Goal: Information Seeking & Learning: Learn about a topic

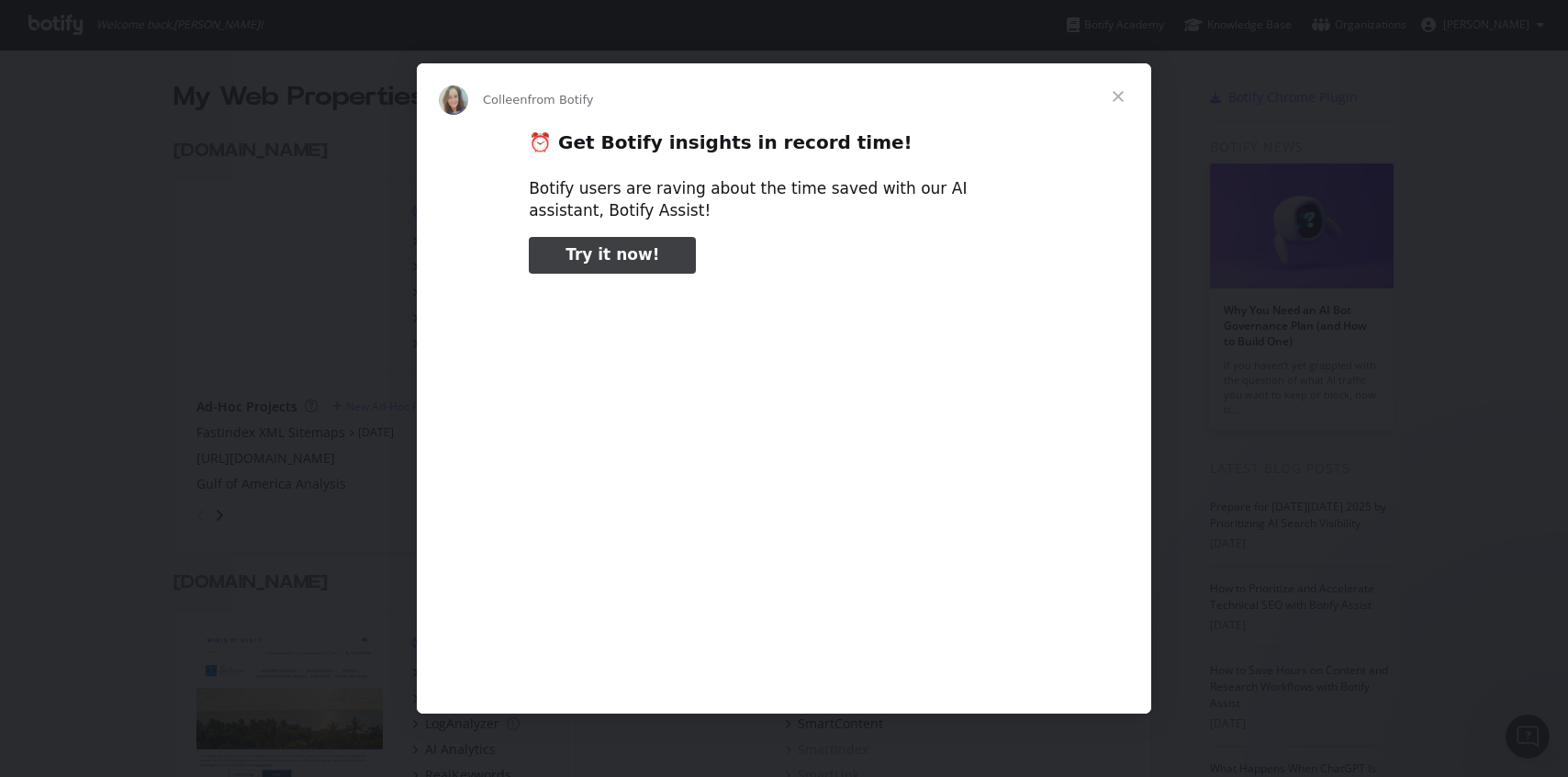
type input "291158"
click at [1118, 94] on span "Close" at bounding box center [1118, 96] width 66 height 66
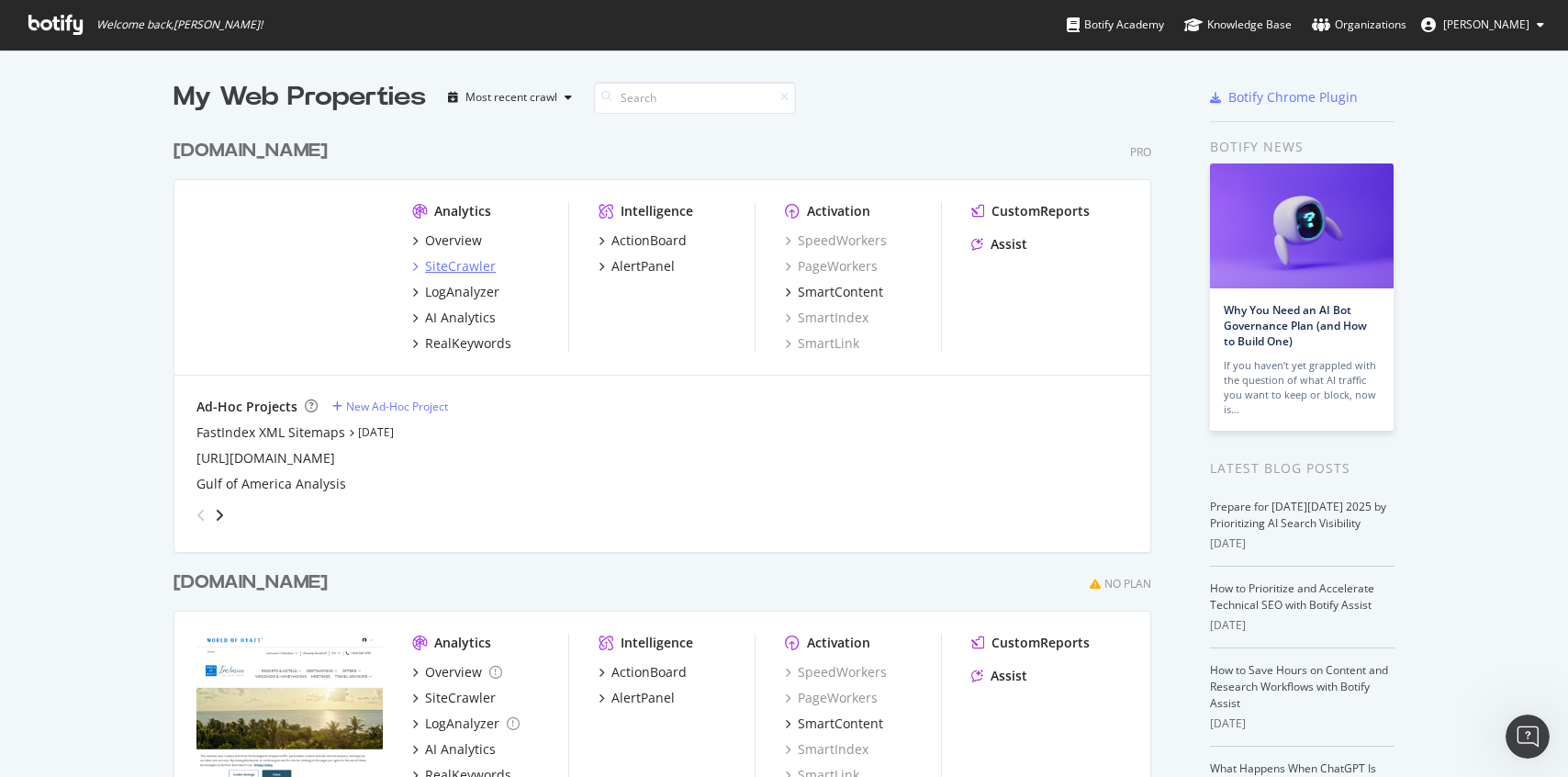
click at [470, 268] on div "SiteCrawler" at bounding box center [460, 266] width 70 height 18
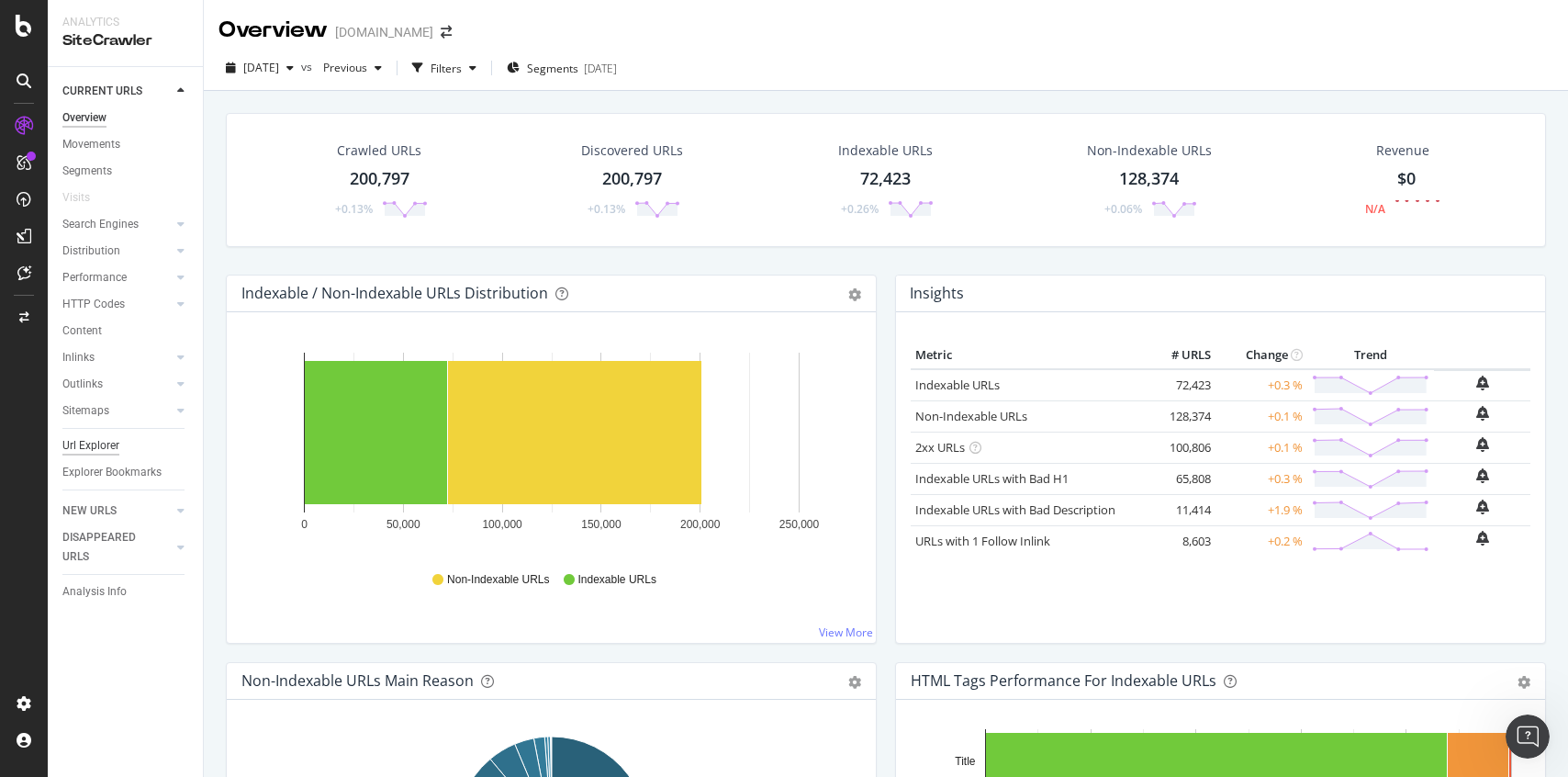
click at [76, 438] on div "Url Explorer" at bounding box center [90, 446] width 57 height 19
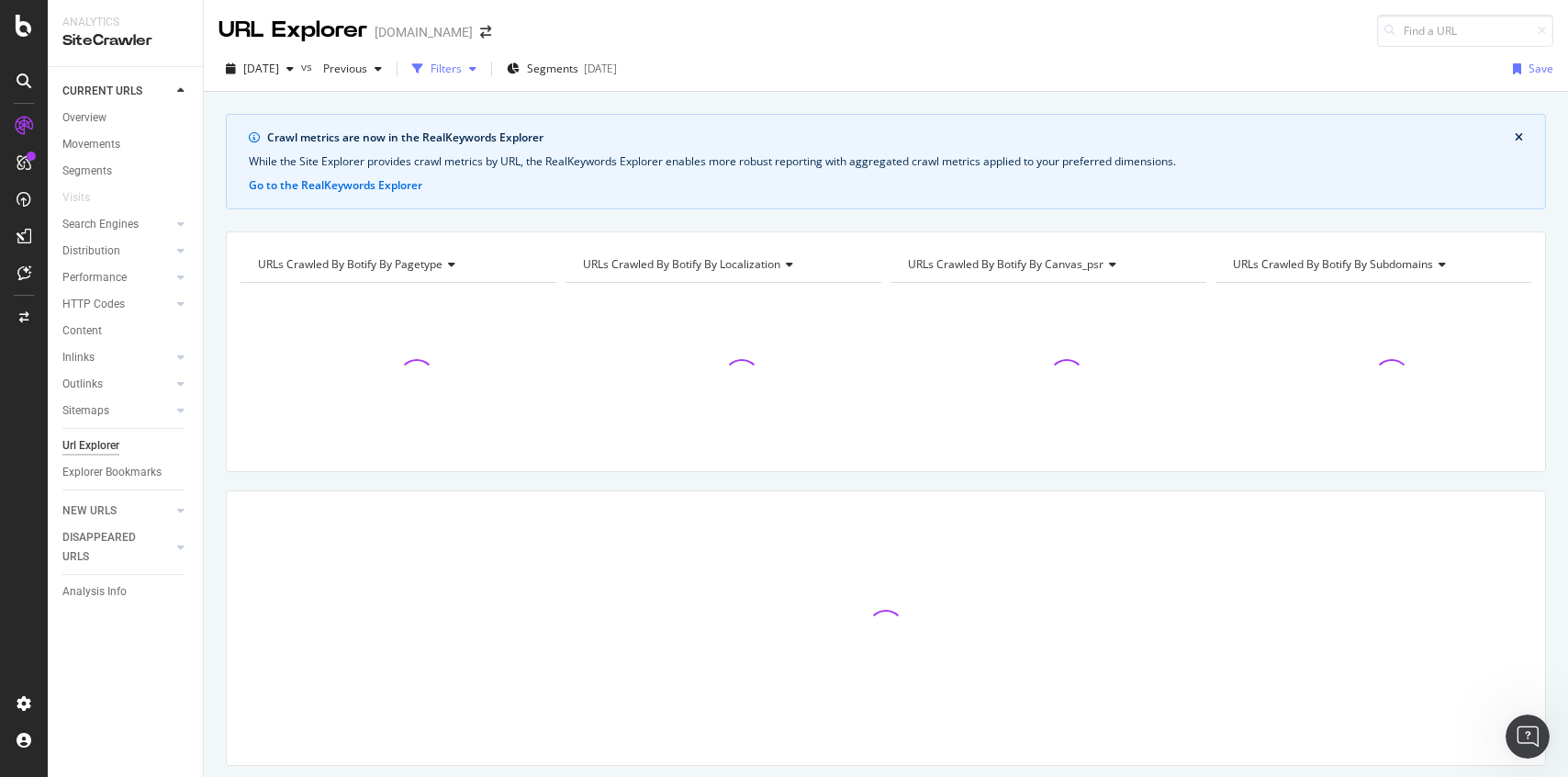
click at [484, 68] on div "button" at bounding box center [473, 68] width 22 height 11
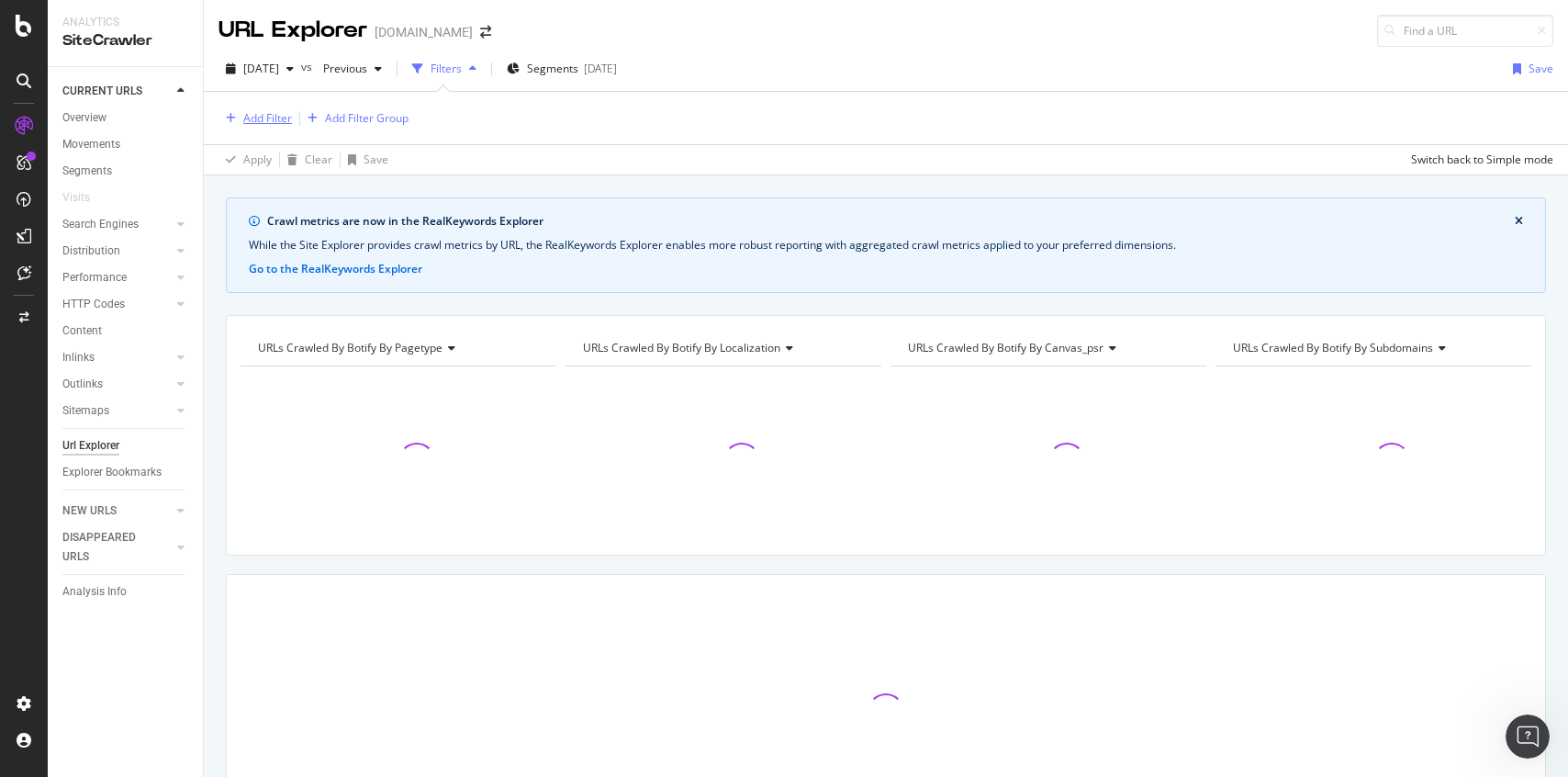
click at [268, 112] on div "Add Filter" at bounding box center [268, 117] width 49 height 15
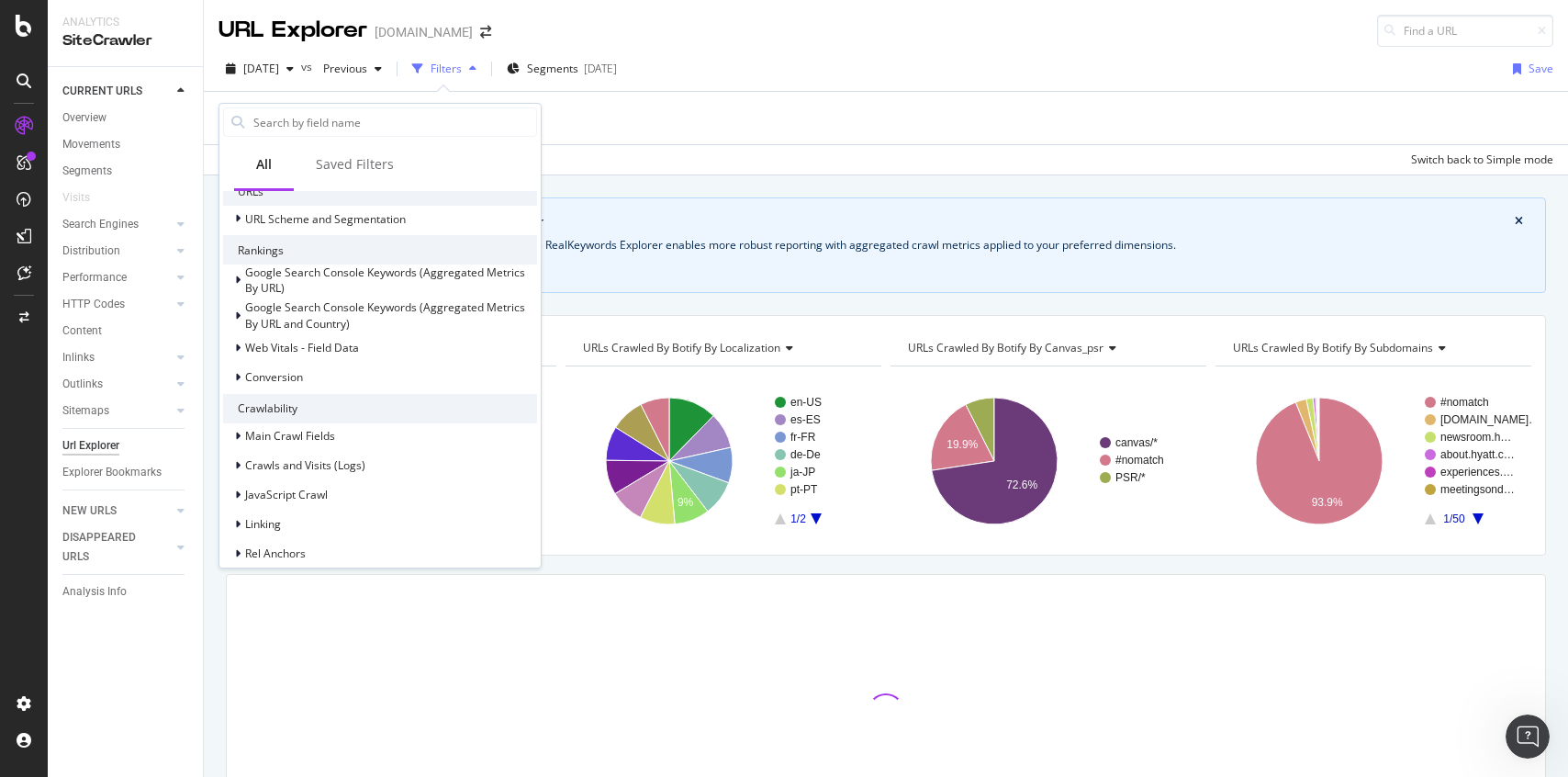
scroll to position [440, 0]
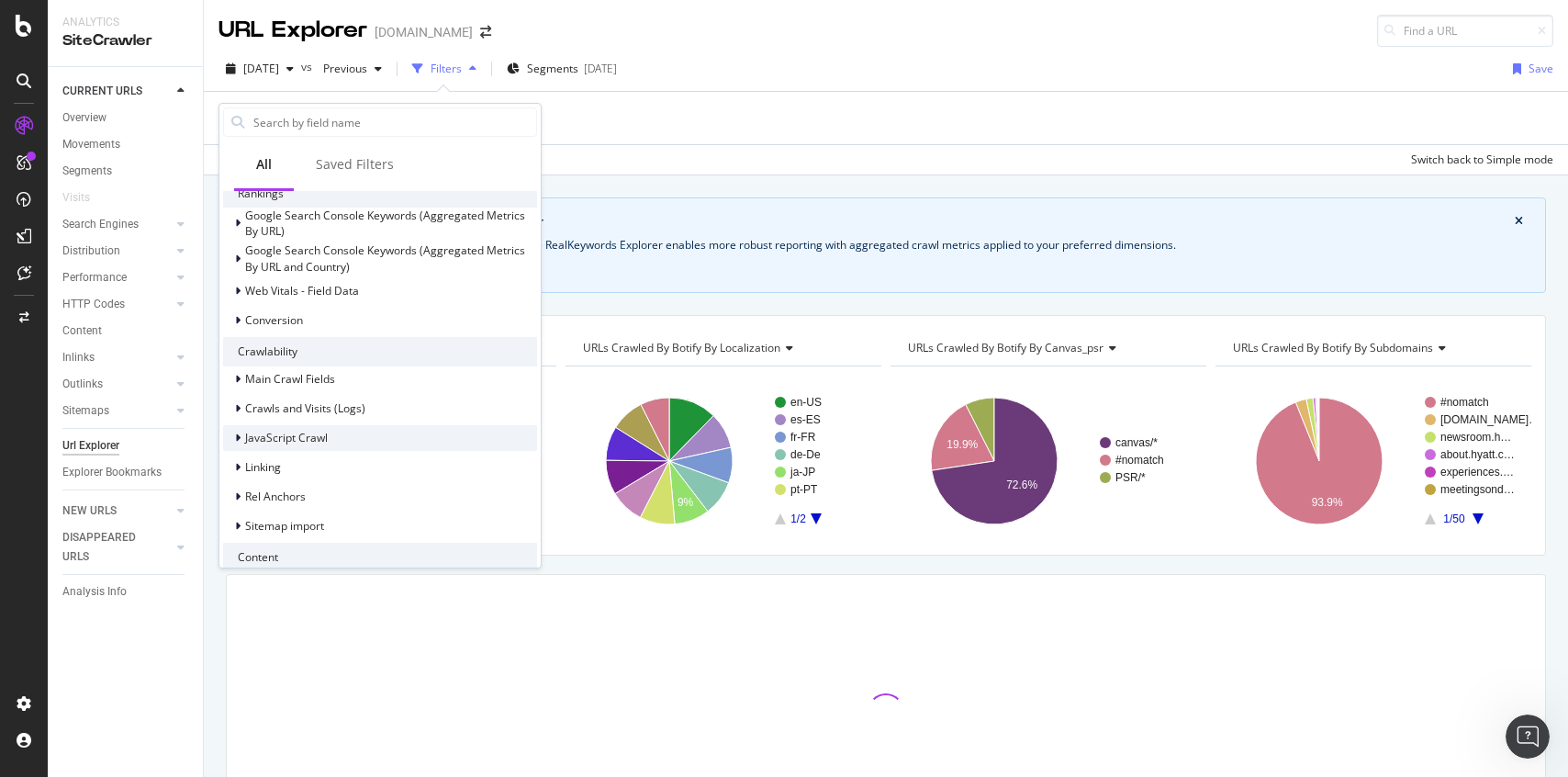
click at [334, 436] on div "JavaScript Crawl" at bounding box center [380, 438] width 314 height 26
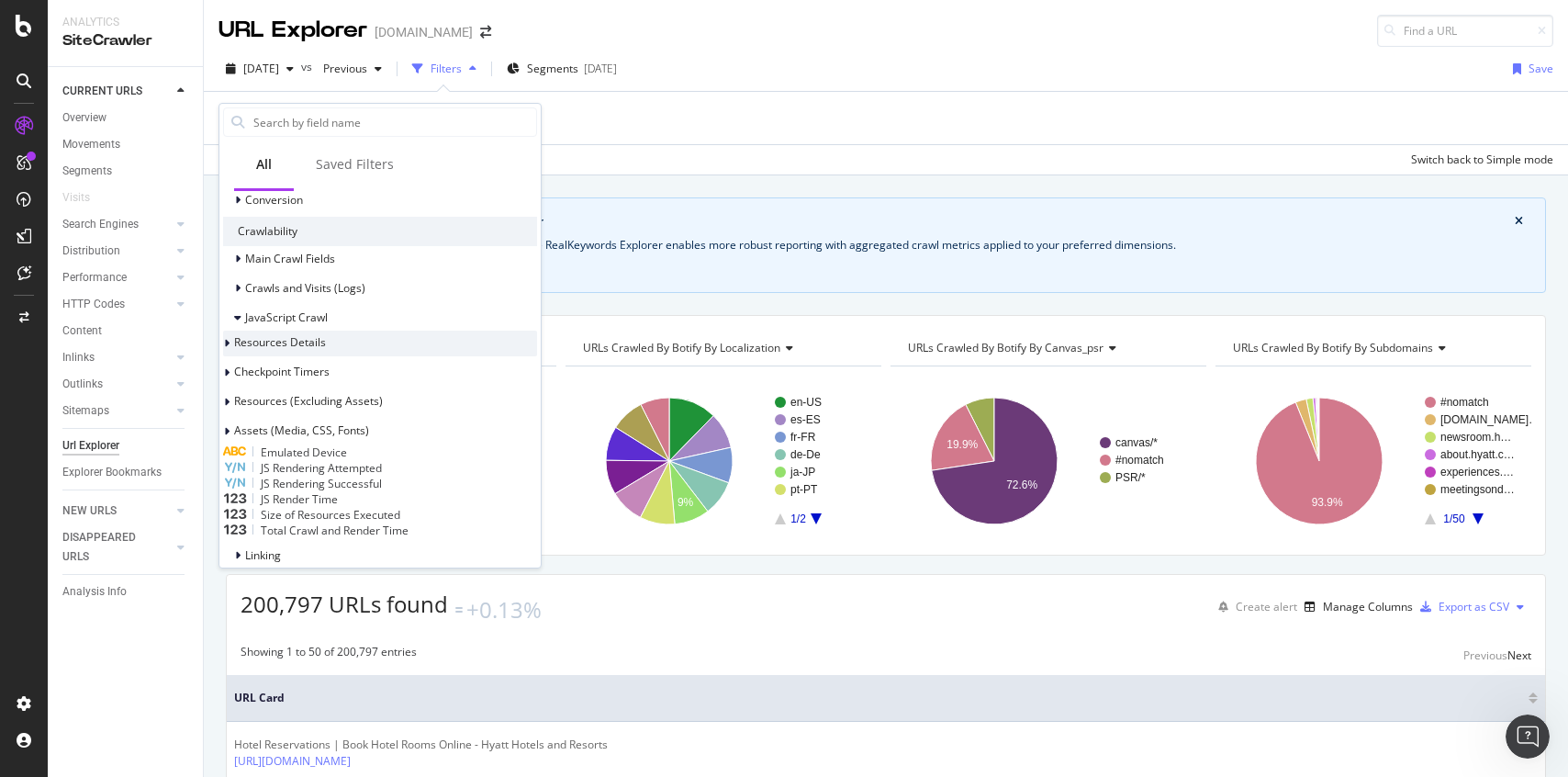
click at [326, 348] on span "Resources Details" at bounding box center [279, 342] width 91 height 15
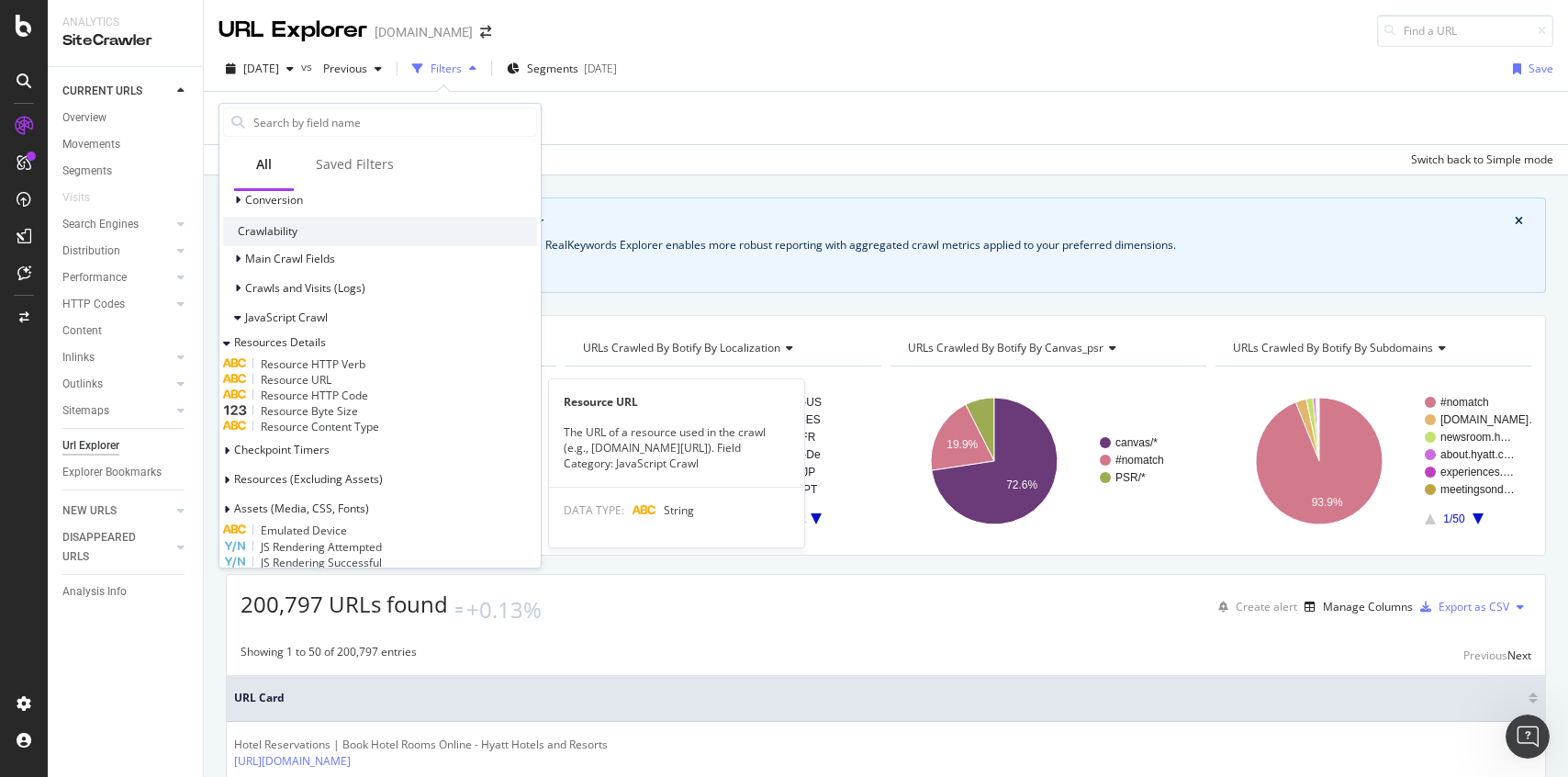
click at [331, 387] on span "Resource URL" at bounding box center [296, 379] width 70 height 15
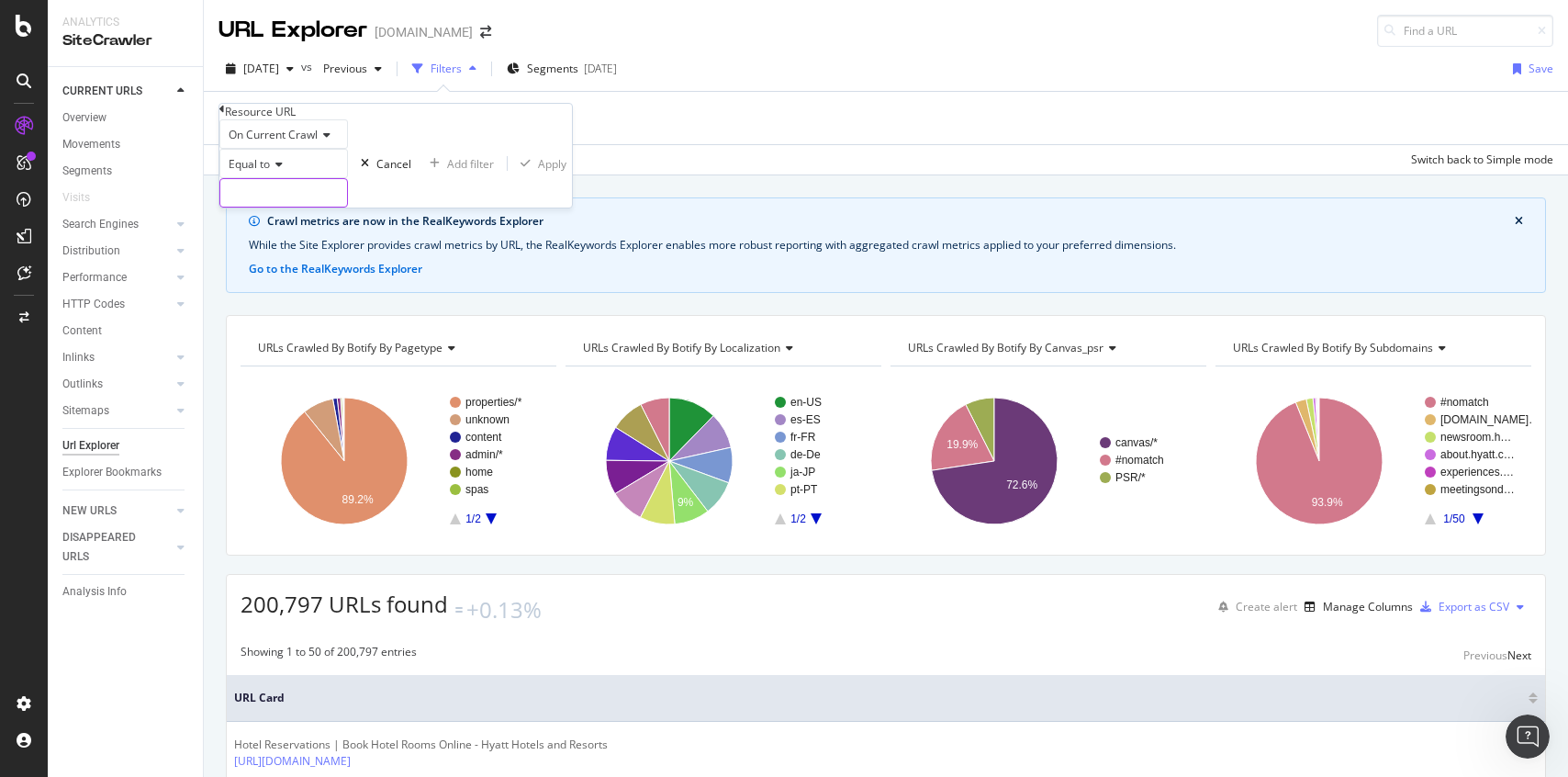
click at [338, 207] on input "text" at bounding box center [284, 193] width 127 height 28
click at [260, 171] on span "Equal to" at bounding box center [248, 164] width 41 height 15
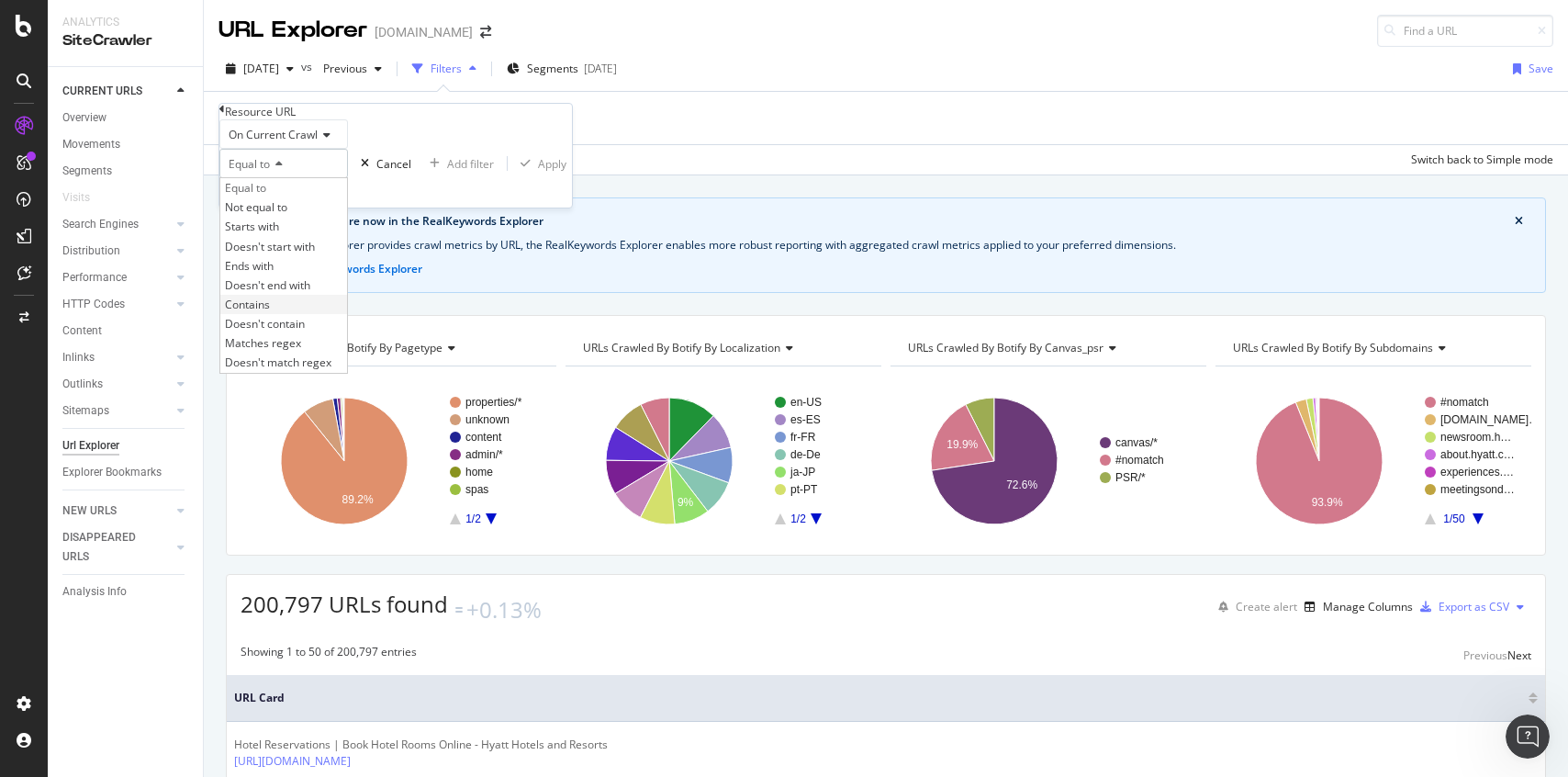
click at [296, 314] on div "Contains" at bounding box center [284, 304] width 127 height 19
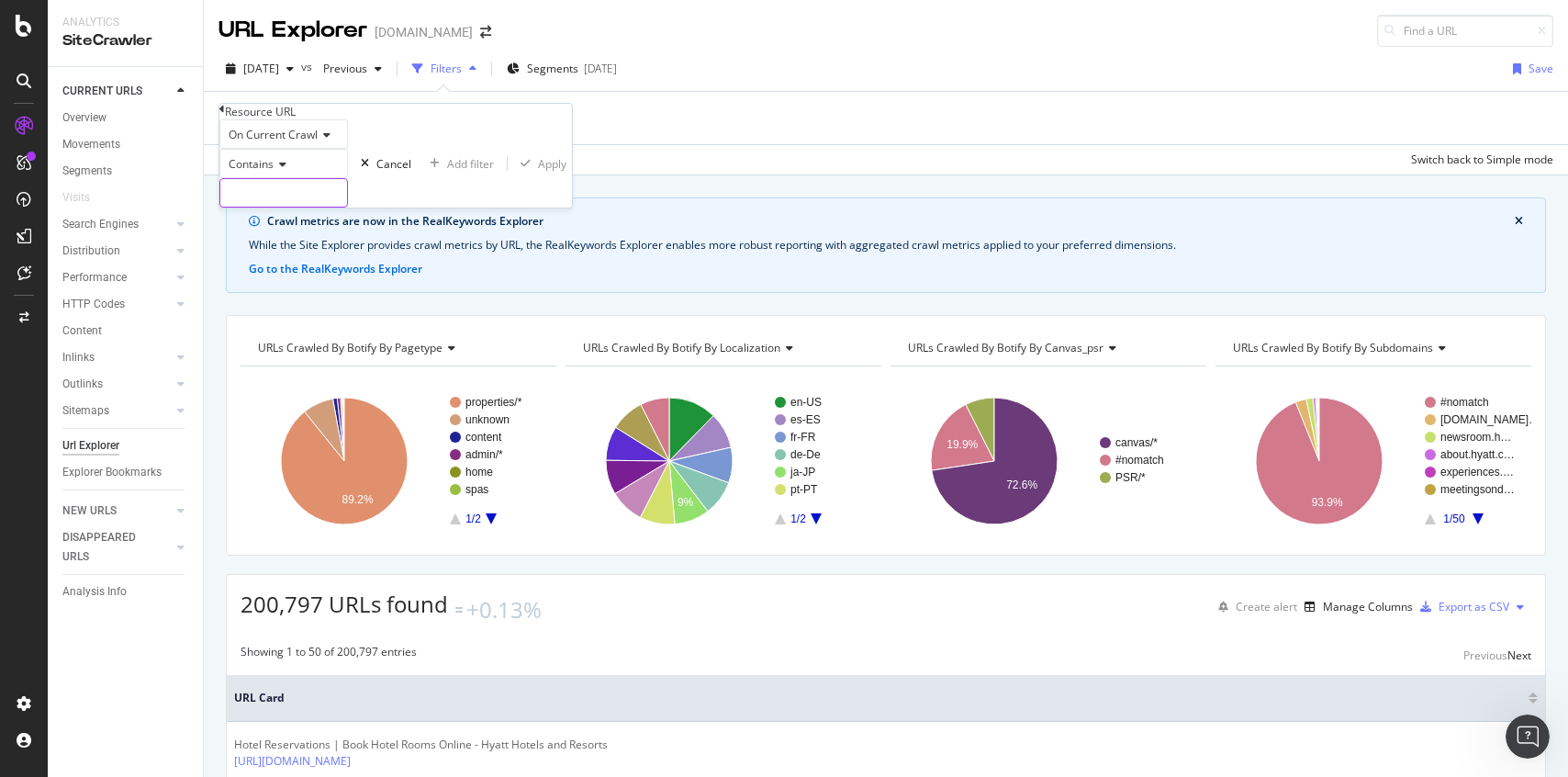
click at [309, 207] on input "text" at bounding box center [284, 193] width 127 height 28
type input ".kr"
click at [548, 171] on div "Apply" at bounding box center [562, 164] width 29 height 15
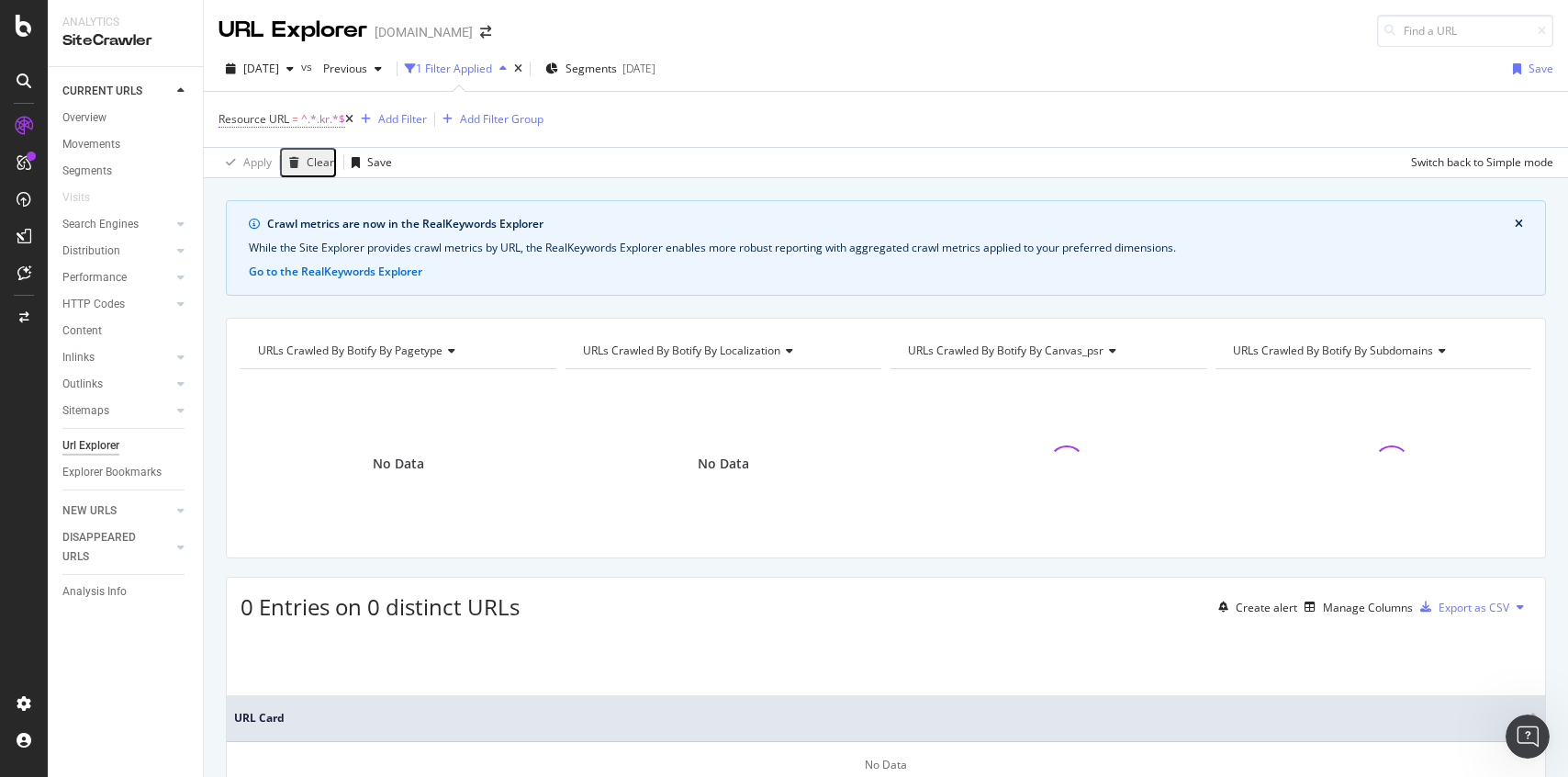
click at [308, 121] on span "^.*.kr.*$" at bounding box center [323, 119] width 44 height 26
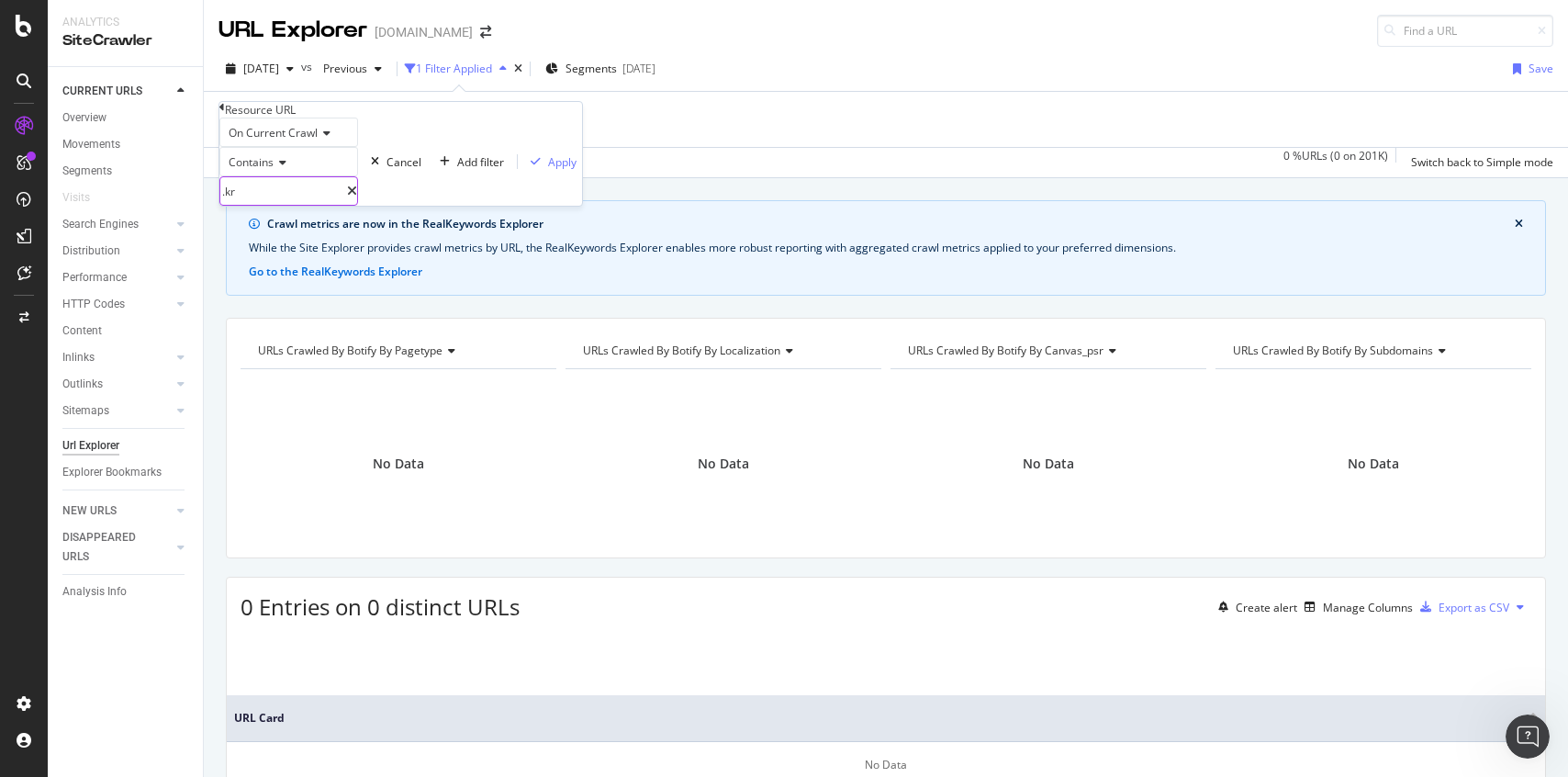
click at [283, 205] on input ".kr" at bounding box center [284, 191] width 127 height 28
click at [298, 205] on input ".kr" at bounding box center [284, 191] width 127 height 28
type input ".ru"
click at [548, 169] on div "Apply" at bounding box center [562, 162] width 29 height 15
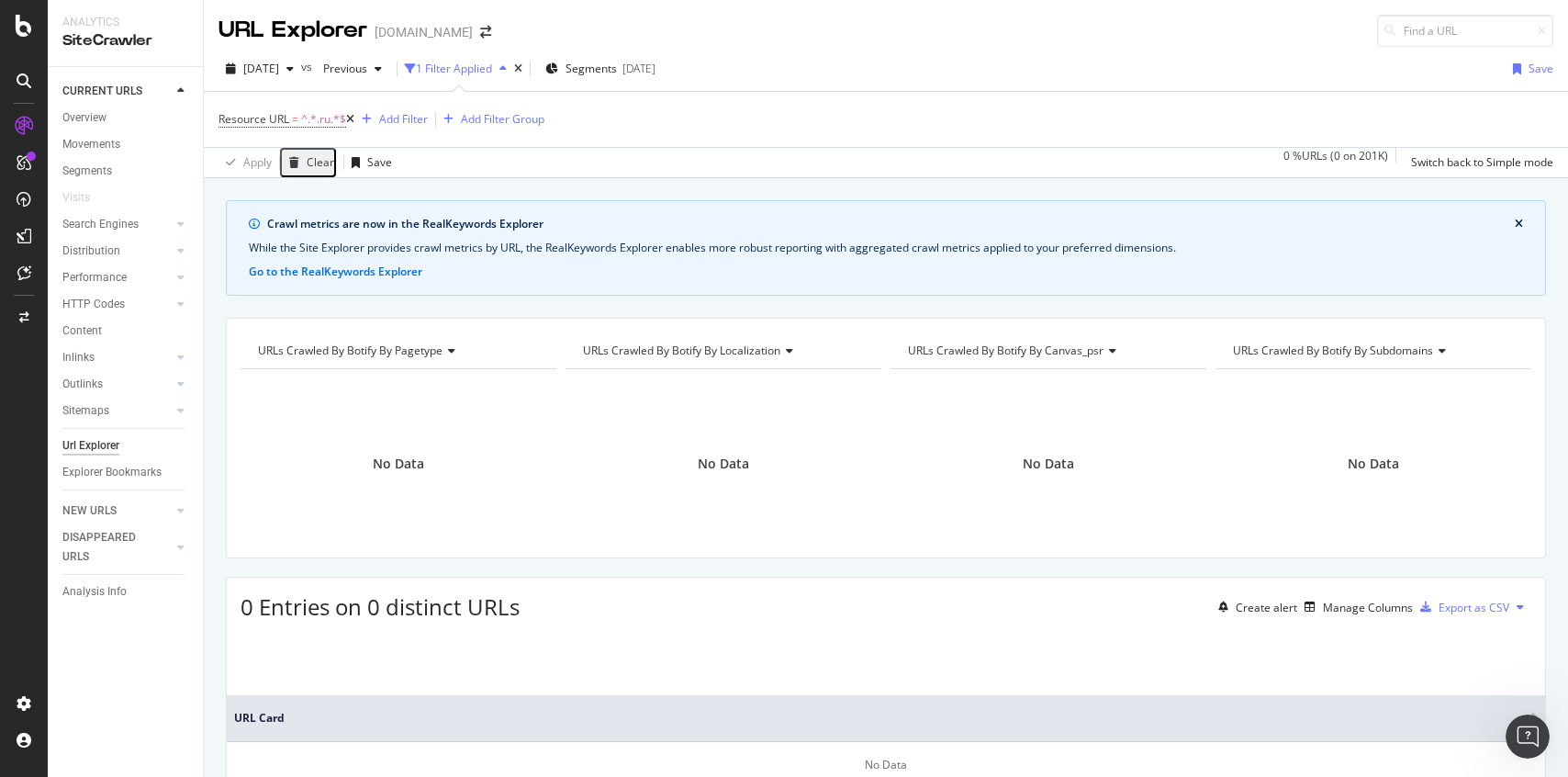
click at [354, 116] on icon at bounding box center [350, 118] width 9 height 11
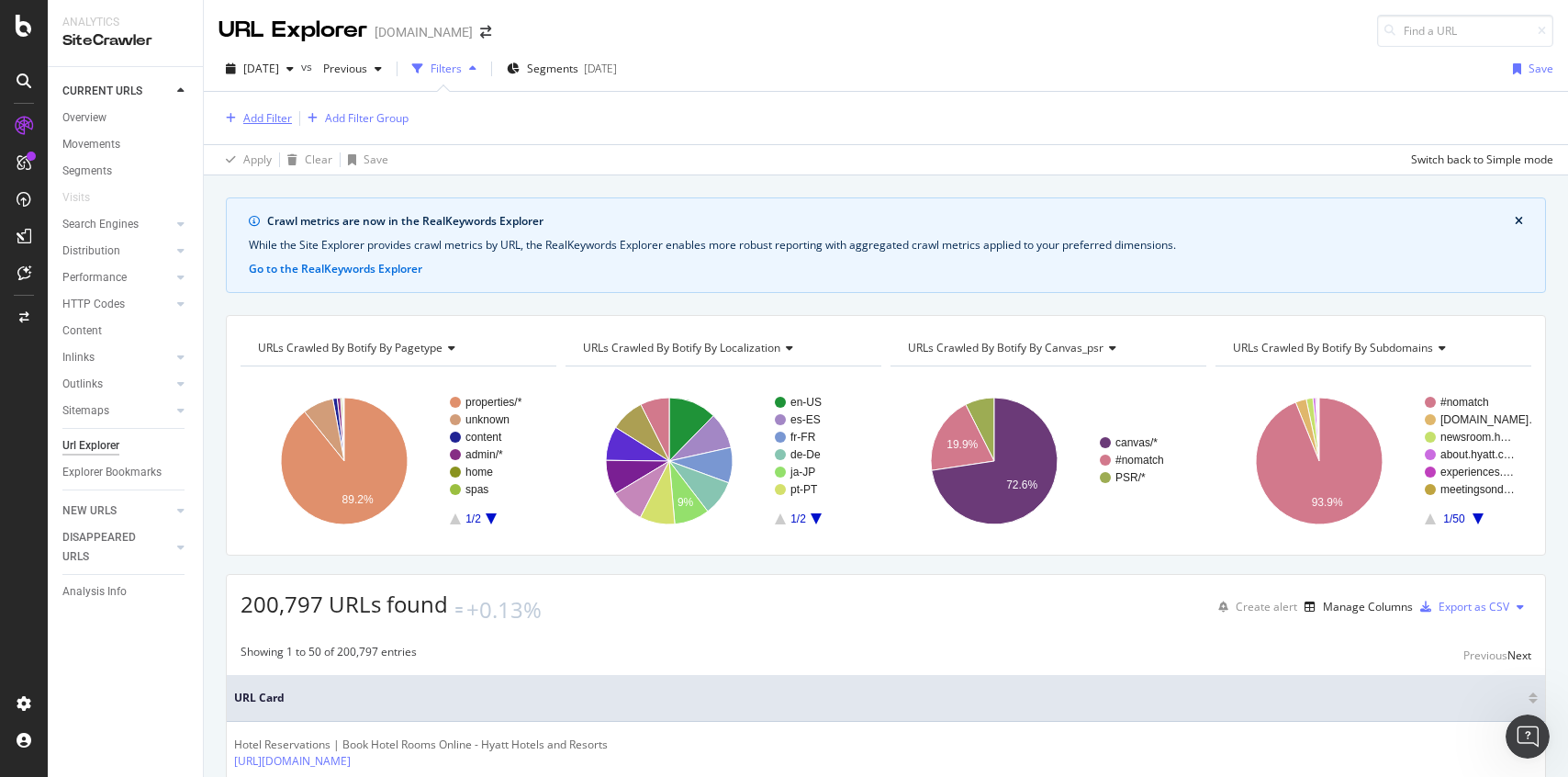
click at [269, 114] on div "Add Filter" at bounding box center [268, 117] width 49 height 15
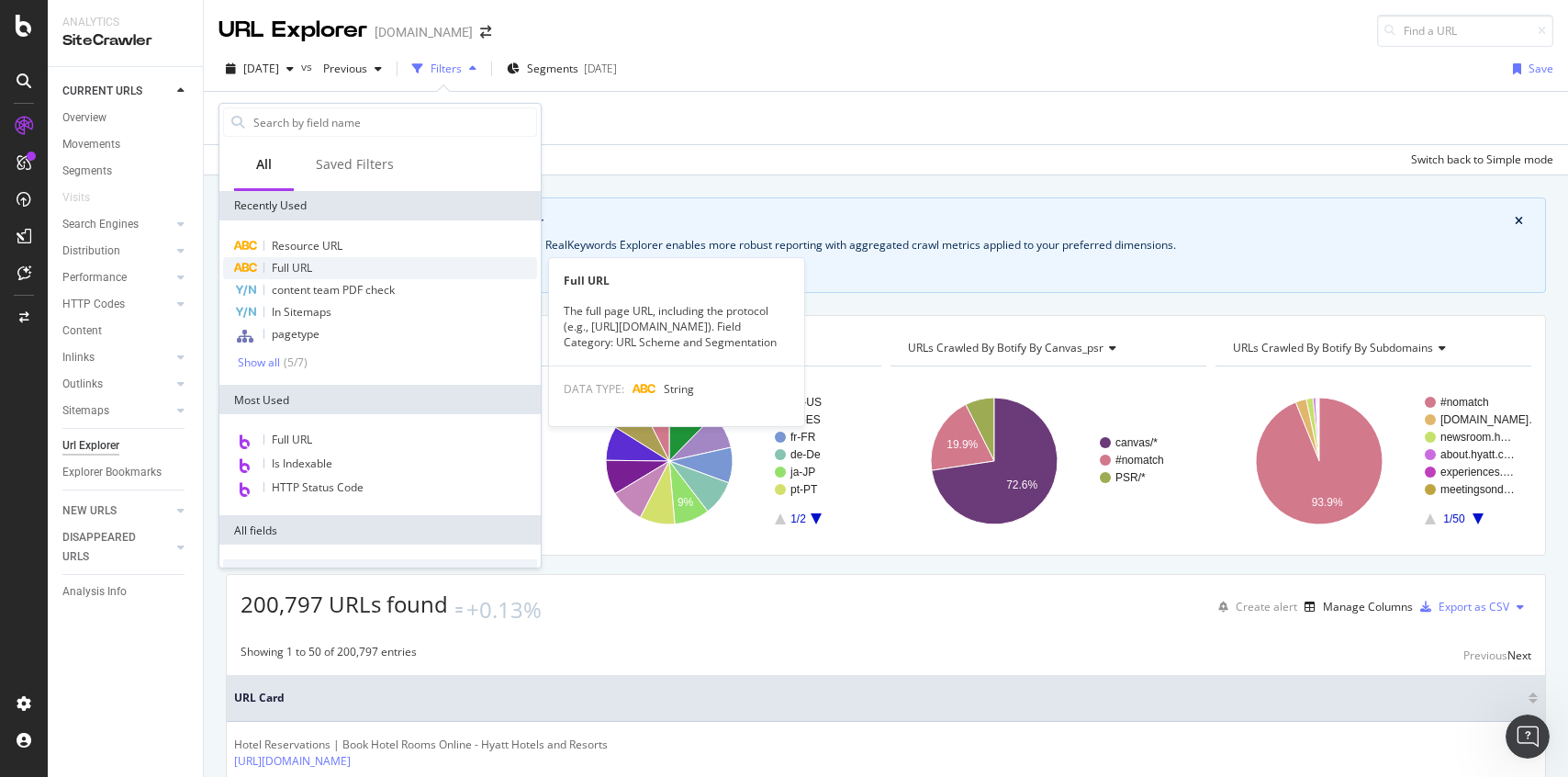
click at [284, 268] on span "Full URL" at bounding box center [292, 268] width 40 height 15
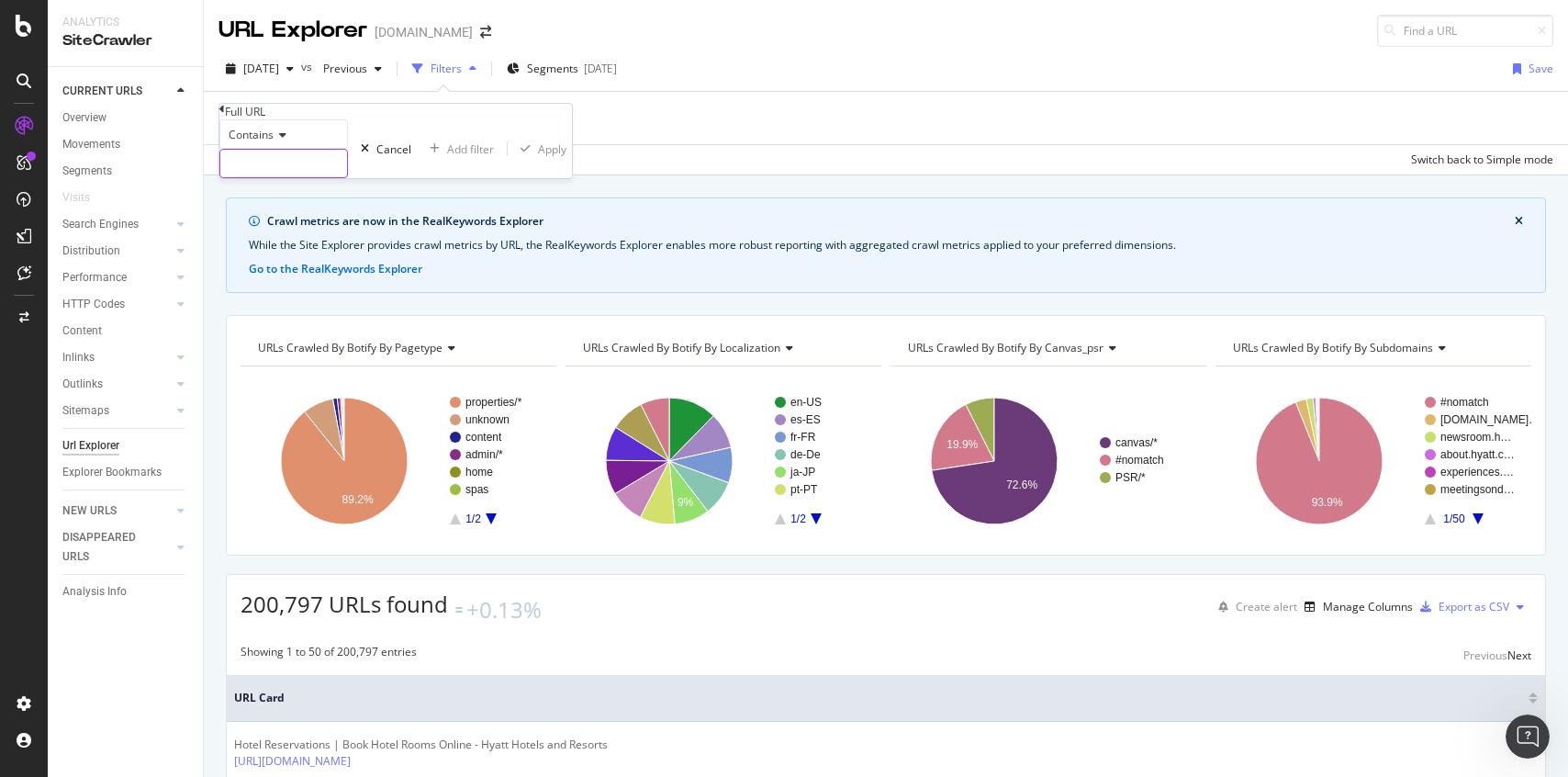
click at [304, 177] on input "text" at bounding box center [284, 163] width 127 height 28
type input ".kr"
click at [548, 157] on div "Apply" at bounding box center [562, 149] width 29 height 15
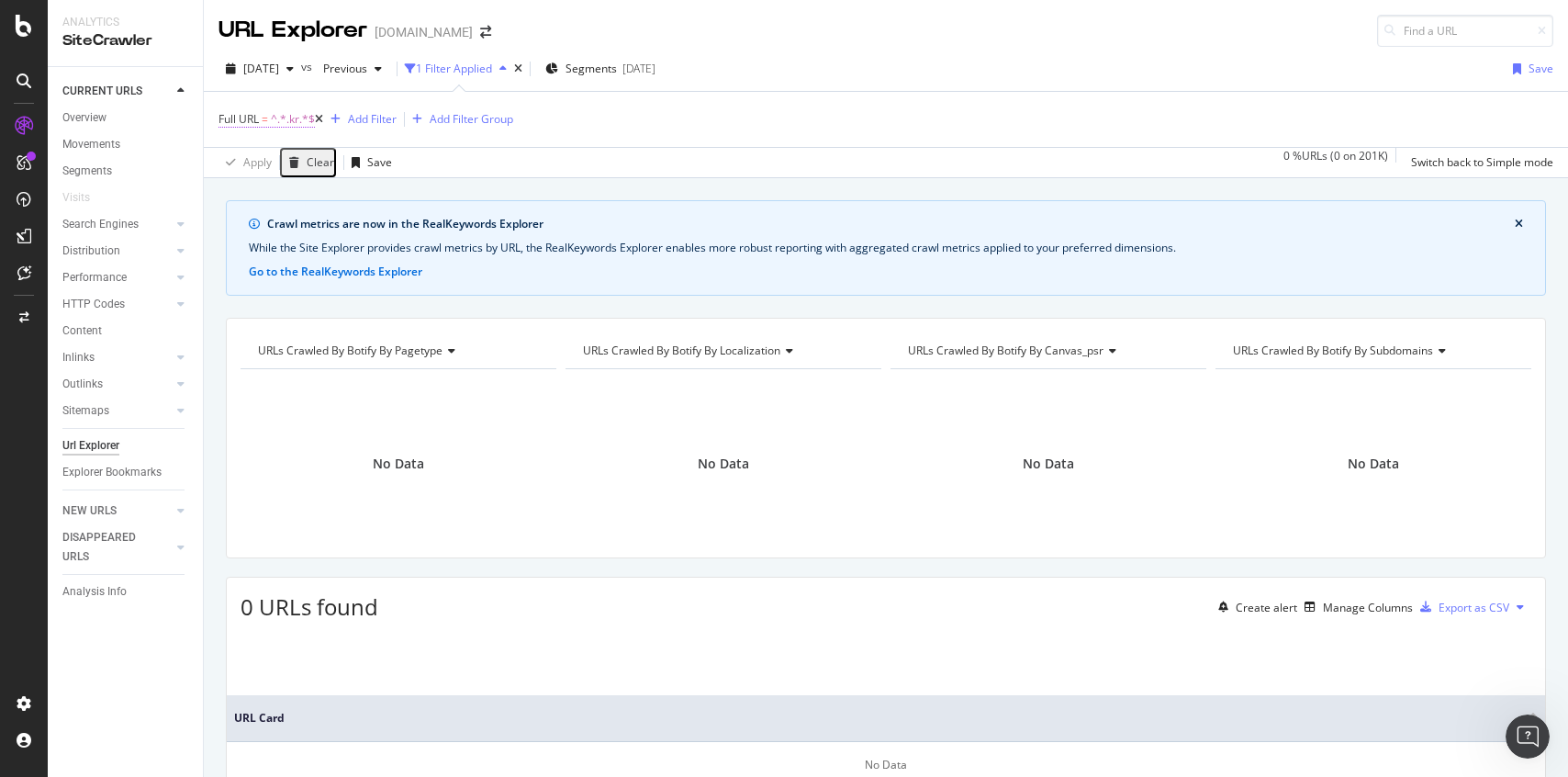
click at [298, 118] on span "^.*.kr.*$" at bounding box center [293, 119] width 44 height 26
click at [317, 175] on input ".kr" at bounding box center [284, 162] width 127 height 28
click at [324, 175] on input ".kr" at bounding box center [284, 162] width 127 height 28
type input ".ru"
click at [548, 155] on div "Apply" at bounding box center [562, 147] width 29 height 15
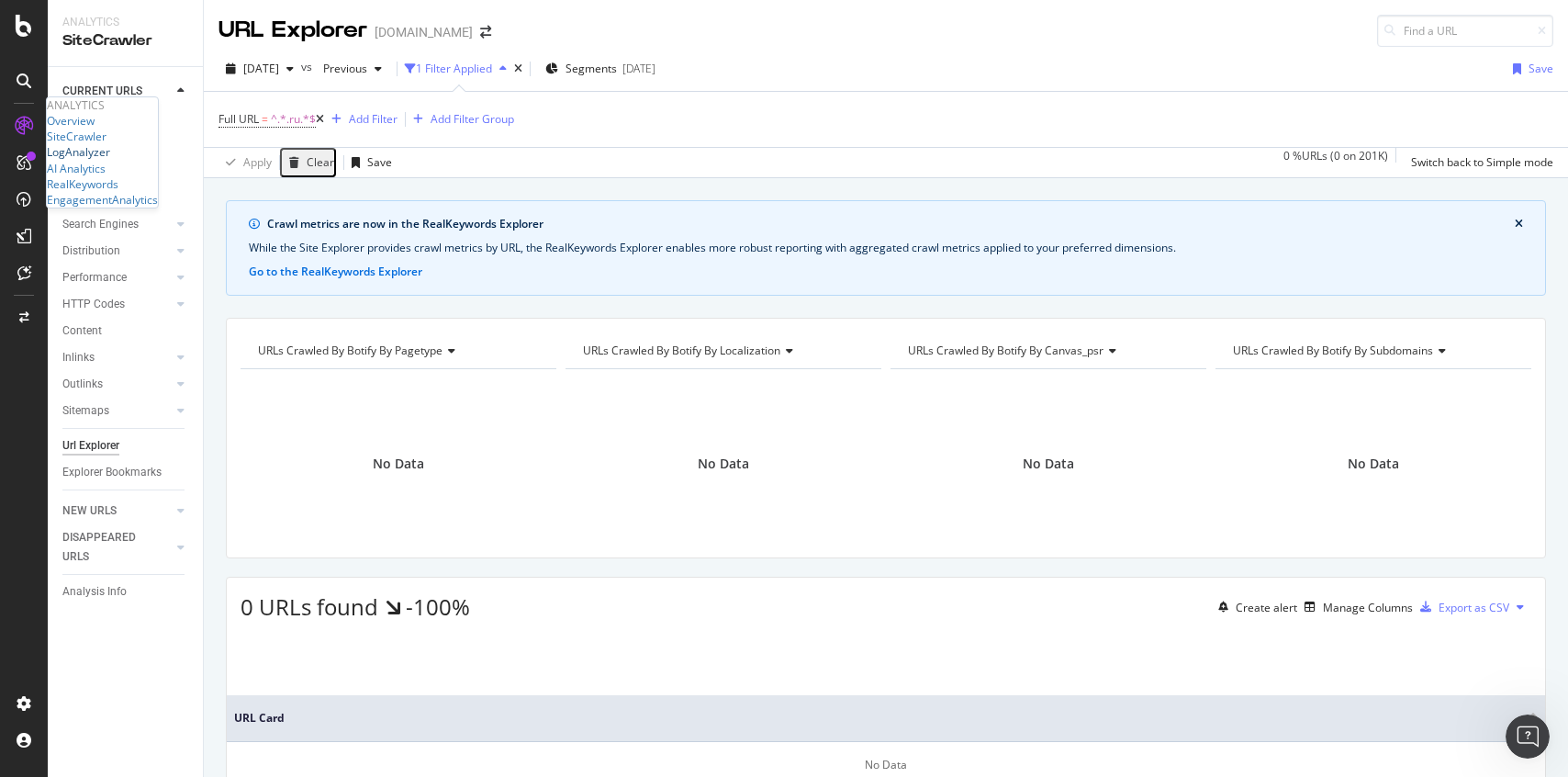
click at [108, 160] on div "LogAnalyzer" at bounding box center [79, 152] width 64 height 15
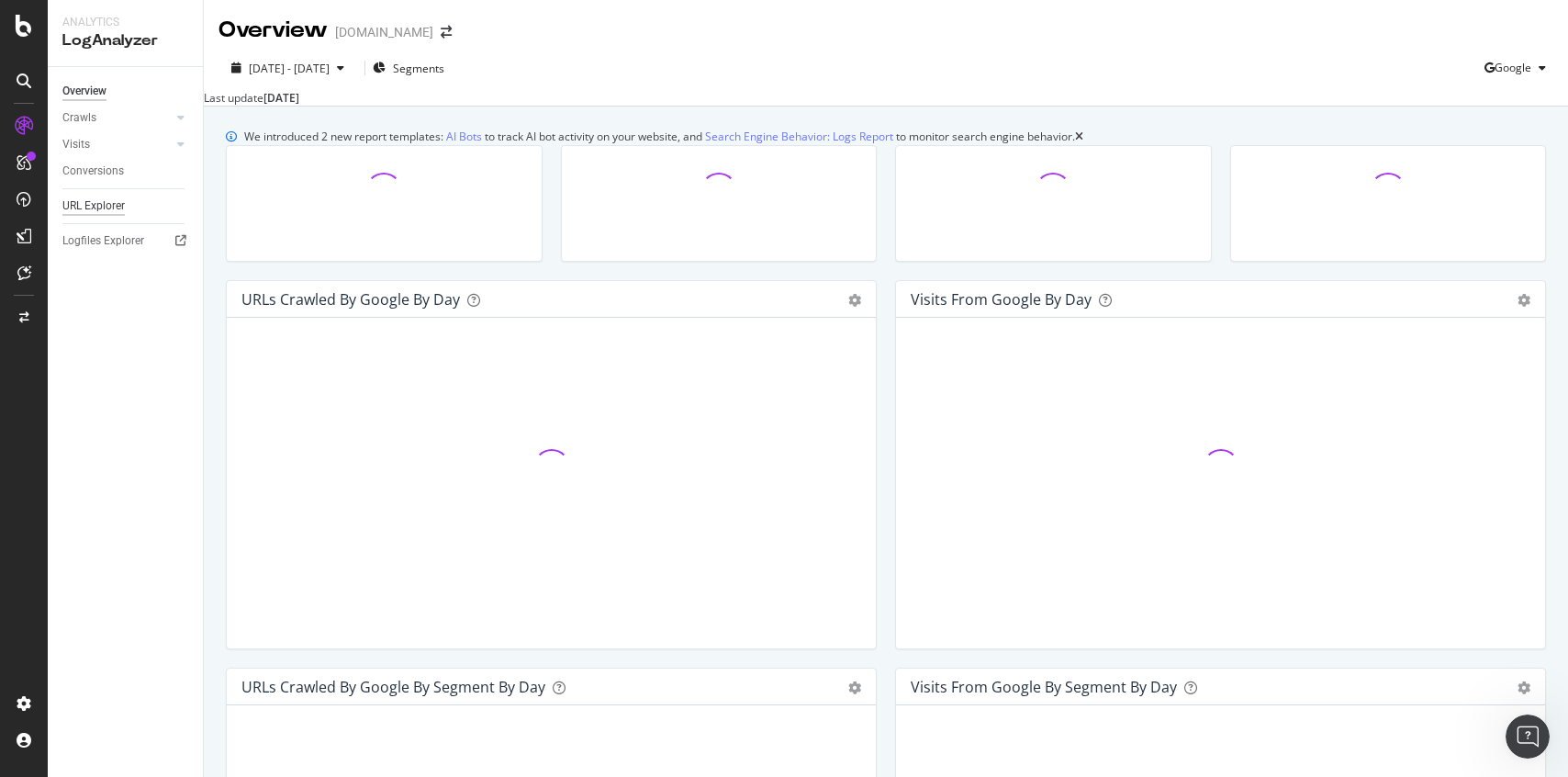
click at [113, 203] on div "URL Explorer" at bounding box center [93, 206] width 63 height 19
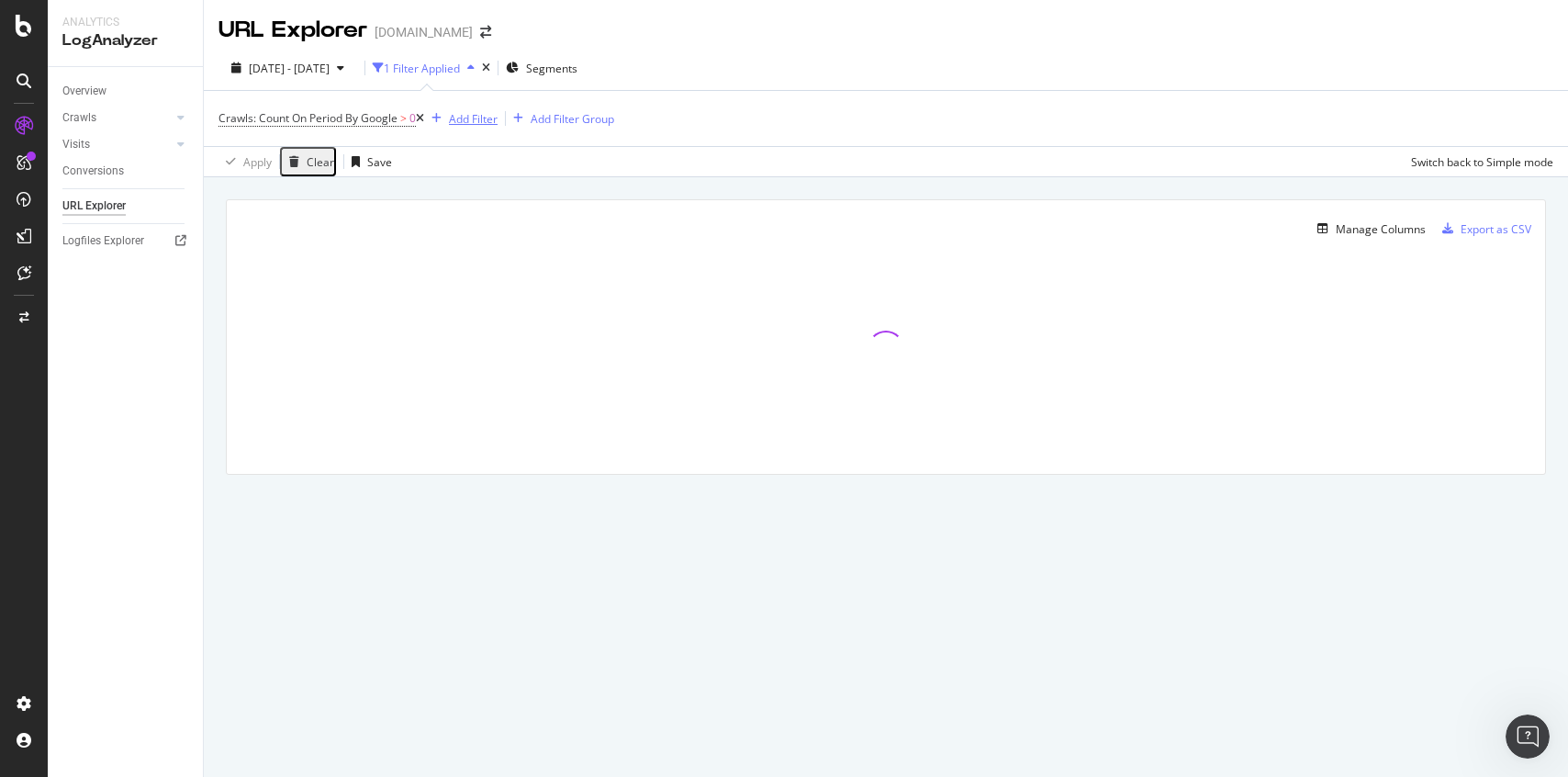
click at [480, 125] on div "Add Filter" at bounding box center [473, 118] width 49 height 15
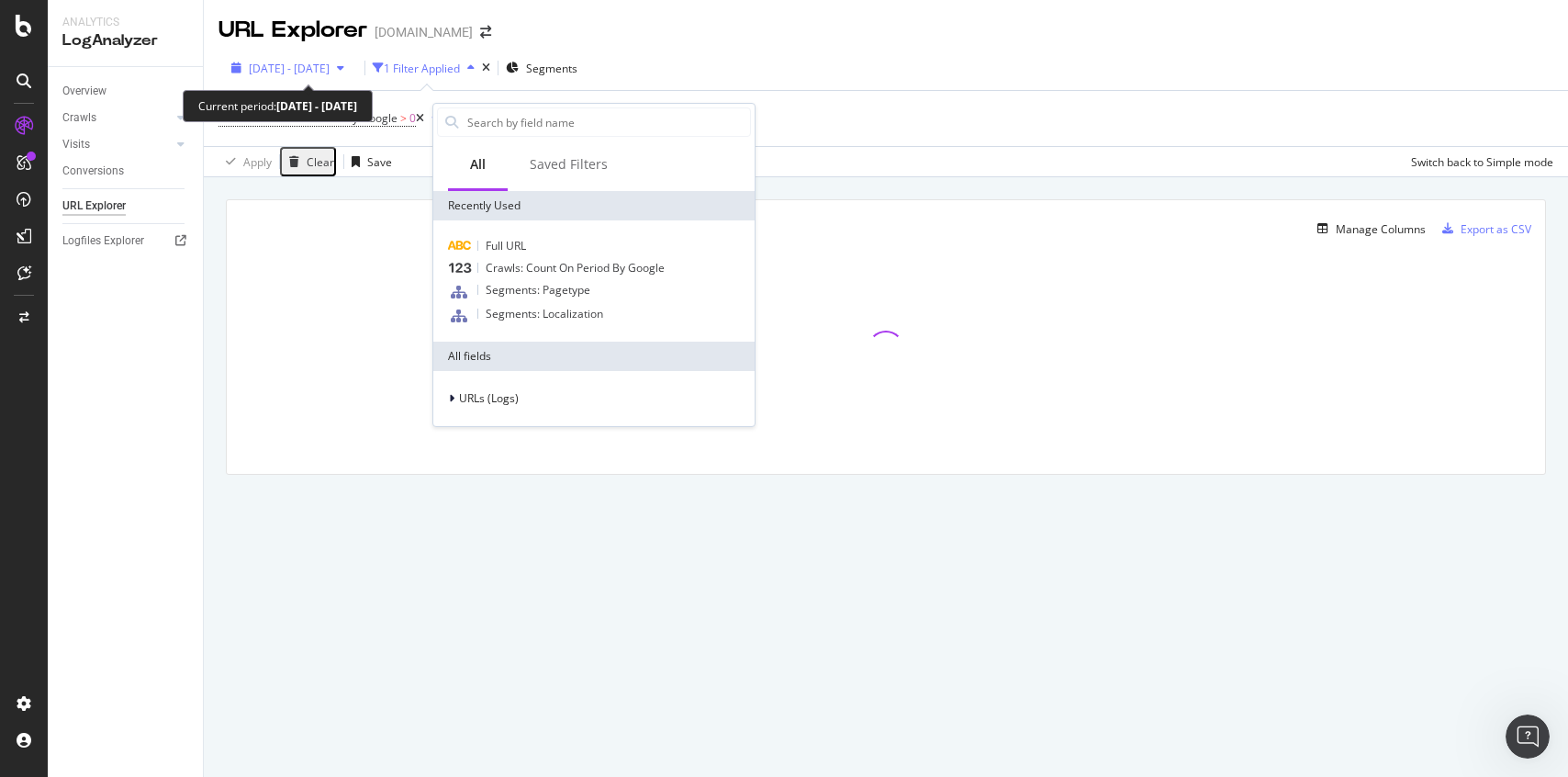
click at [329, 66] on span "[DATE] - [DATE]" at bounding box center [289, 68] width 81 height 15
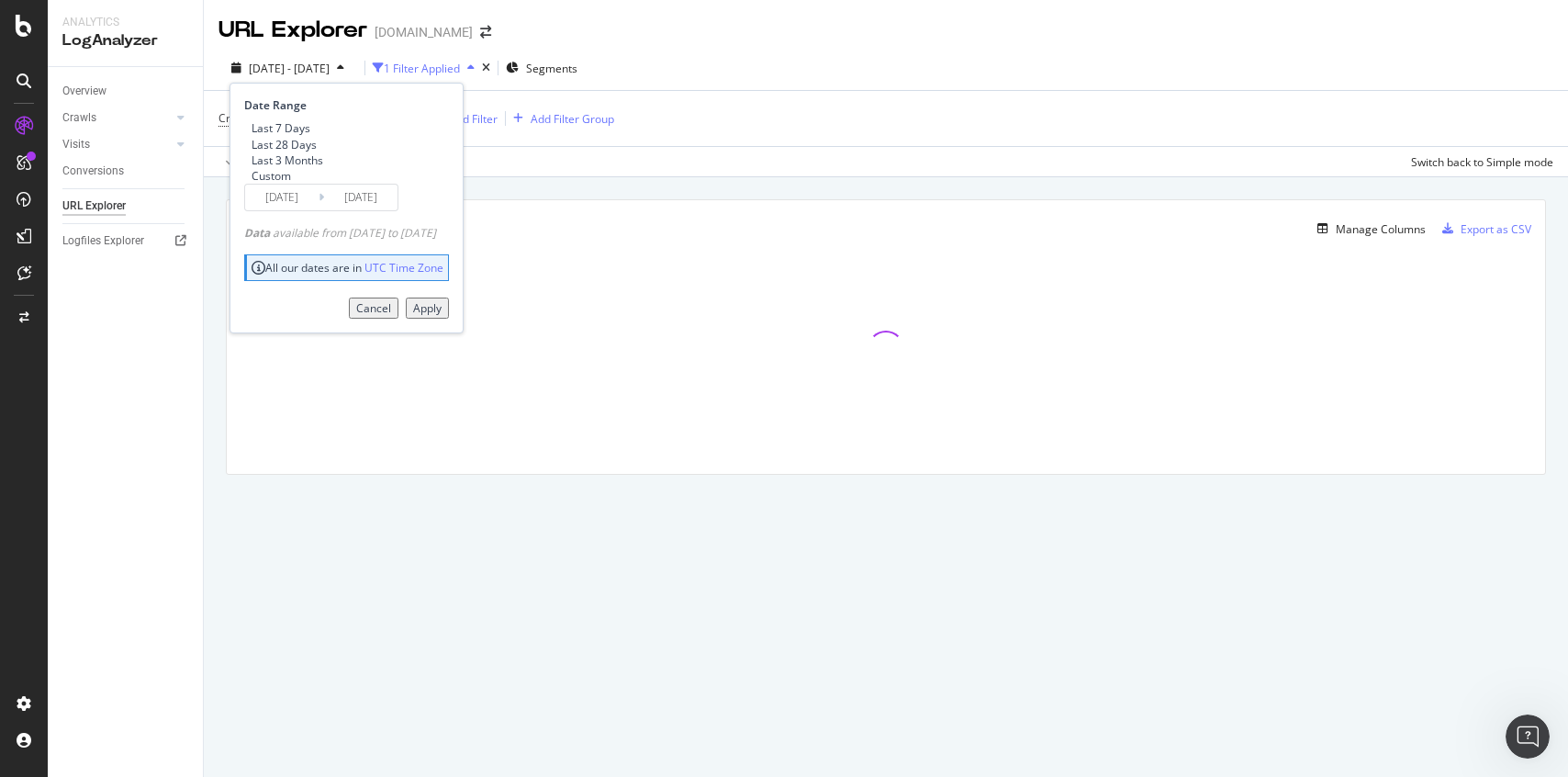
click at [323, 168] on div "Last 3 Months" at bounding box center [287, 160] width 71 height 15
type input "[DATE]"
click at [442, 316] on div "Apply" at bounding box center [427, 308] width 29 height 15
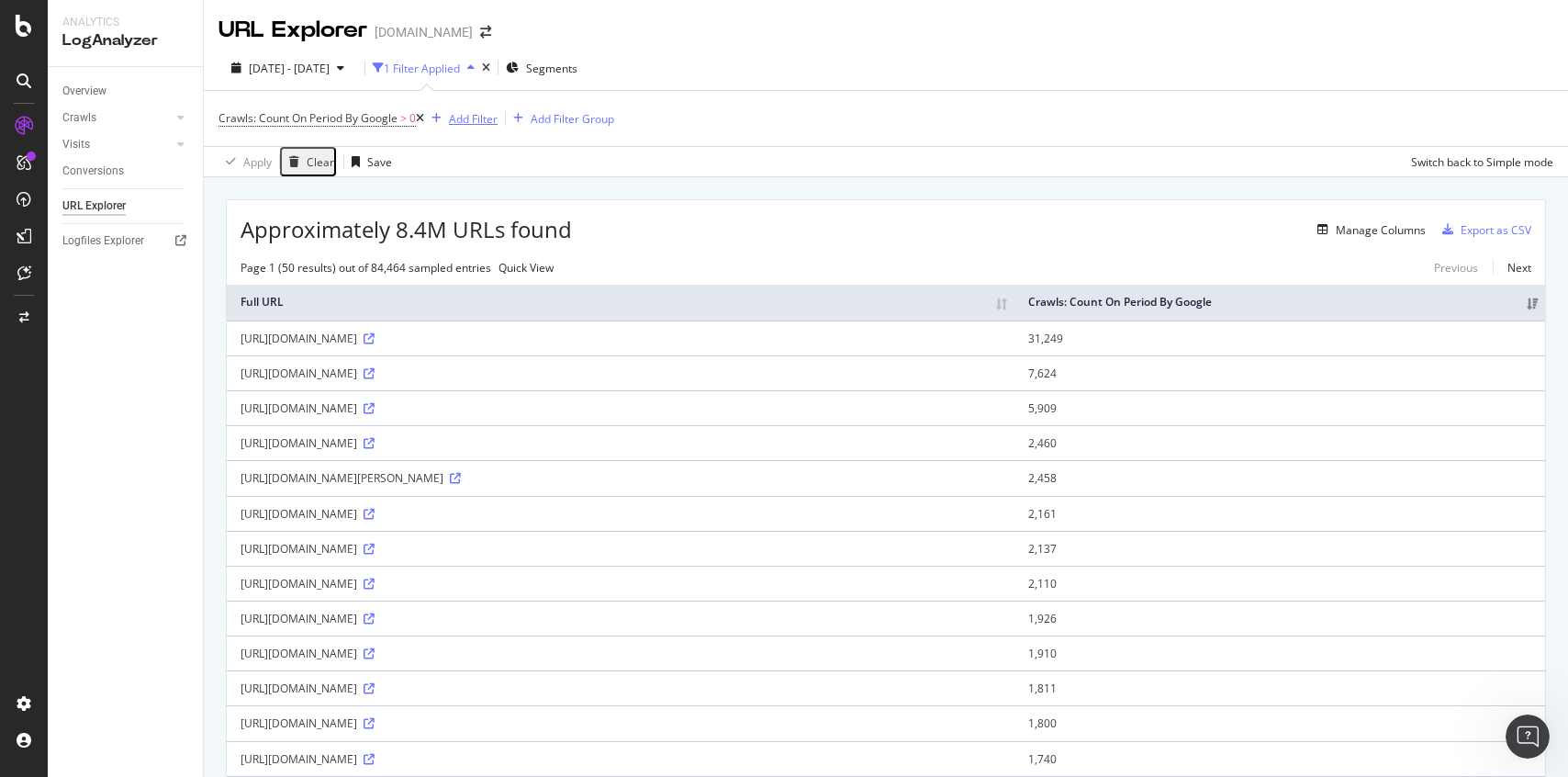
click at [484, 114] on div "Add Filter" at bounding box center [473, 118] width 49 height 15
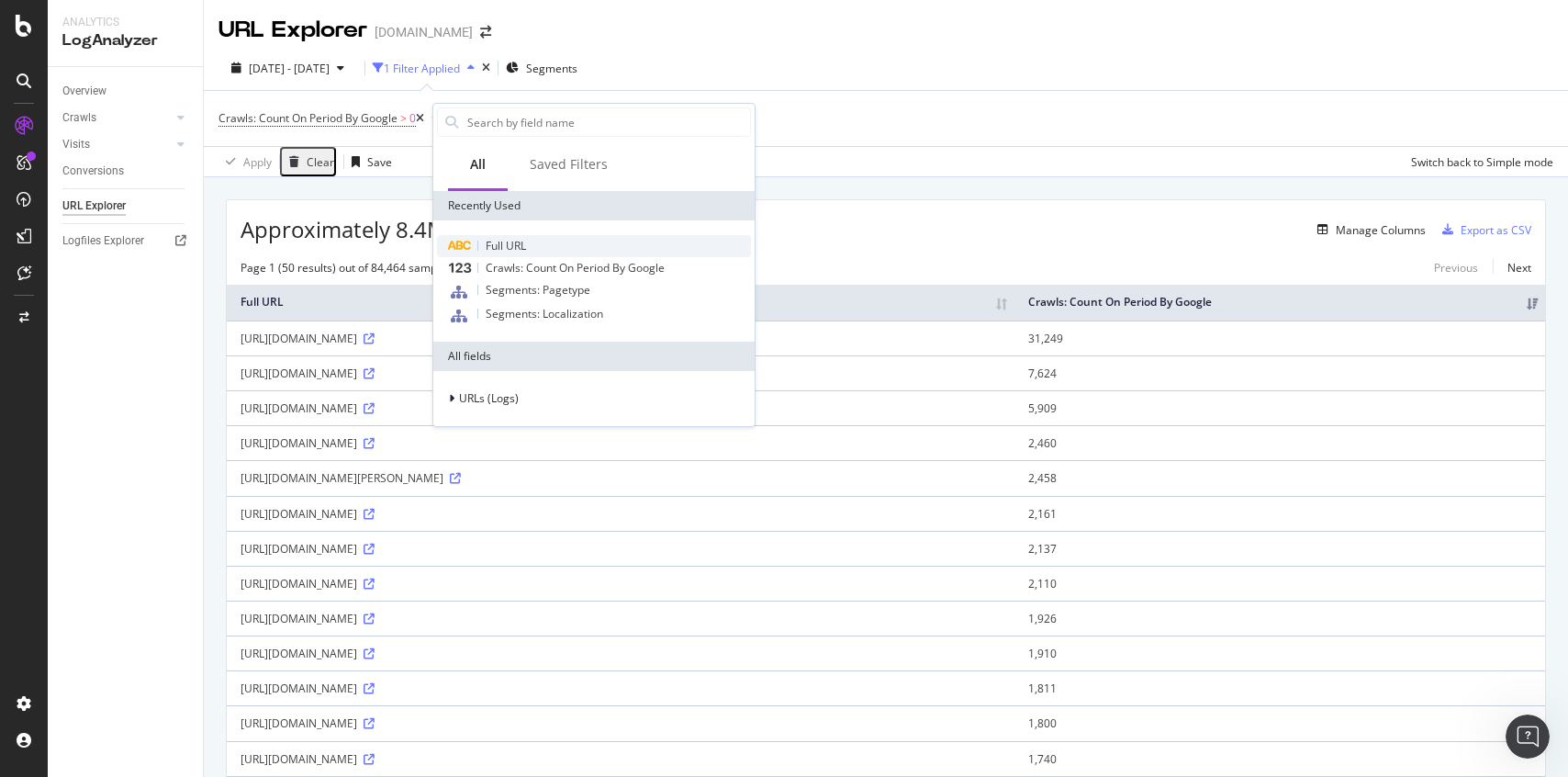
click at [514, 245] on span "Full URL" at bounding box center [505, 246] width 40 height 15
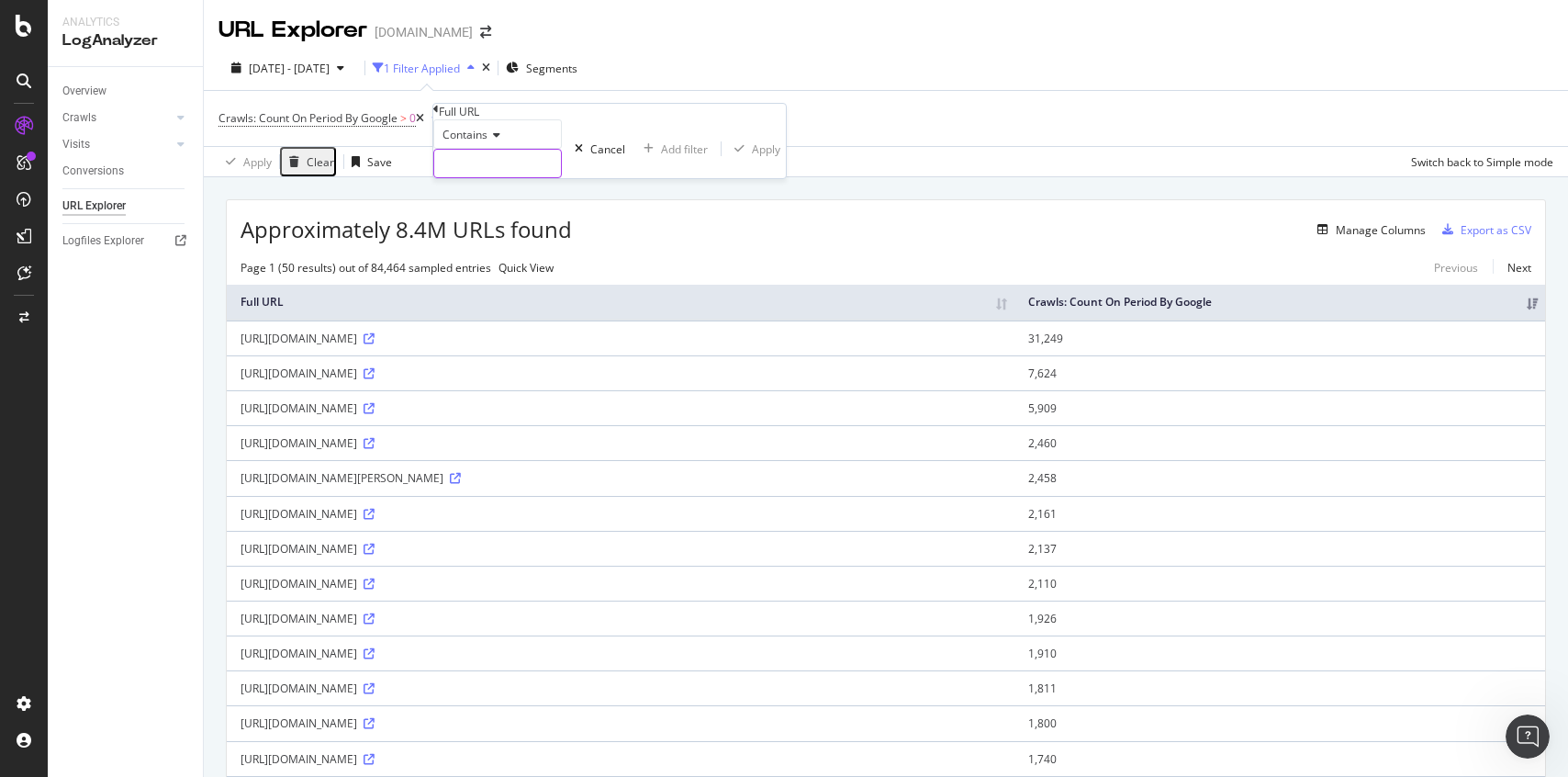
click at [519, 177] on input "text" at bounding box center [498, 163] width 127 height 28
type input ".ru"
click at [762, 157] on div "Apply" at bounding box center [777, 149] width 29 height 15
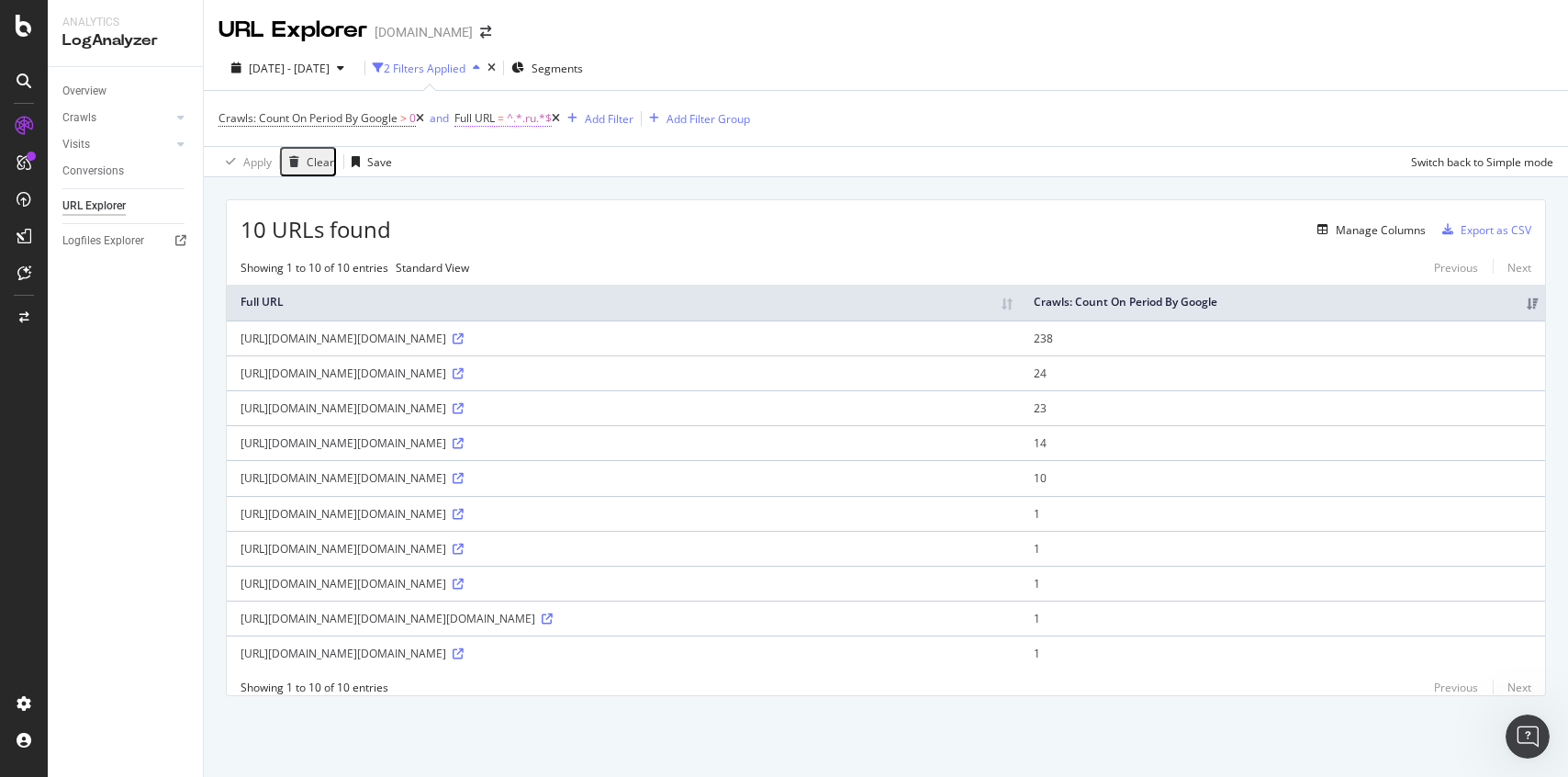
click at [495, 122] on span "Full URL" at bounding box center [475, 117] width 40 height 15
click at [513, 140] on span "Contains" at bounding box center [495, 132] width 45 height 15
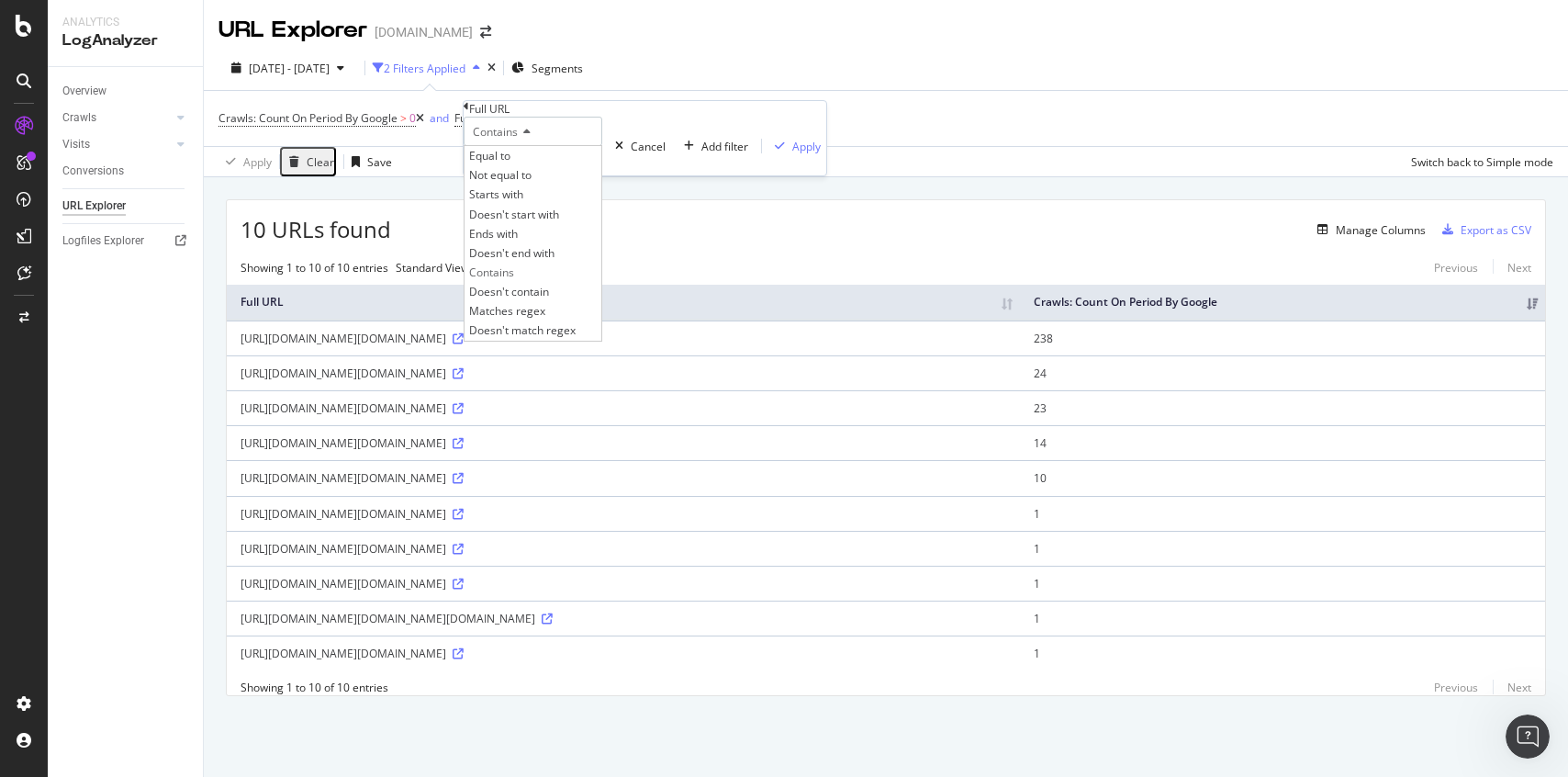
click at [582, 144] on div "Contains Equal to Not equal to Starts with Doesn't start with Ends with Doesn't…" at bounding box center [645, 145] width 363 height 59
click at [519, 174] on input ".ru" at bounding box center [528, 161] width 127 height 28
type input "[DOMAIN_NAME]"
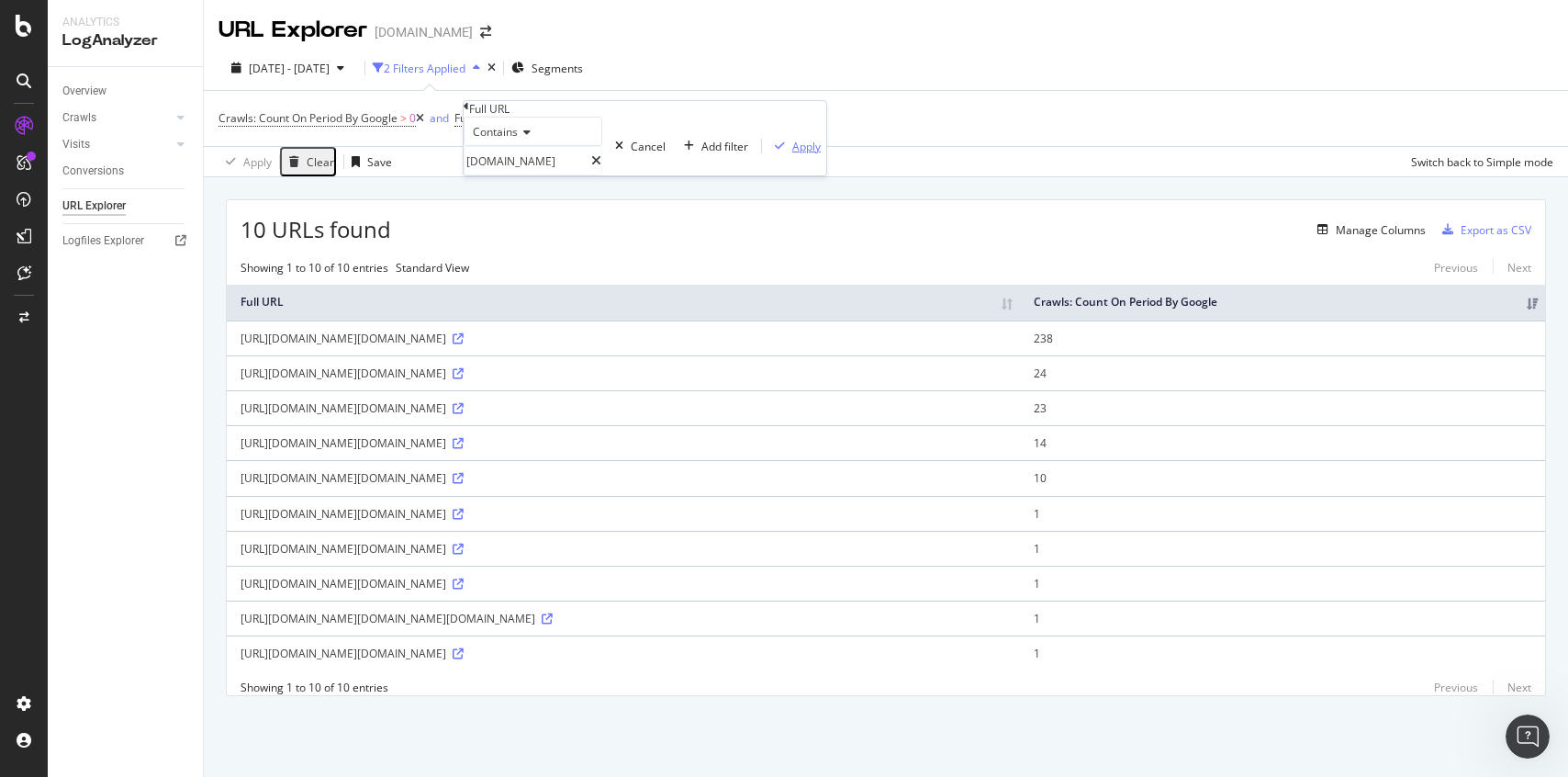
click at [792, 154] on div "Apply" at bounding box center [807, 146] width 29 height 15
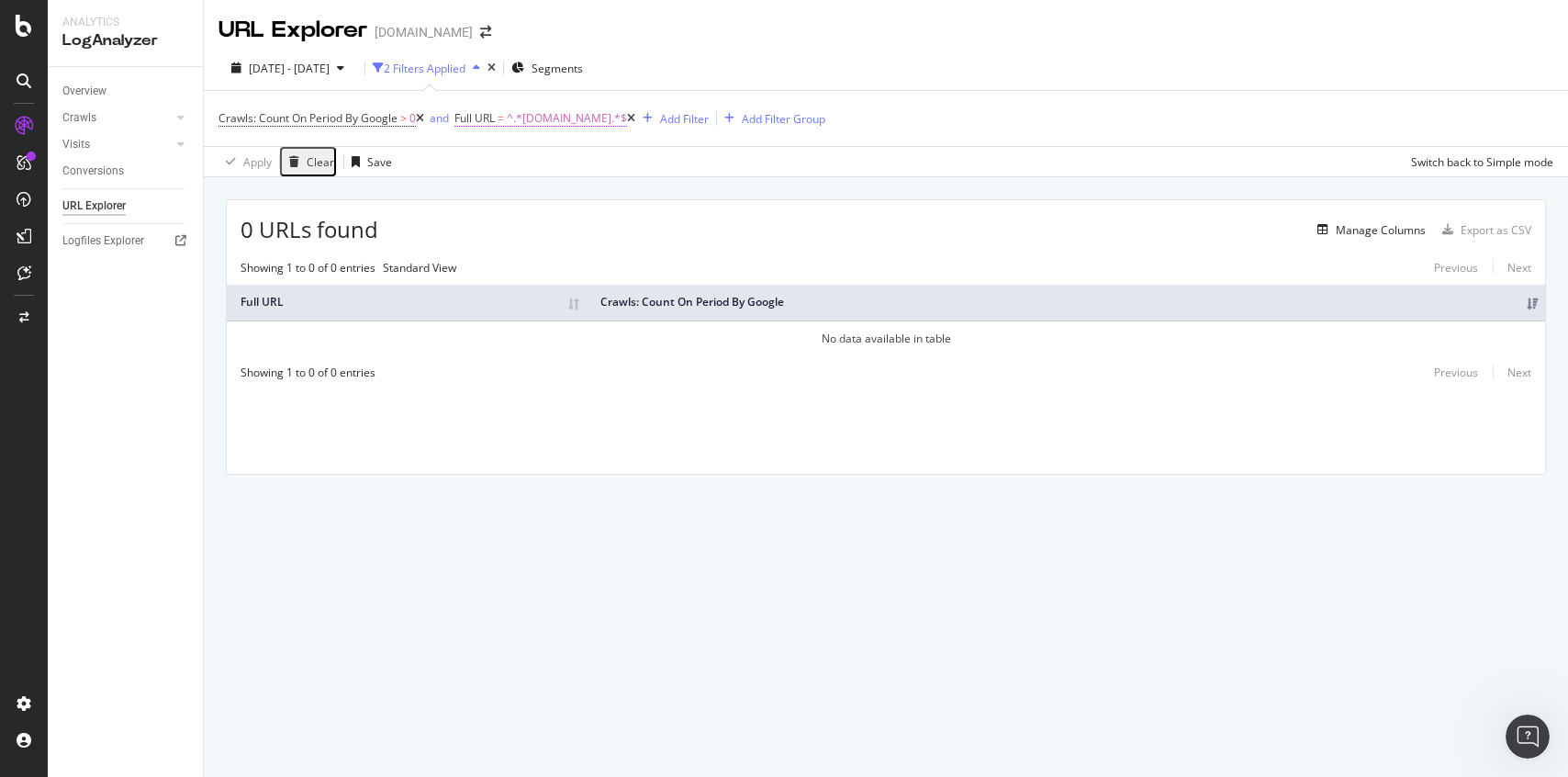
click at [527, 122] on span "^.*[DOMAIN_NAME].*$" at bounding box center [566, 118] width 120 height 26
click at [523, 174] on input "[DOMAIN_NAME]" at bounding box center [528, 161] width 127 height 28
click at [558, 174] on input "[DOMAIN_NAME]" at bounding box center [528, 161] width 127 height 28
type input "[DOMAIN_NAME]"
click at [792, 154] on div "Apply" at bounding box center [807, 146] width 29 height 15
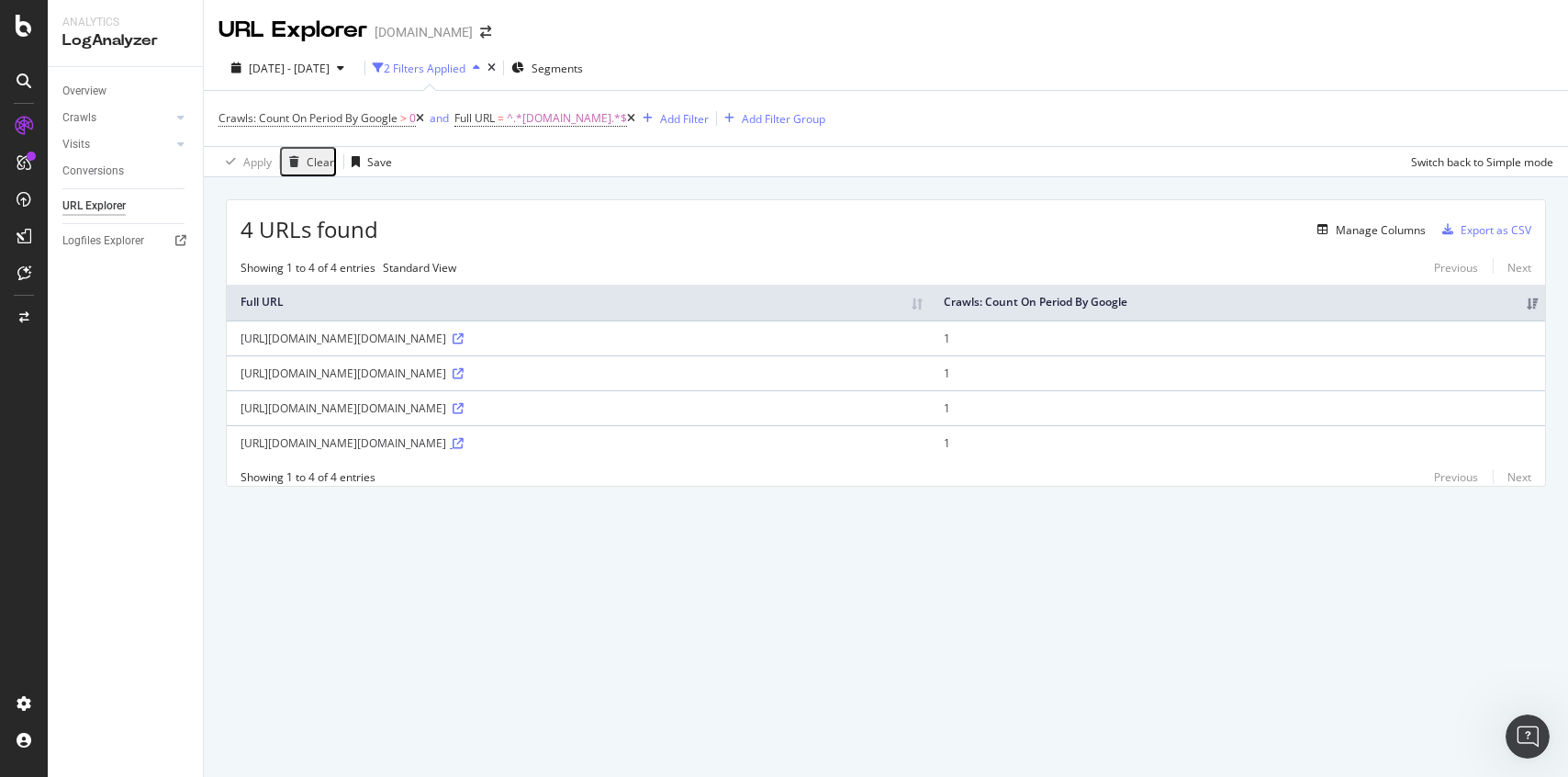
click at [464, 449] on icon at bounding box center [457, 443] width 11 height 11
click at [464, 345] on icon at bounding box center [457, 338] width 11 height 11
click at [311, 61] on div "[DATE] - [DATE]" at bounding box center [288, 68] width 128 height 15
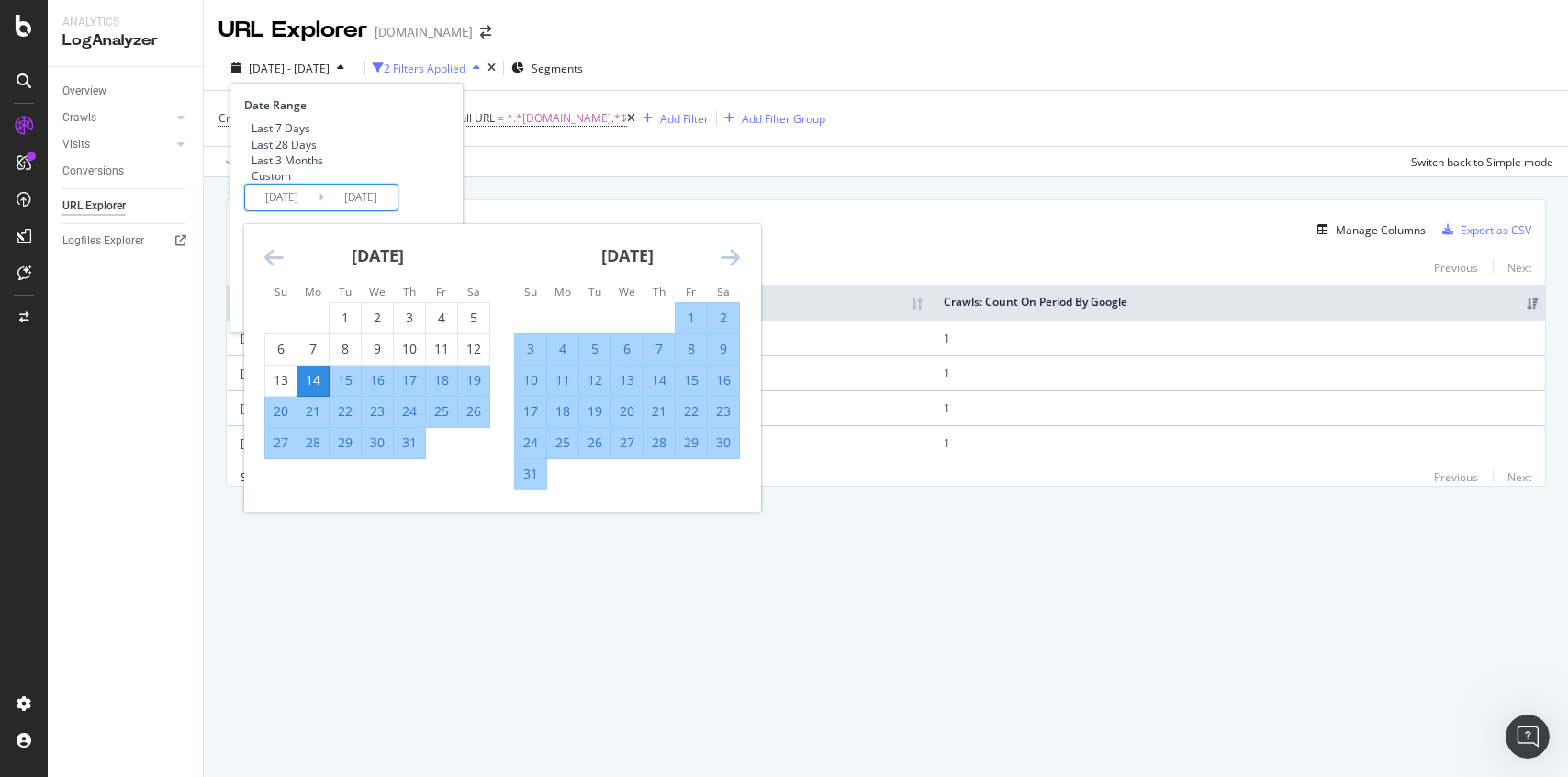
click at [287, 210] on input "[DATE]" at bounding box center [282, 197] width 73 height 26
click at [268, 268] on icon "Move backward to switch to the previous month." at bounding box center [274, 257] width 19 height 22
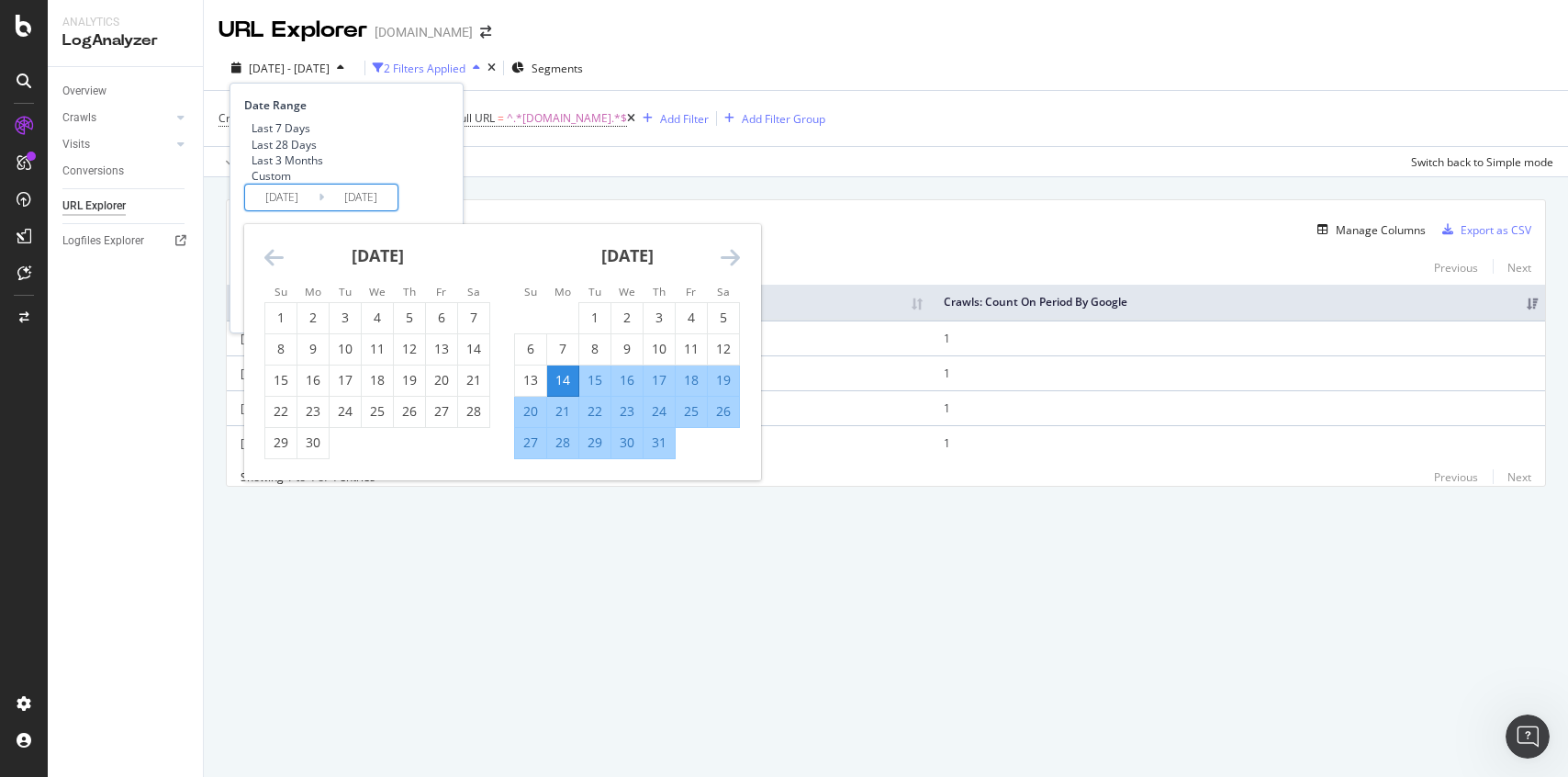
click at [268, 268] on icon "Move backward to switch to the previous month." at bounding box center [274, 257] width 19 height 22
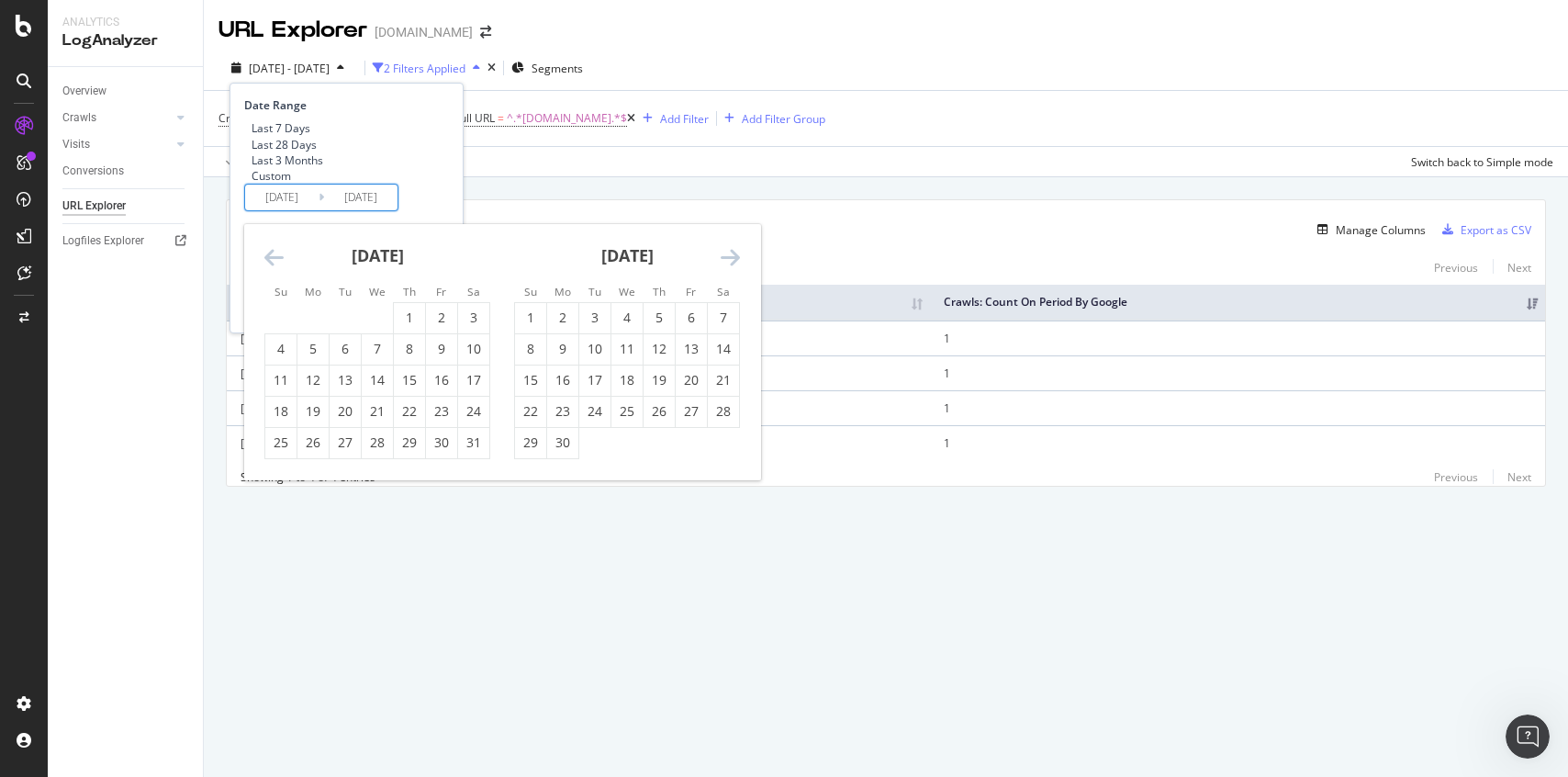
click at [268, 268] on icon "Move backward to switch to the previous month." at bounding box center [274, 257] width 19 height 22
click at [652, 358] on div "10" at bounding box center [659, 349] width 31 height 18
type input "[DATE]"
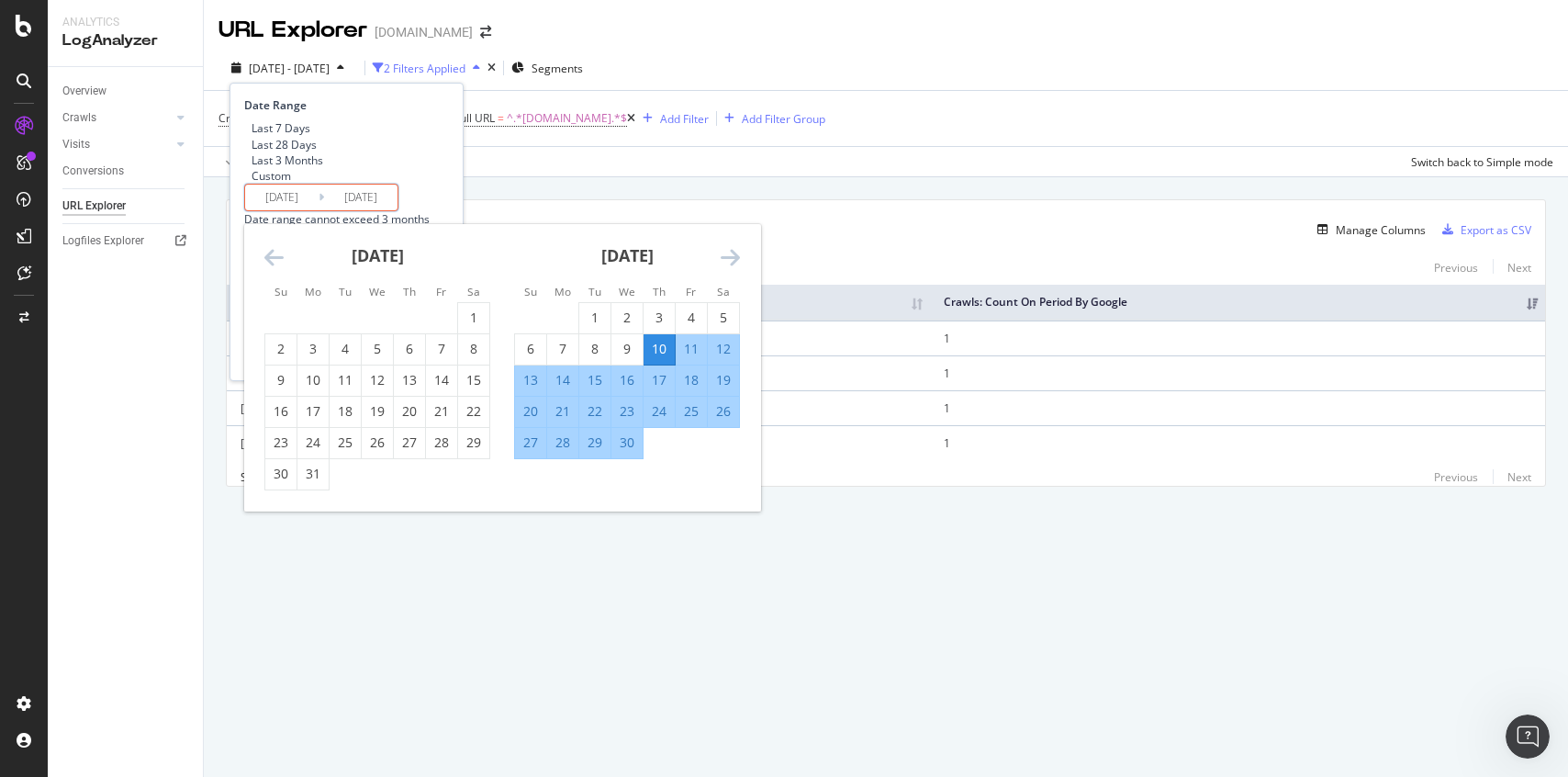
click at [726, 268] on icon "Move forward to switch to the next month." at bounding box center [731, 257] width 19 height 22
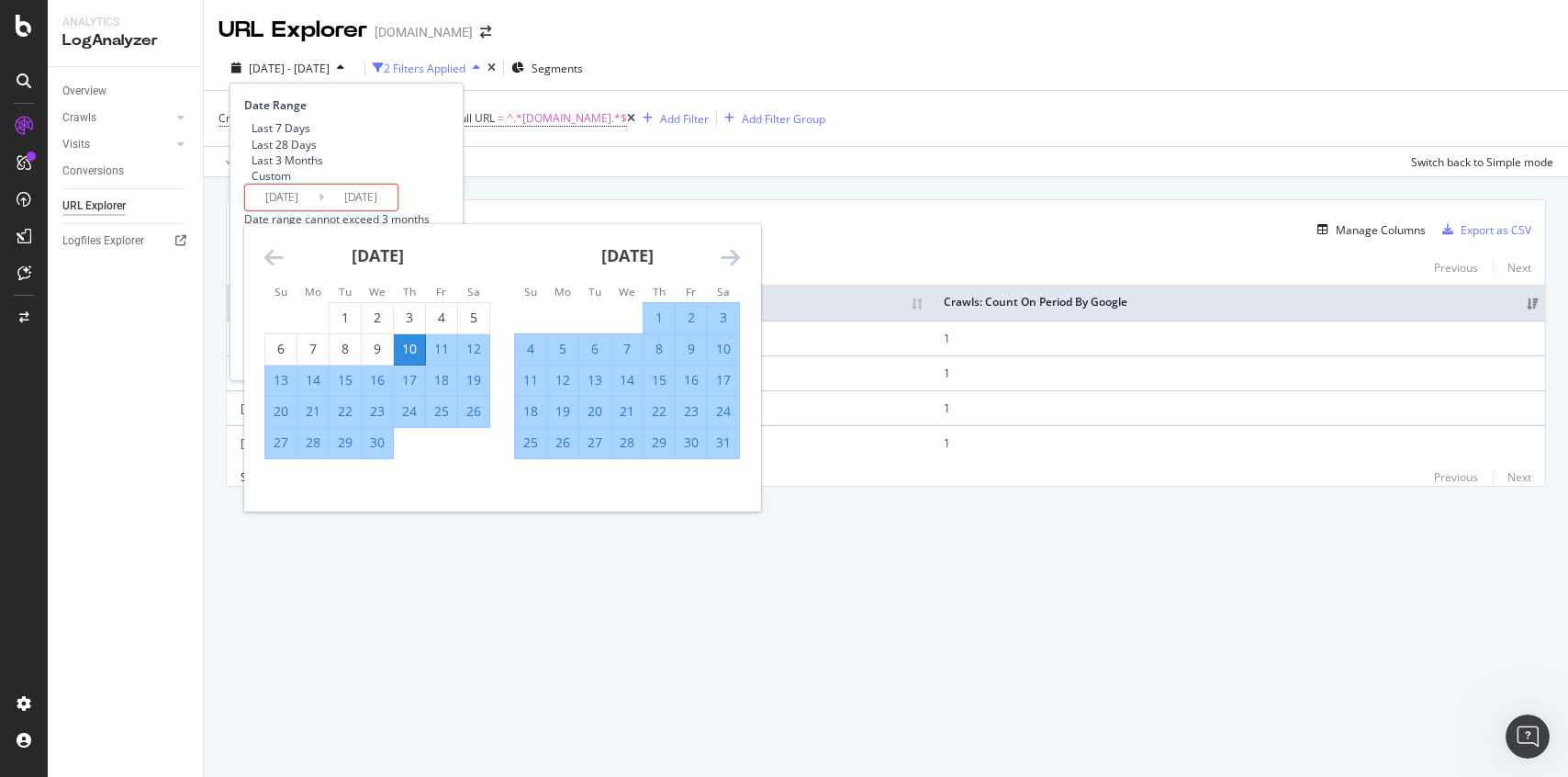
click at [726, 268] on icon "Move forward to switch to the next month." at bounding box center [731, 257] width 19 height 22
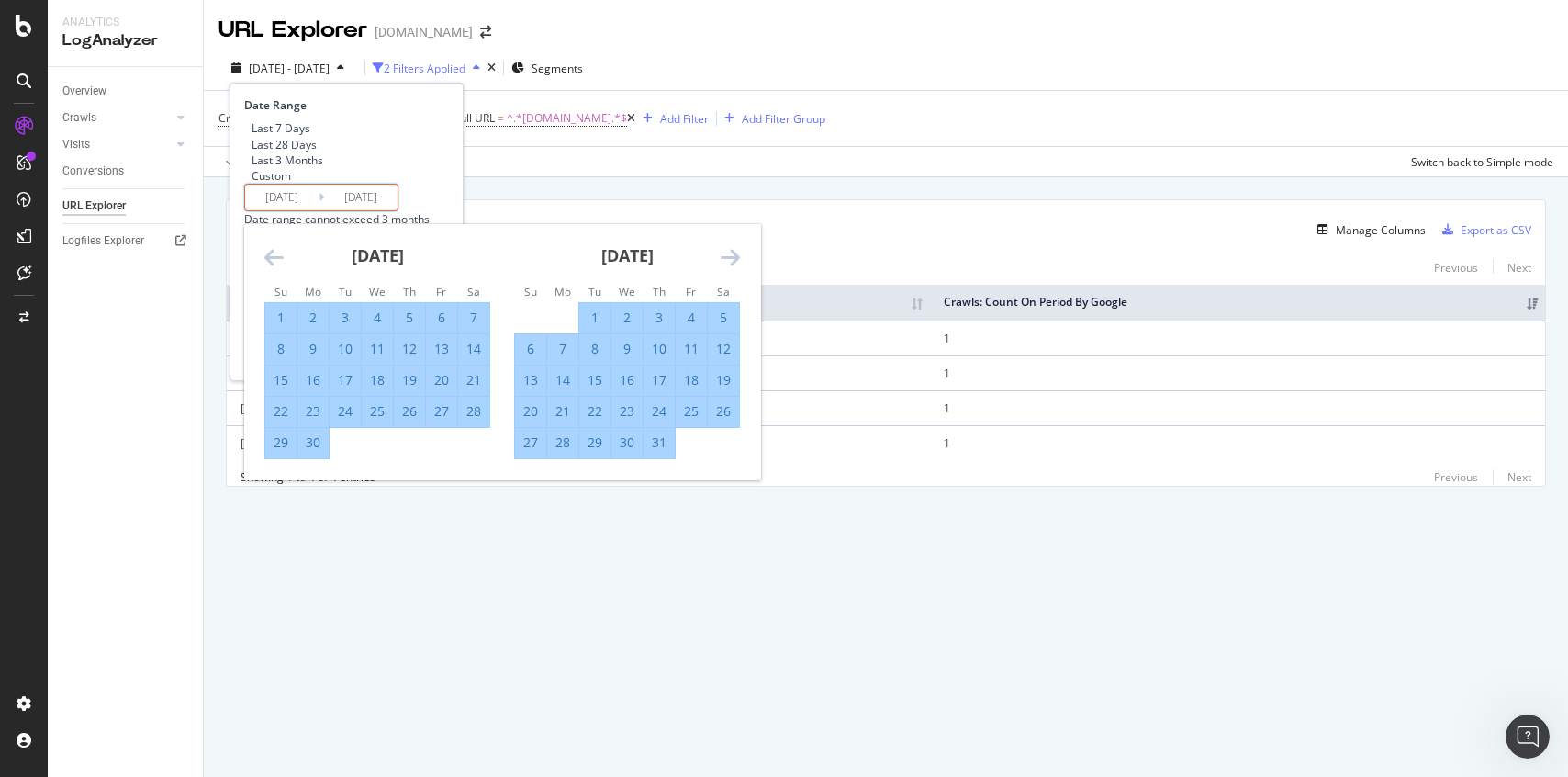
click at [726, 268] on icon "Move forward to switch to the next month." at bounding box center [731, 257] width 19 height 22
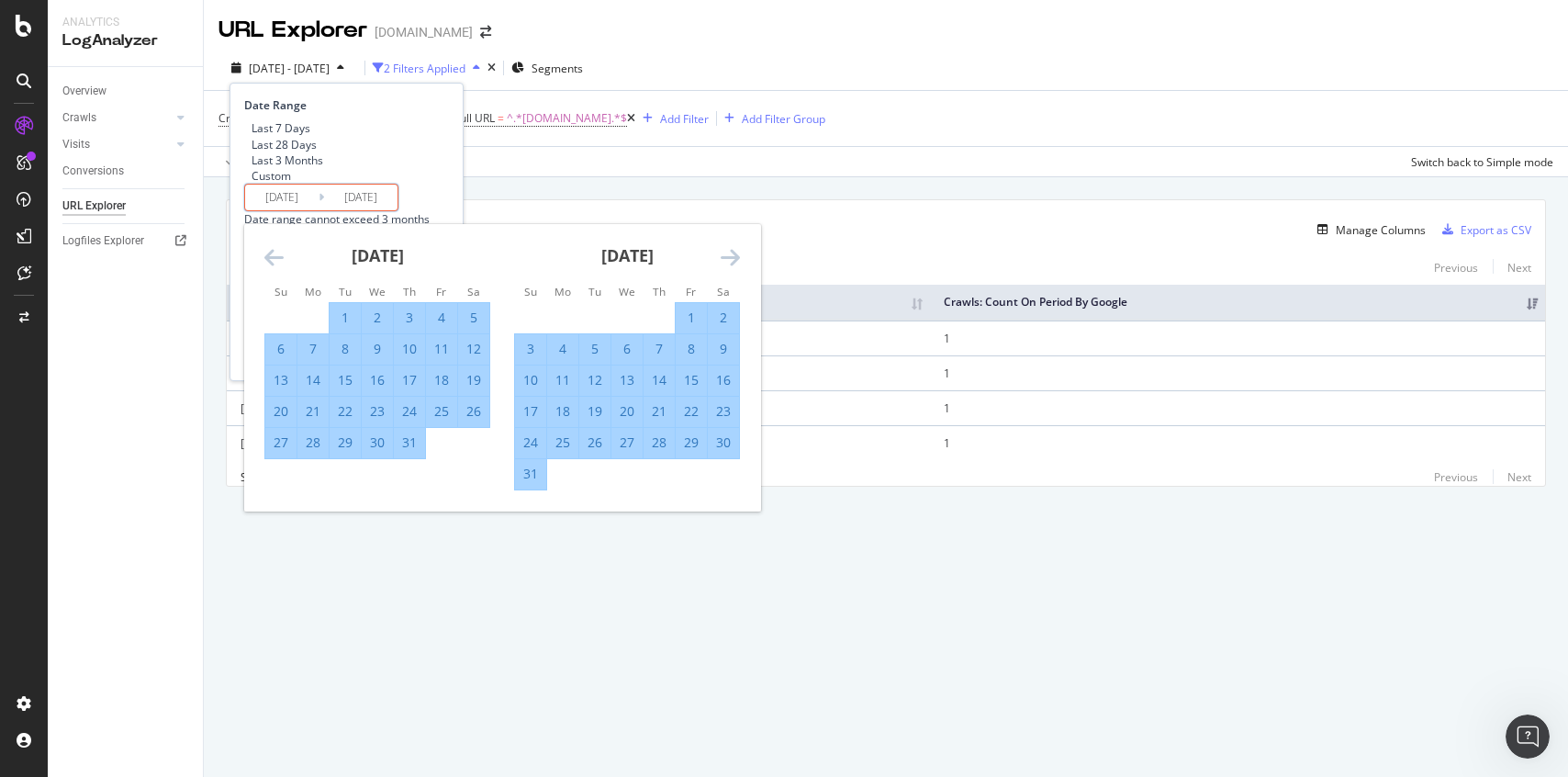
click at [401, 358] on div "10" at bounding box center [409, 349] width 31 height 18
type input "[DATE]"
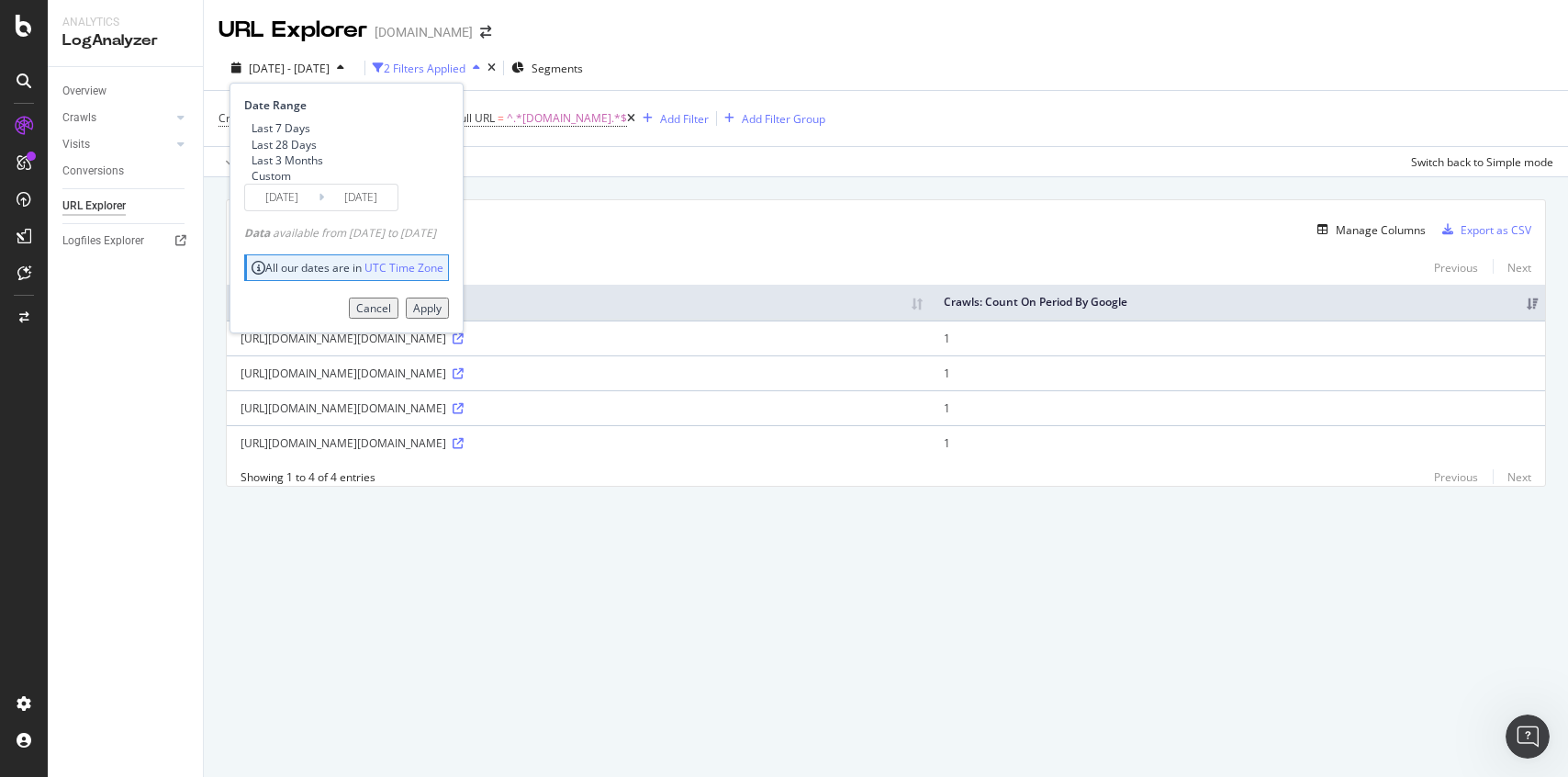
click at [442, 316] on div "Apply" at bounding box center [427, 308] width 29 height 15
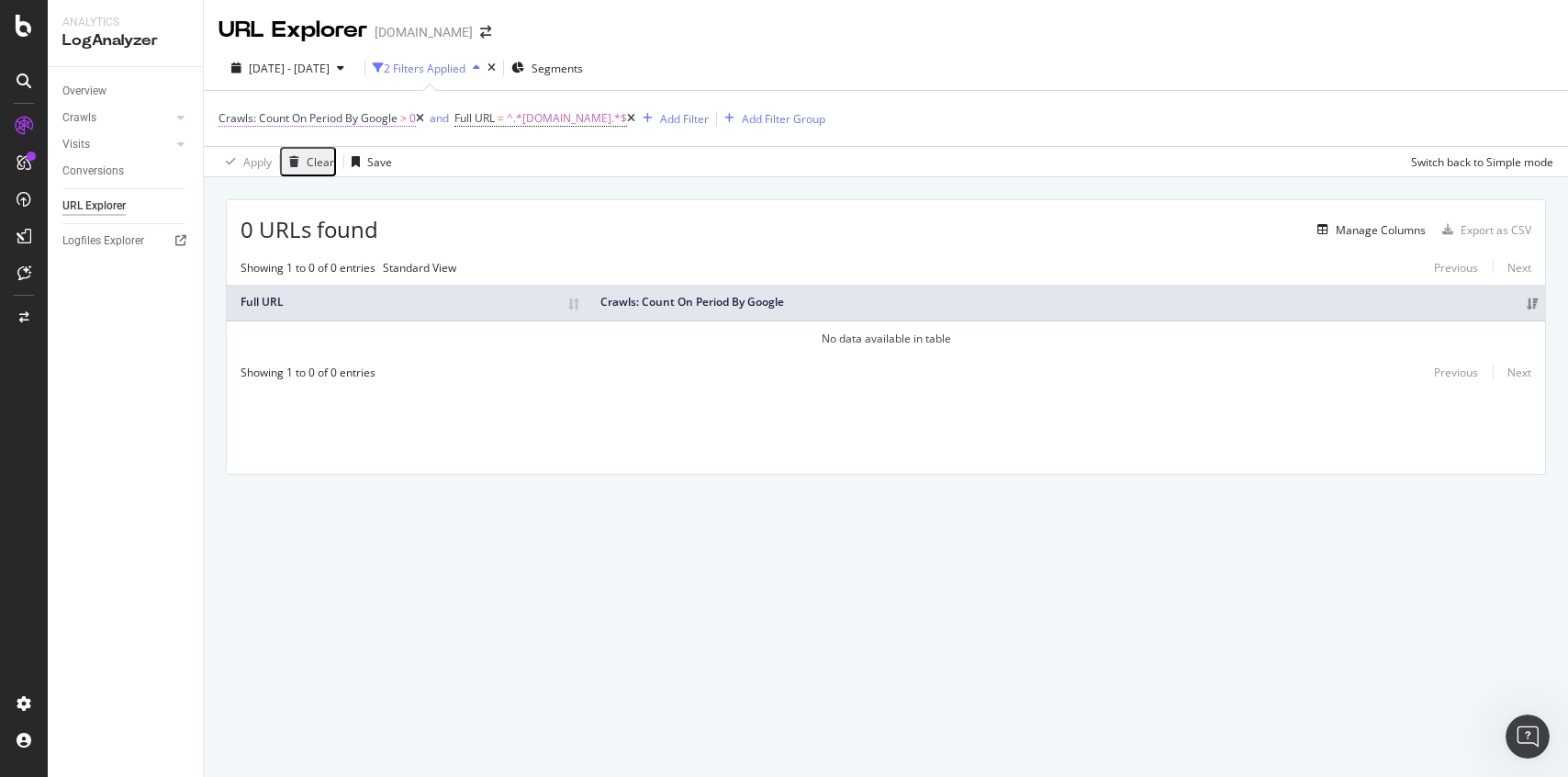
click at [354, 117] on span "Crawls: Count On Period By Google" at bounding box center [308, 117] width 179 height 15
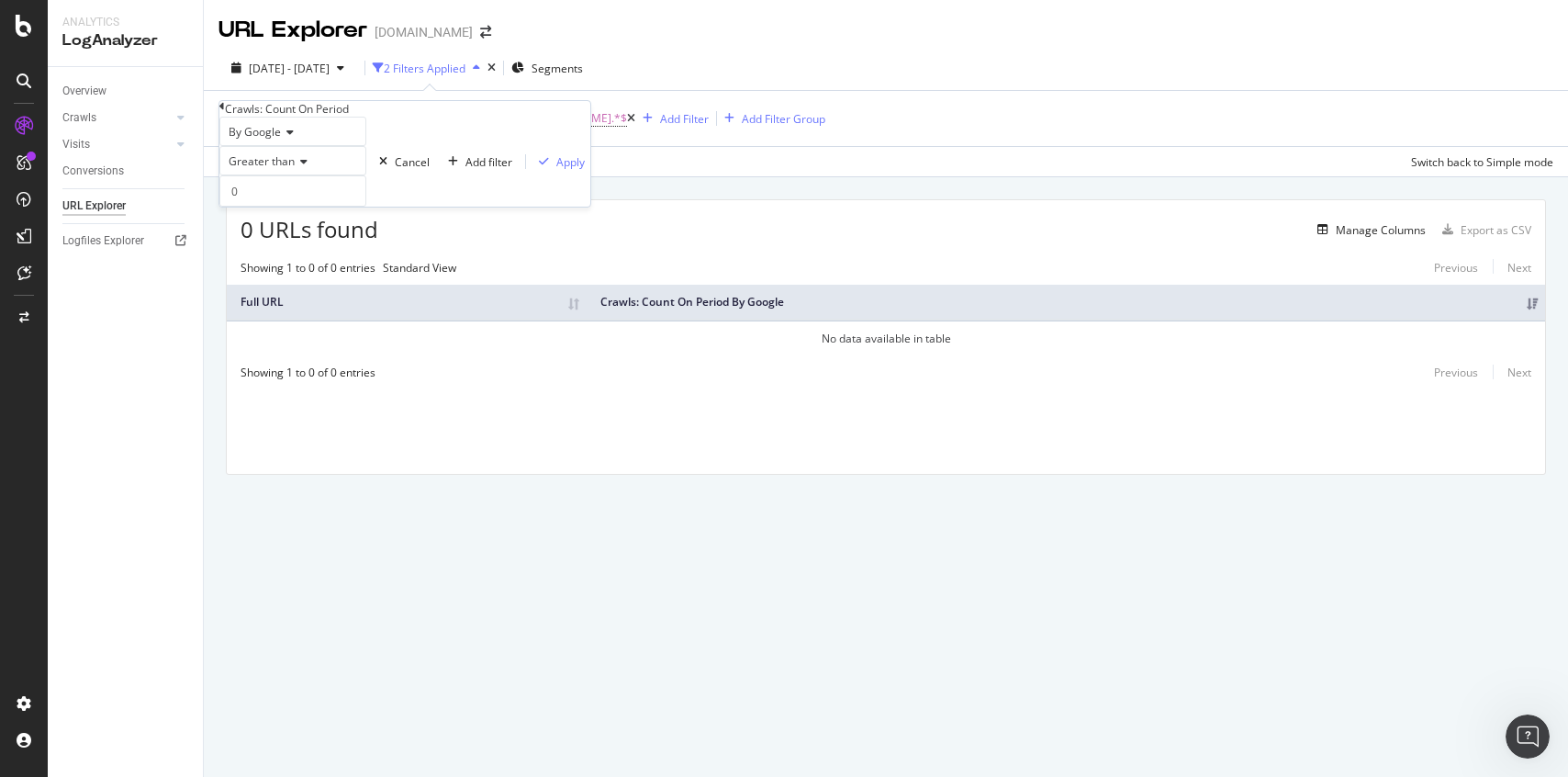
click at [293, 138] on icon at bounding box center [287, 132] width 13 height 11
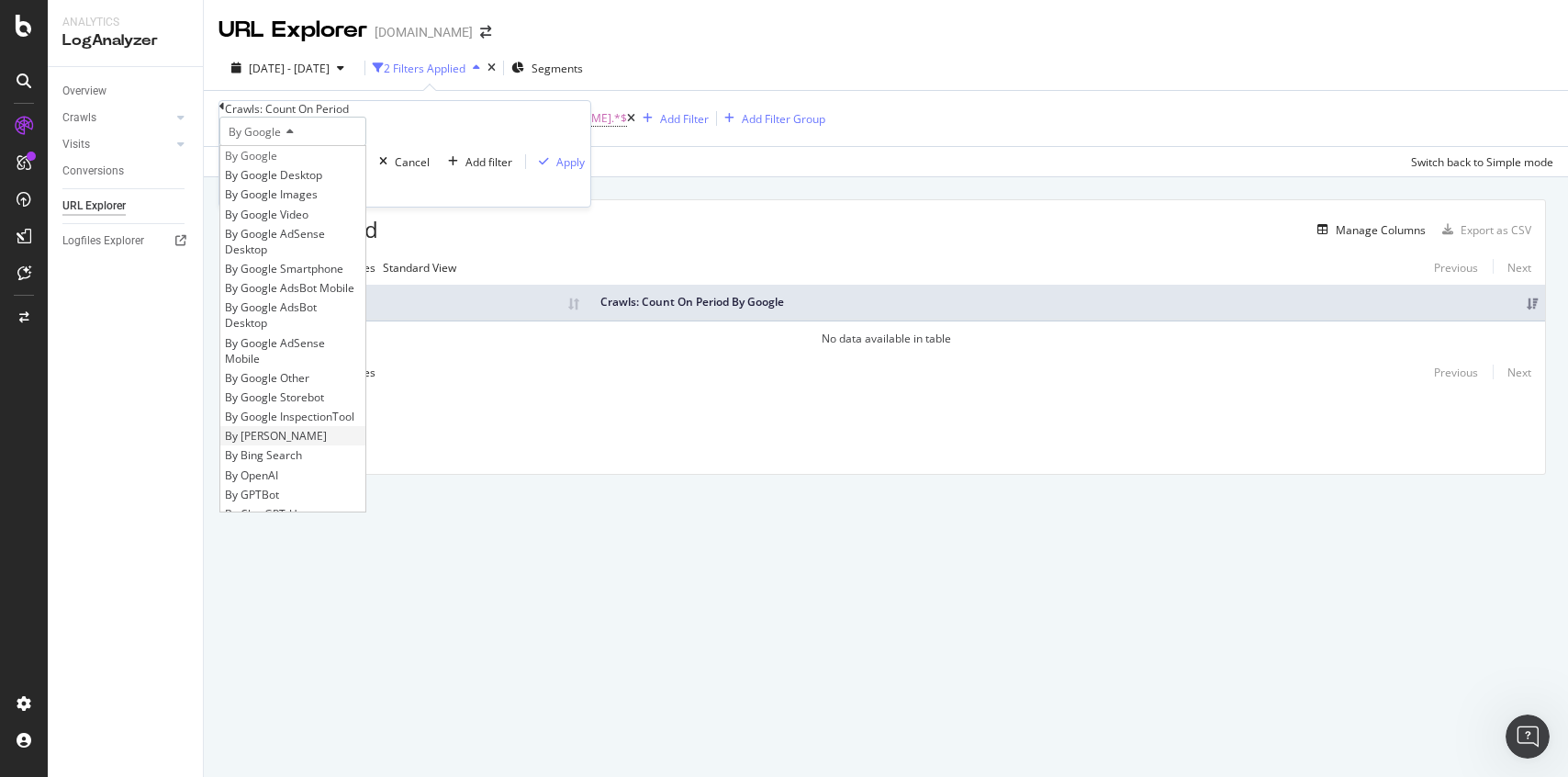
click at [290, 446] on div "By [PERSON_NAME]" at bounding box center [293, 436] width 145 height 19
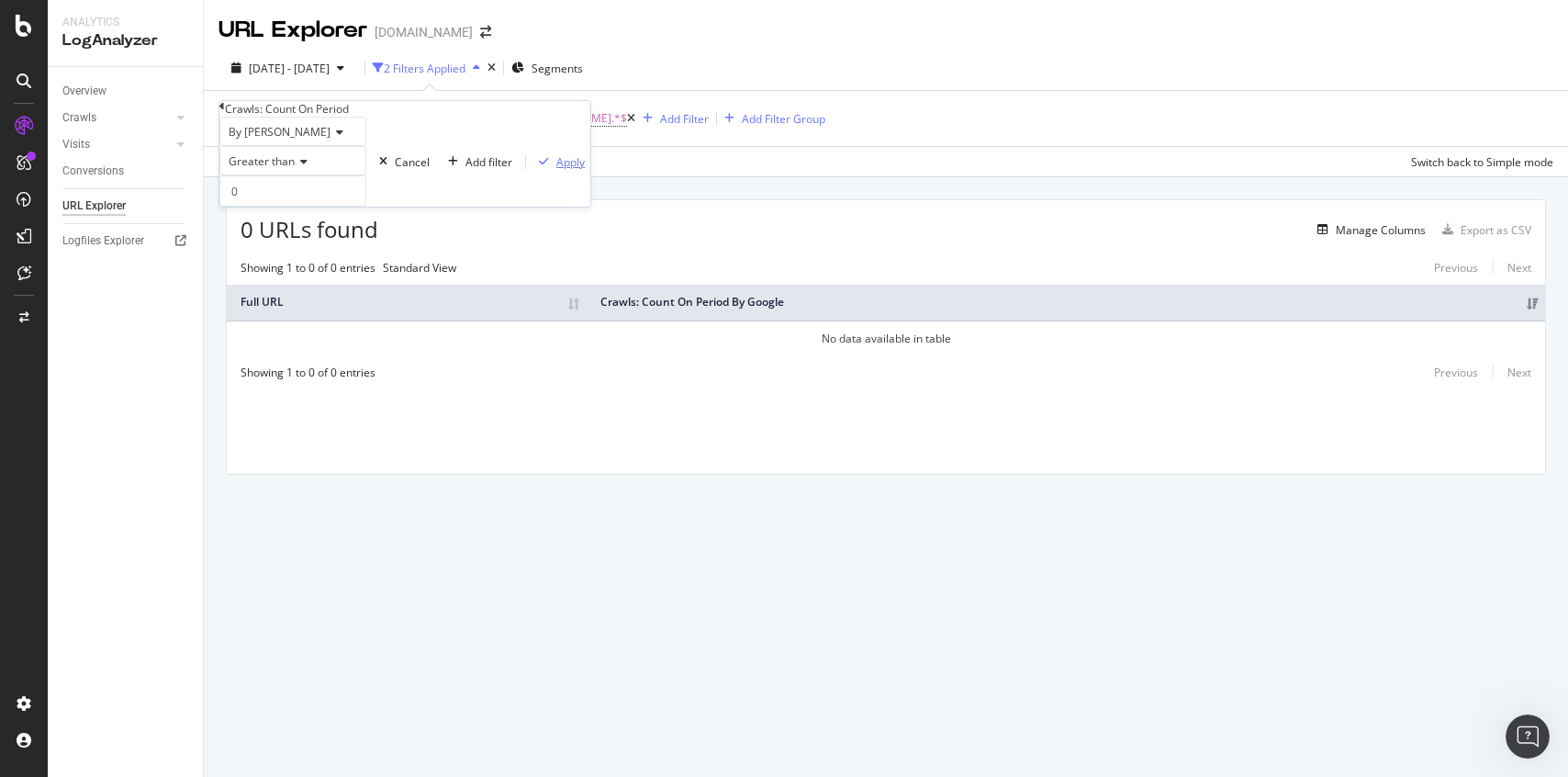
click at [556, 169] on div "Apply" at bounding box center [571, 162] width 29 height 15
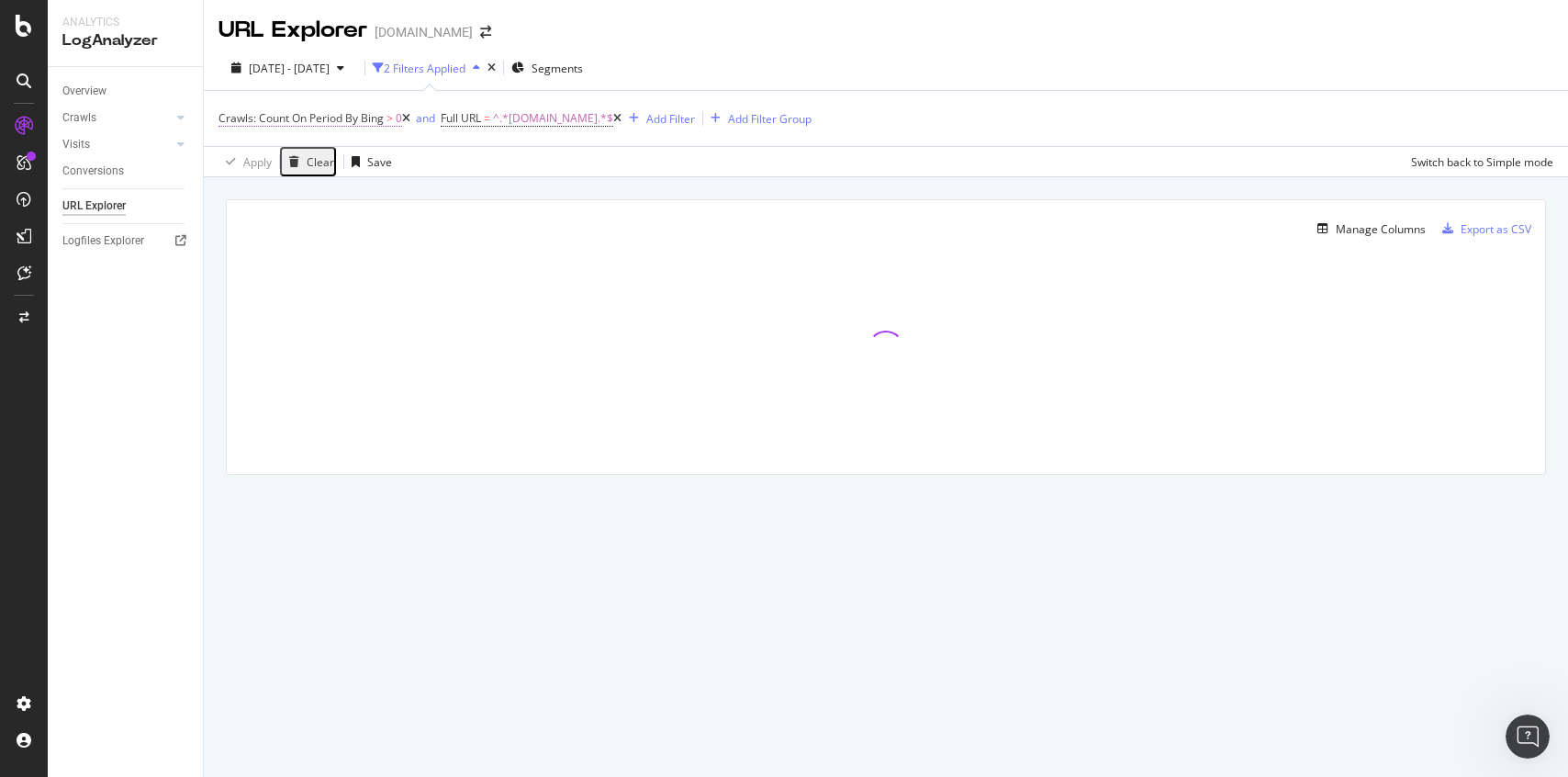
click at [366, 122] on span "Crawls: Count On Period By Bing" at bounding box center [301, 117] width 166 height 15
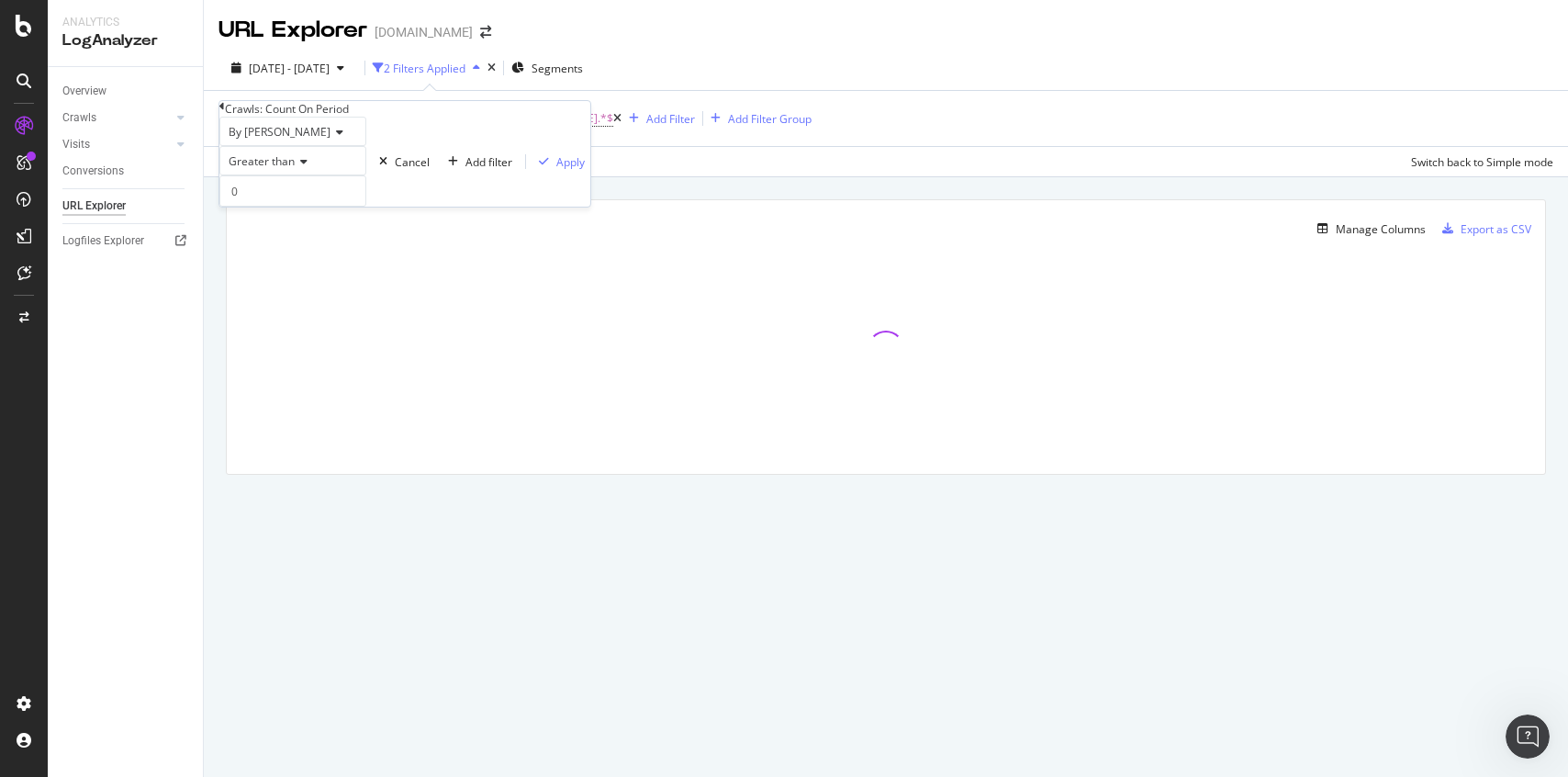
click at [330, 138] on icon at bounding box center [336, 132] width 13 height 11
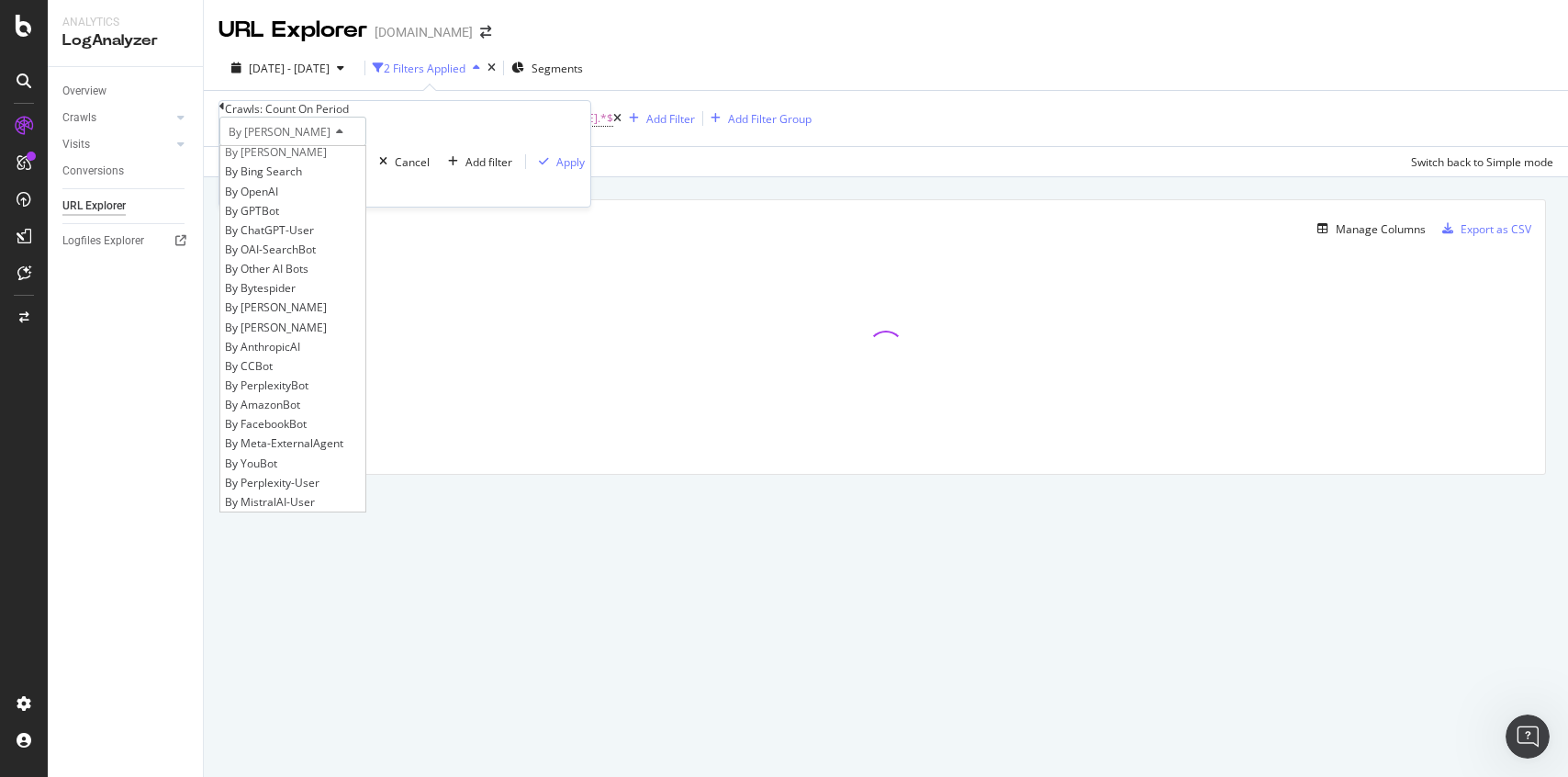
scroll to position [397, 0]
click at [597, 589] on div "URL Explorer [DOMAIN_NAME] [DATE] - [DATE] 2 Filters Applied Segments Crawls: C…" at bounding box center [886, 388] width 1364 height 777
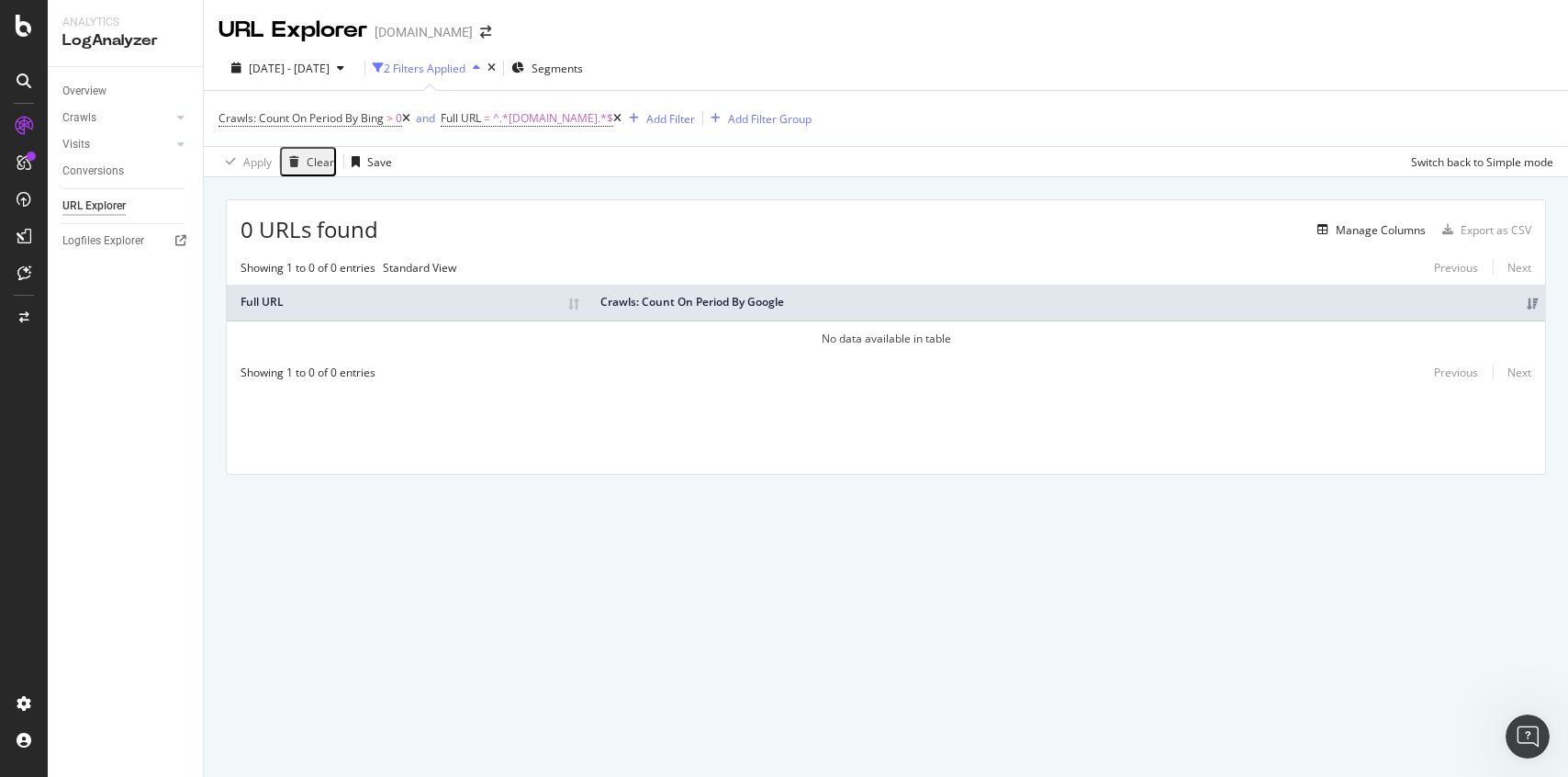
click at [410, 117] on icon at bounding box center [406, 117] width 9 height 11
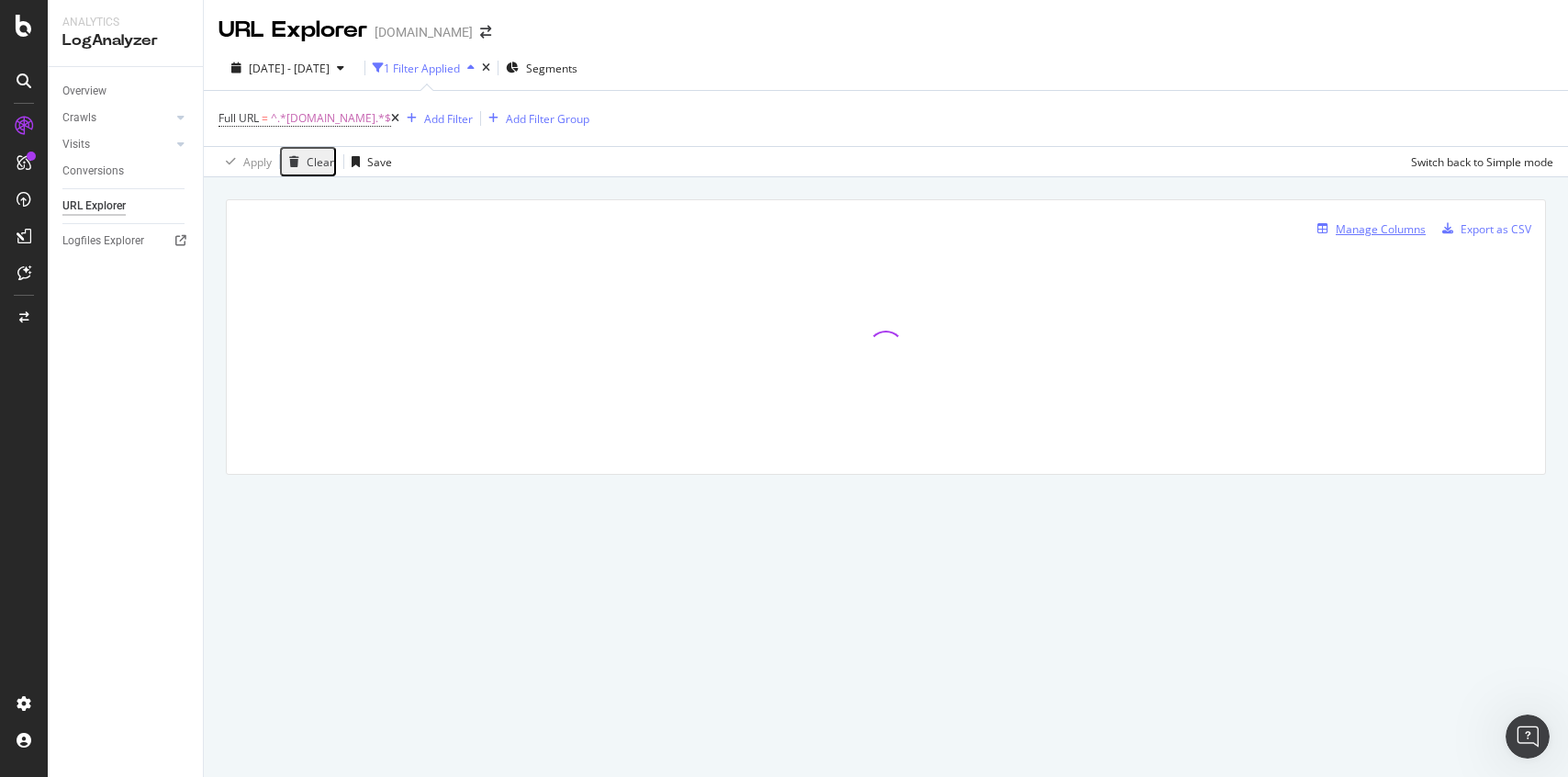
click at [1364, 225] on div "Manage Columns" at bounding box center [1380, 229] width 90 height 15
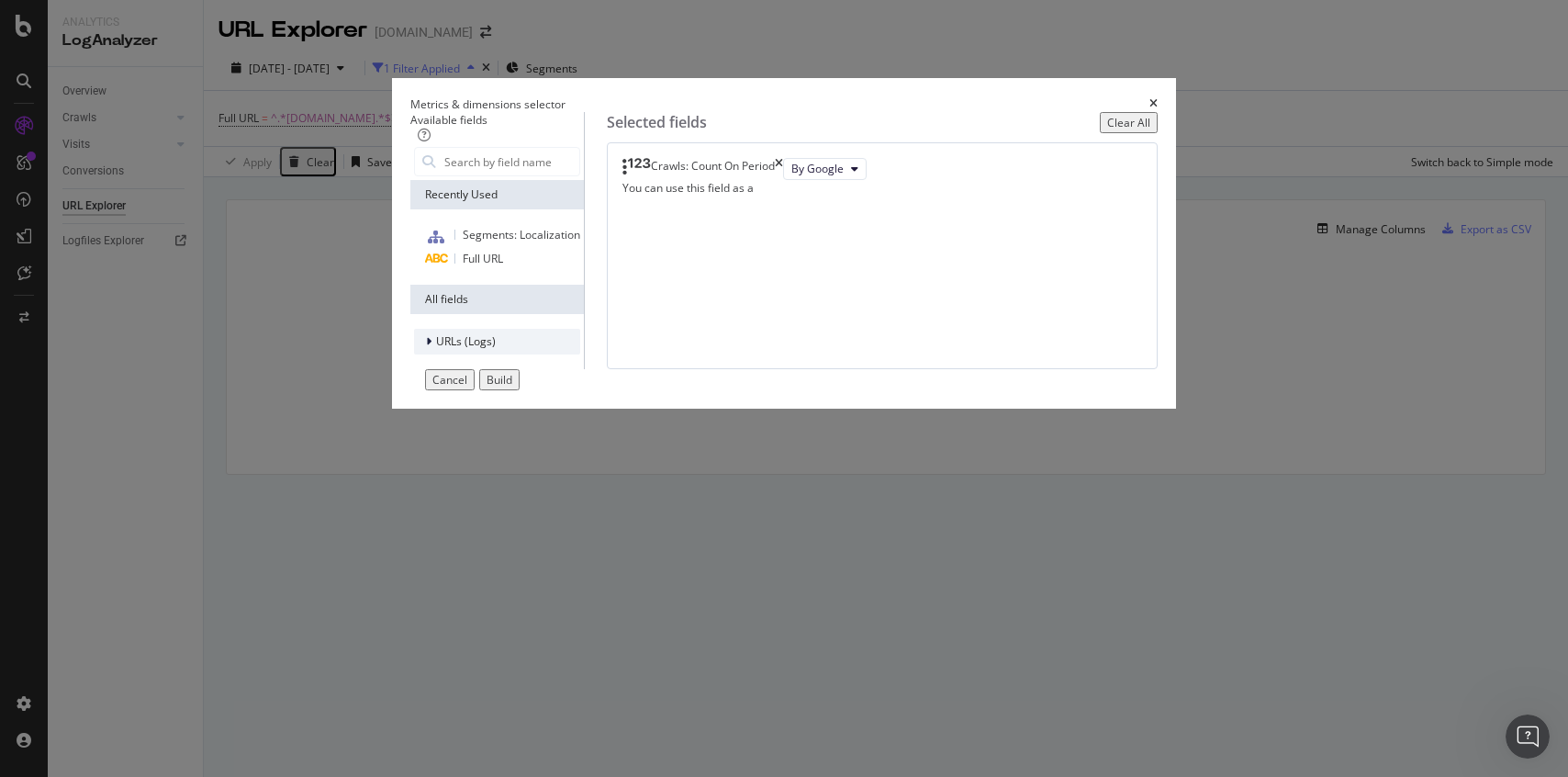
click at [535, 343] on div "URLs (Logs)" at bounding box center [497, 341] width 167 height 26
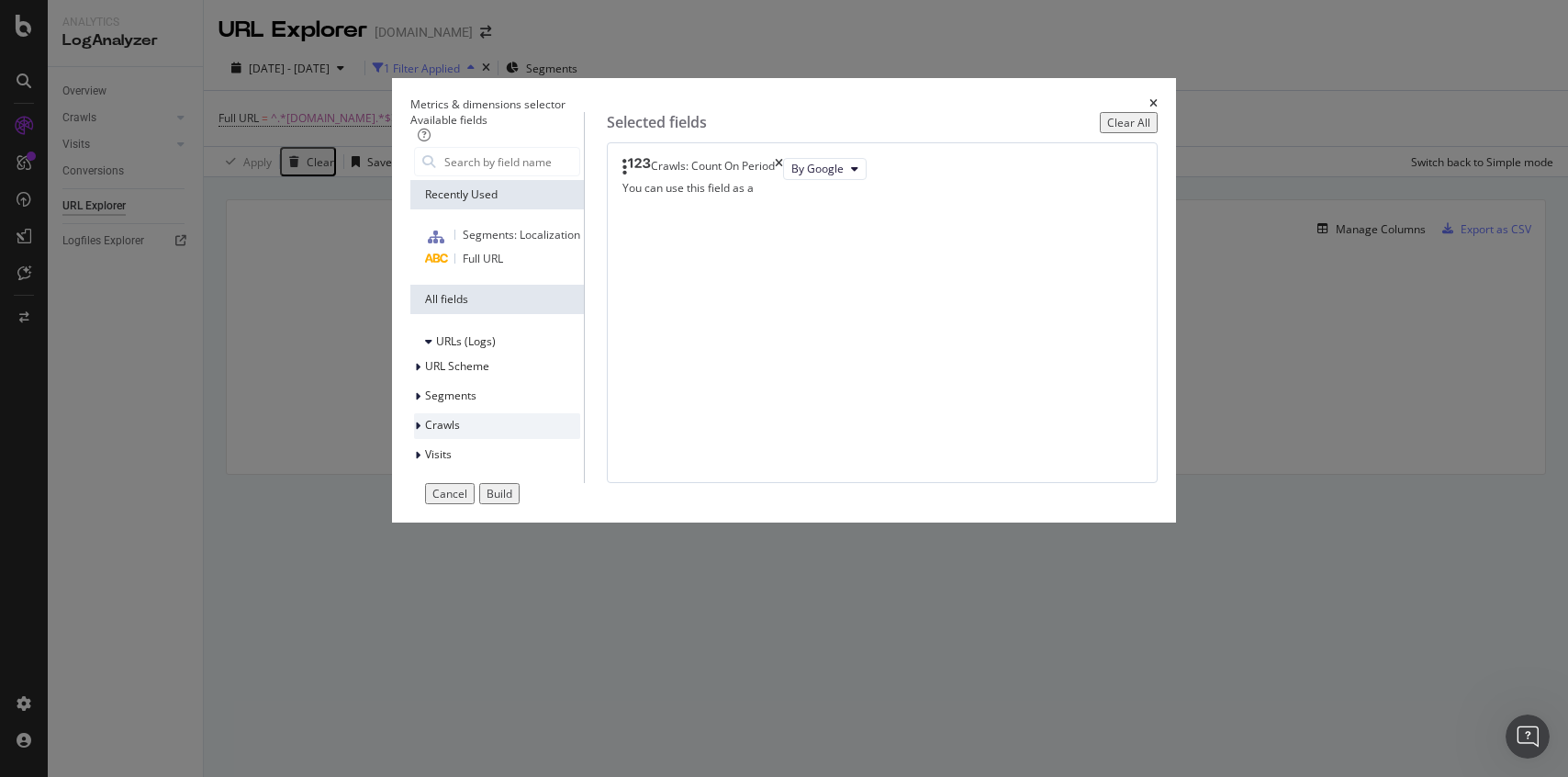
click at [495, 424] on div "Crawls" at bounding box center [497, 426] width 167 height 26
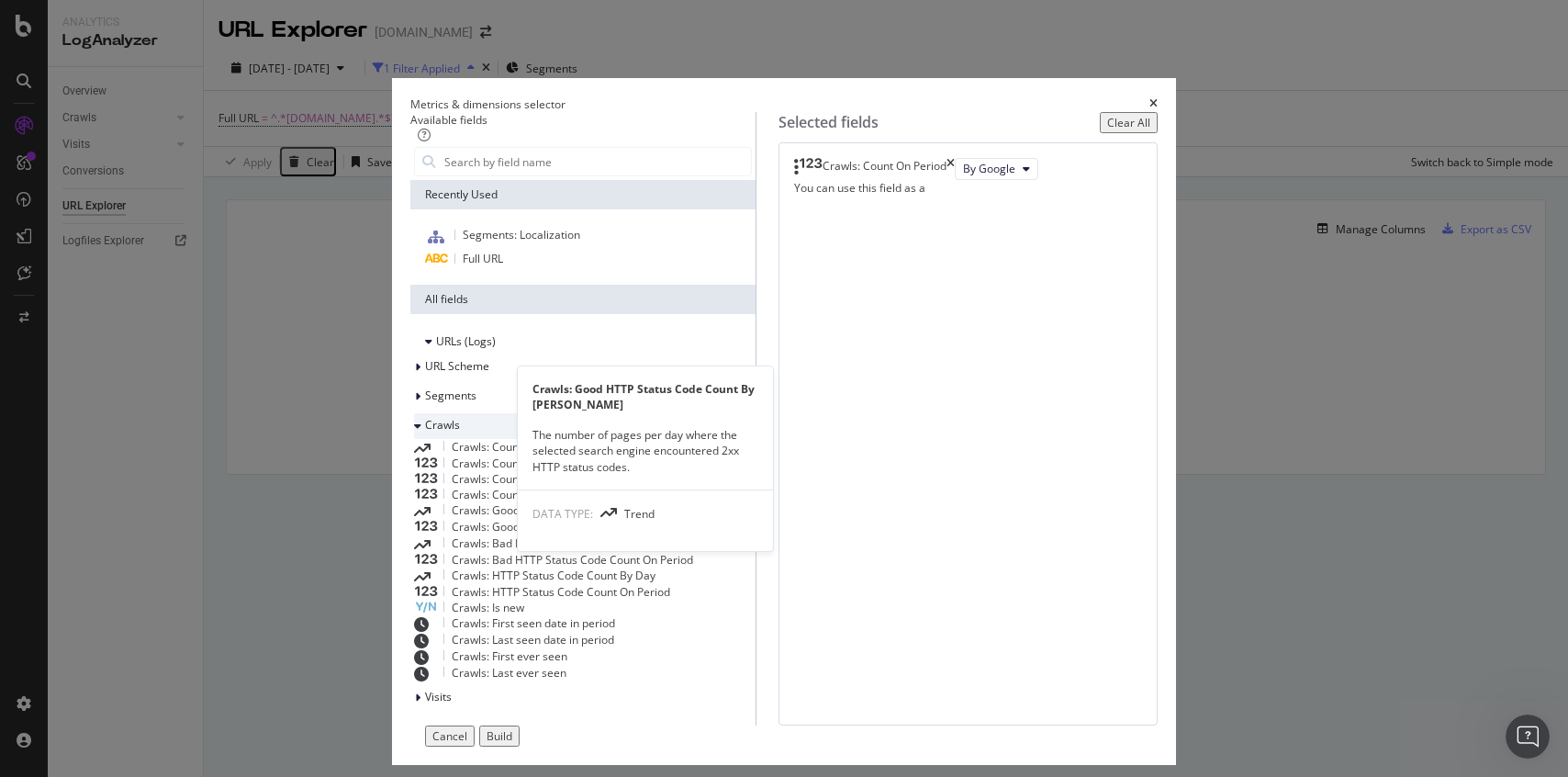
scroll to position [170, 0]
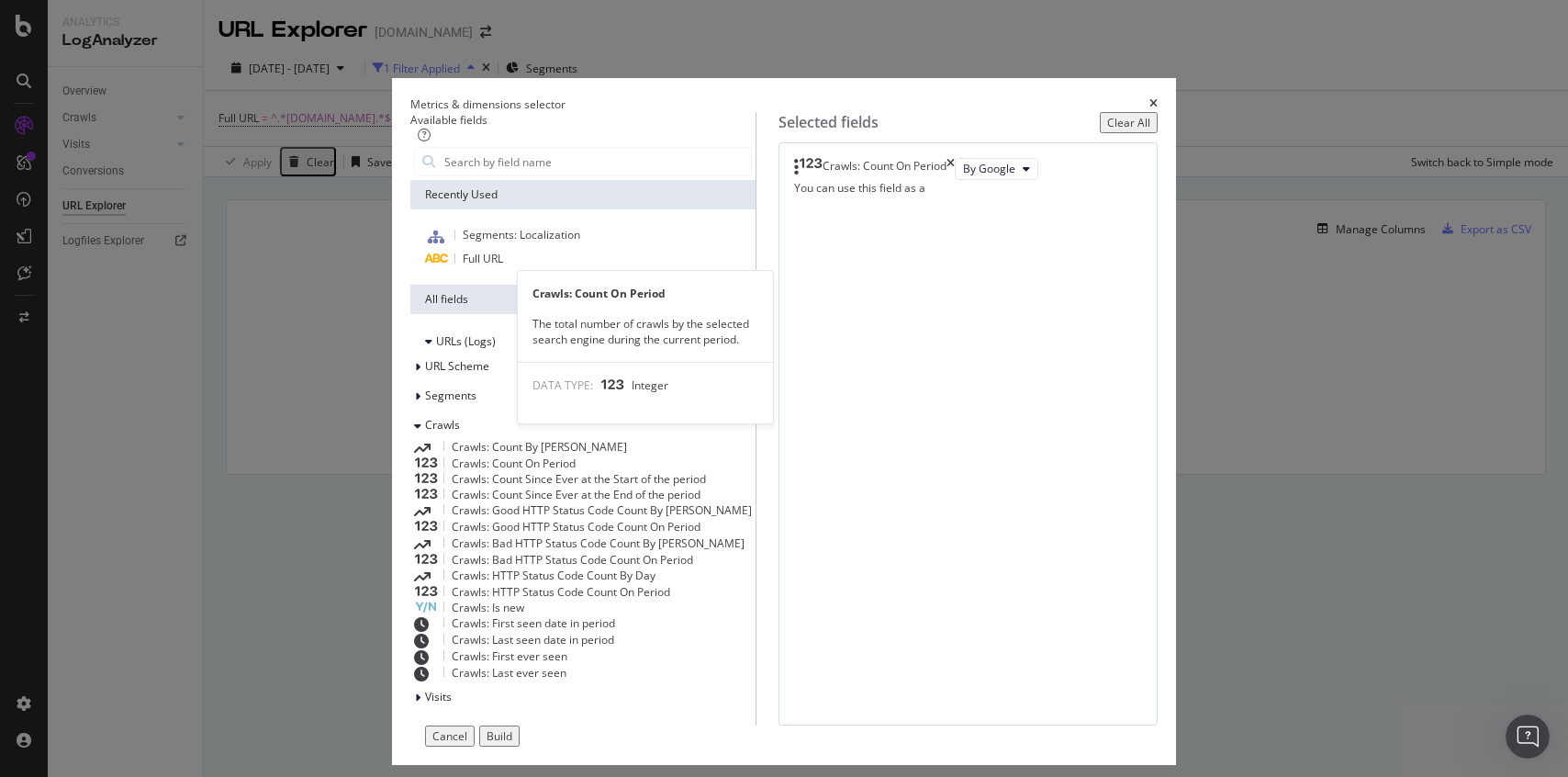
click at [562, 455] on span "Crawls: Count On Period" at bounding box center [513, 463] width 124 height 15
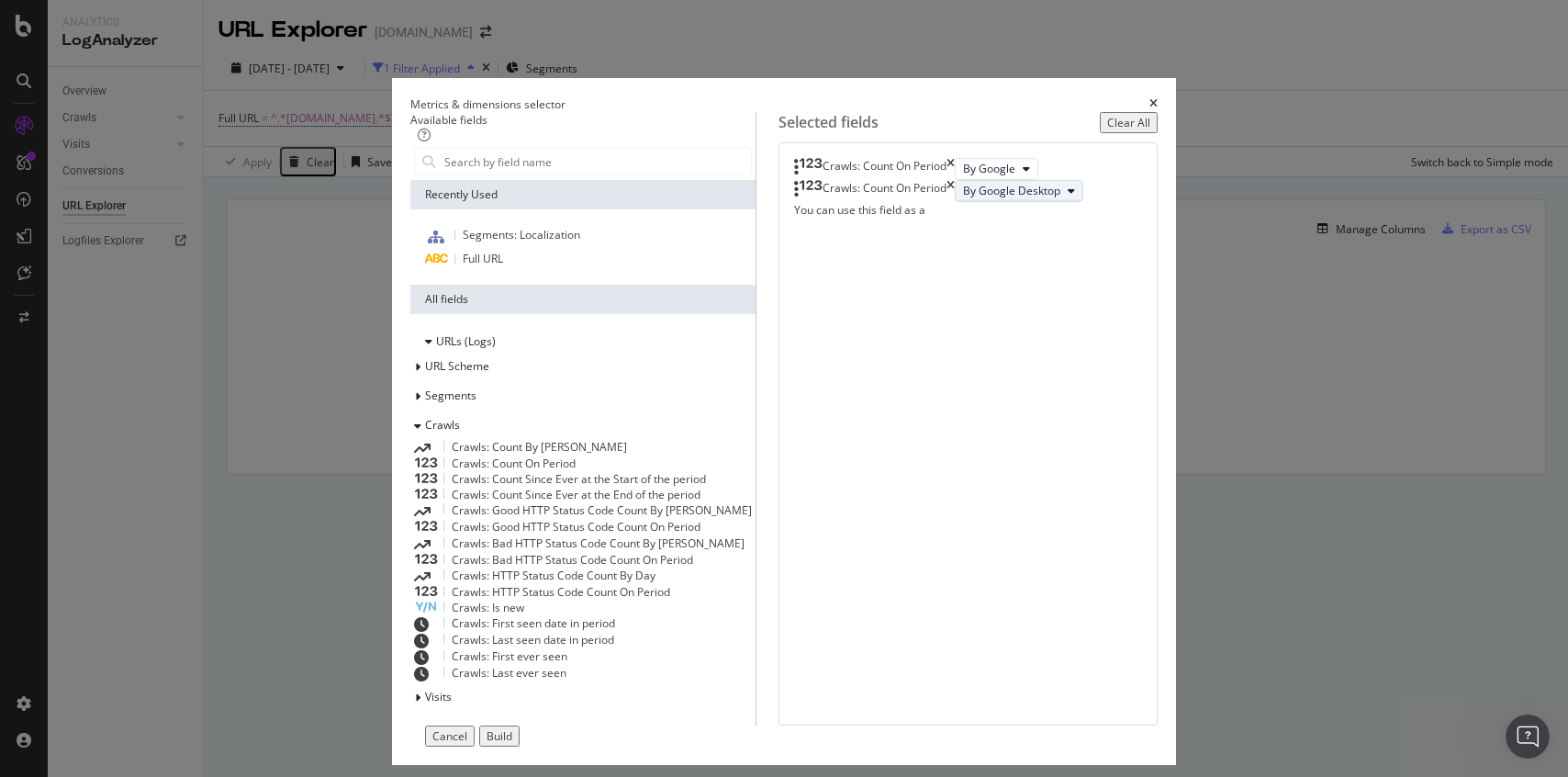
click at [955, 202] on button "By Google Desktop" at bounding box center [1019, 191] width 129 height 22
click at [887, 338] on span "By [PERSON_NAME]" at bounding box center [914, 341] width 145 height 16
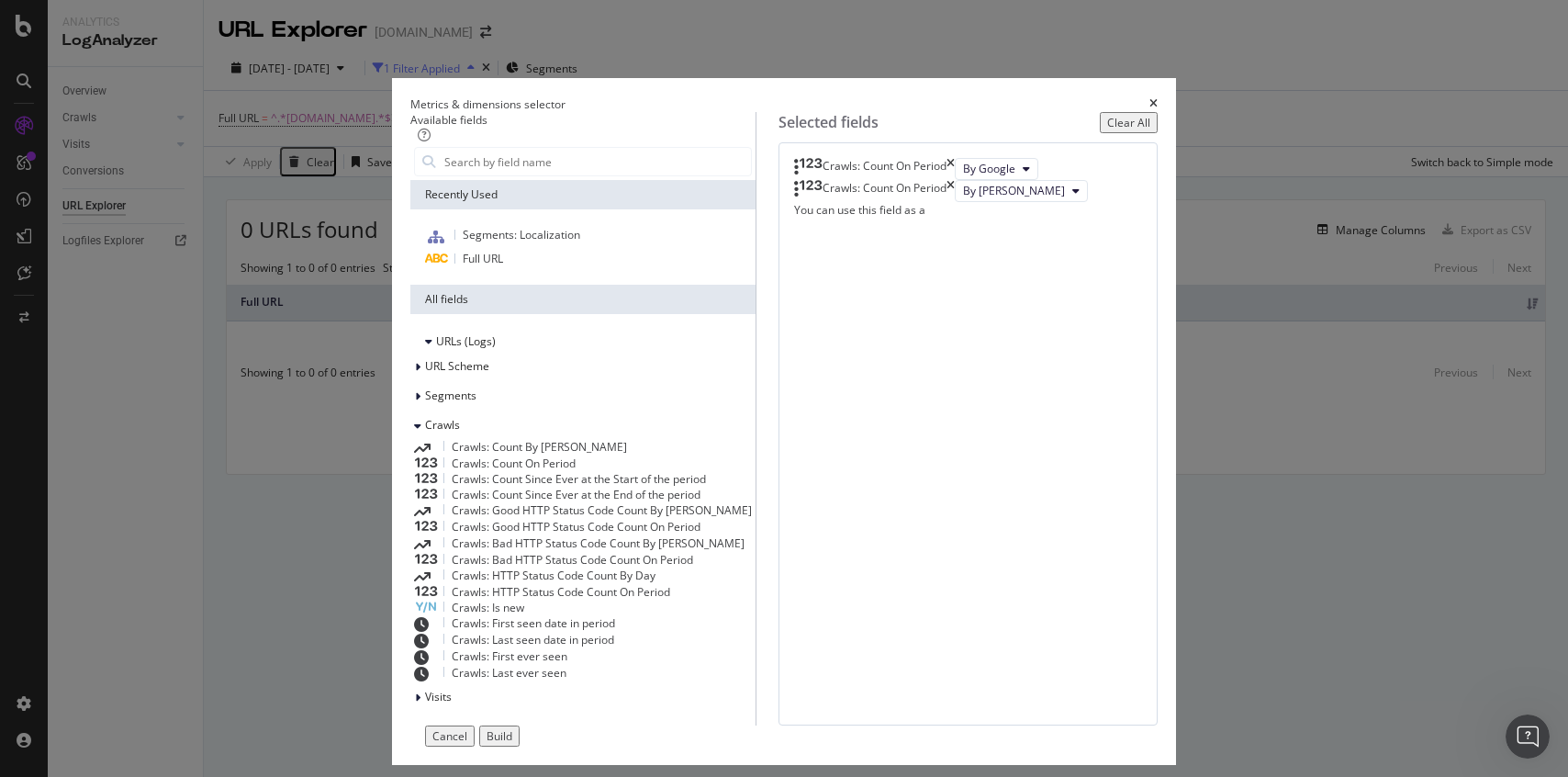
click at [525, 455] on span "Crawls: Count On Period" at bounding box center [513, 463] width 124 height 15
click at [963, 220] on span "By Google Desktop" at bounding box center [1011, 213] width 97 height 15
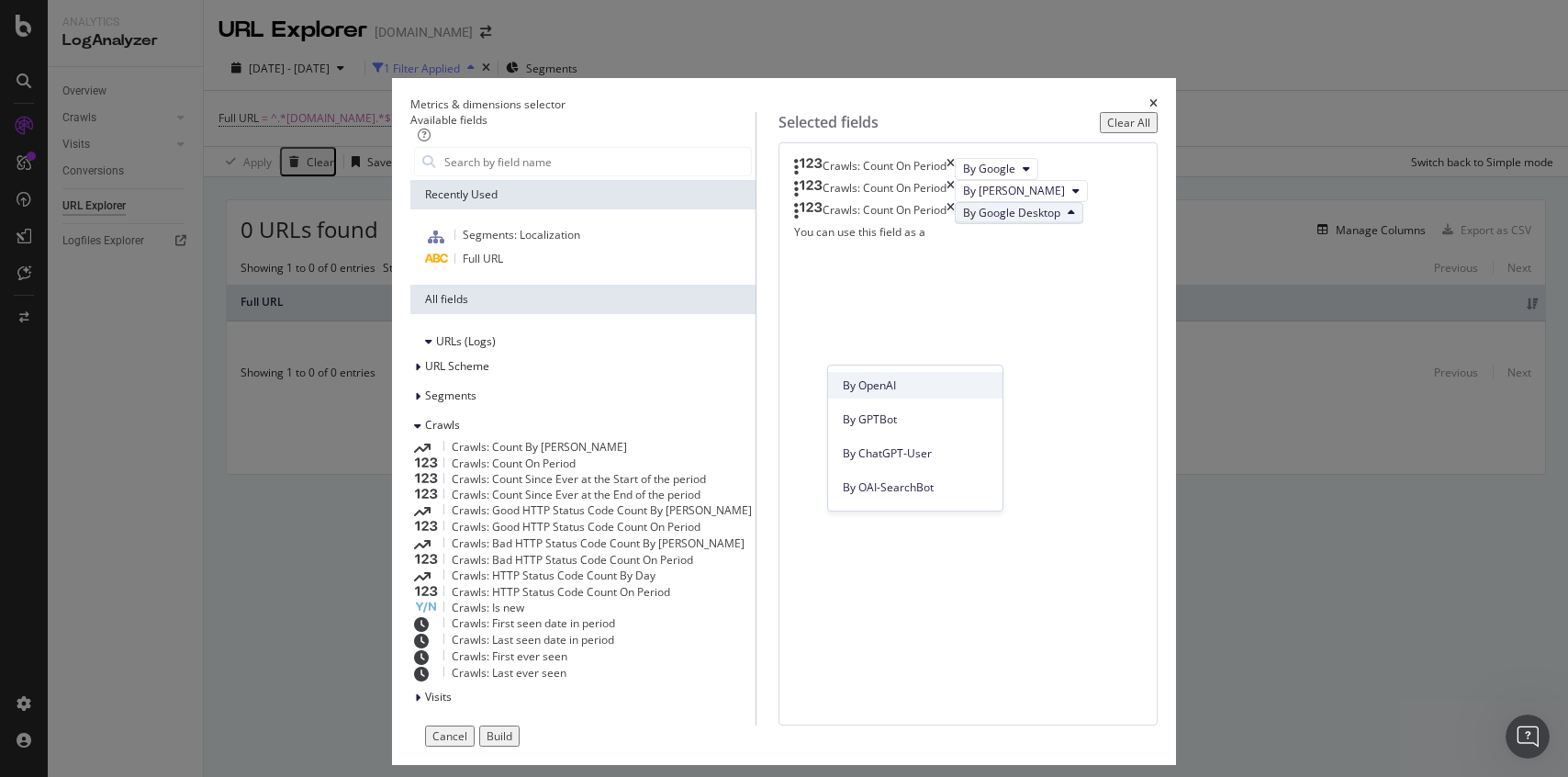
click at [918, 380] on span "By OpenAI" at bounding box center [914, 385] width 145 height 16
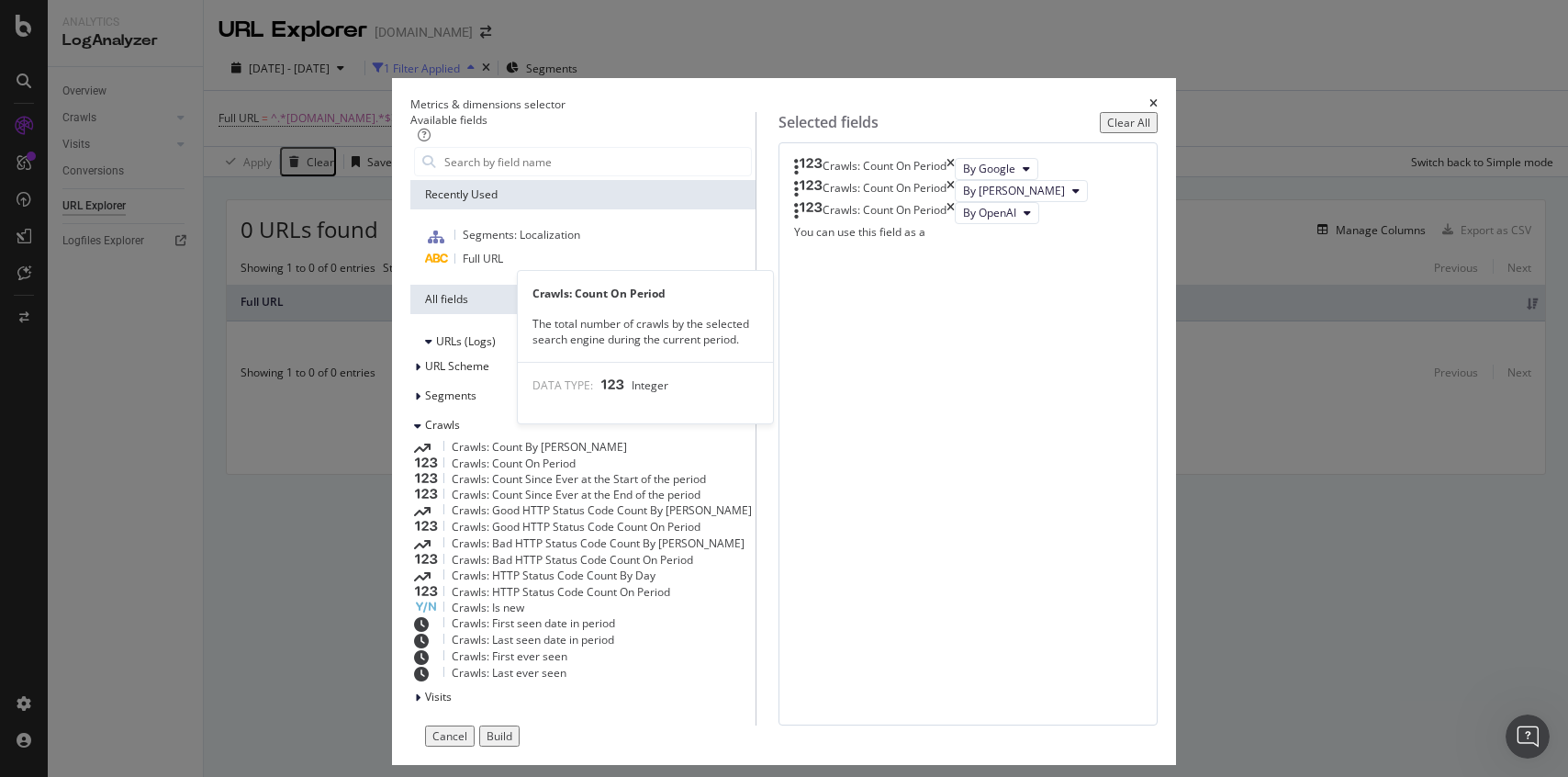
click at [566, 455] on div "Crawls: Count On Period" at bounding box center [582, 463] width 338 height 15
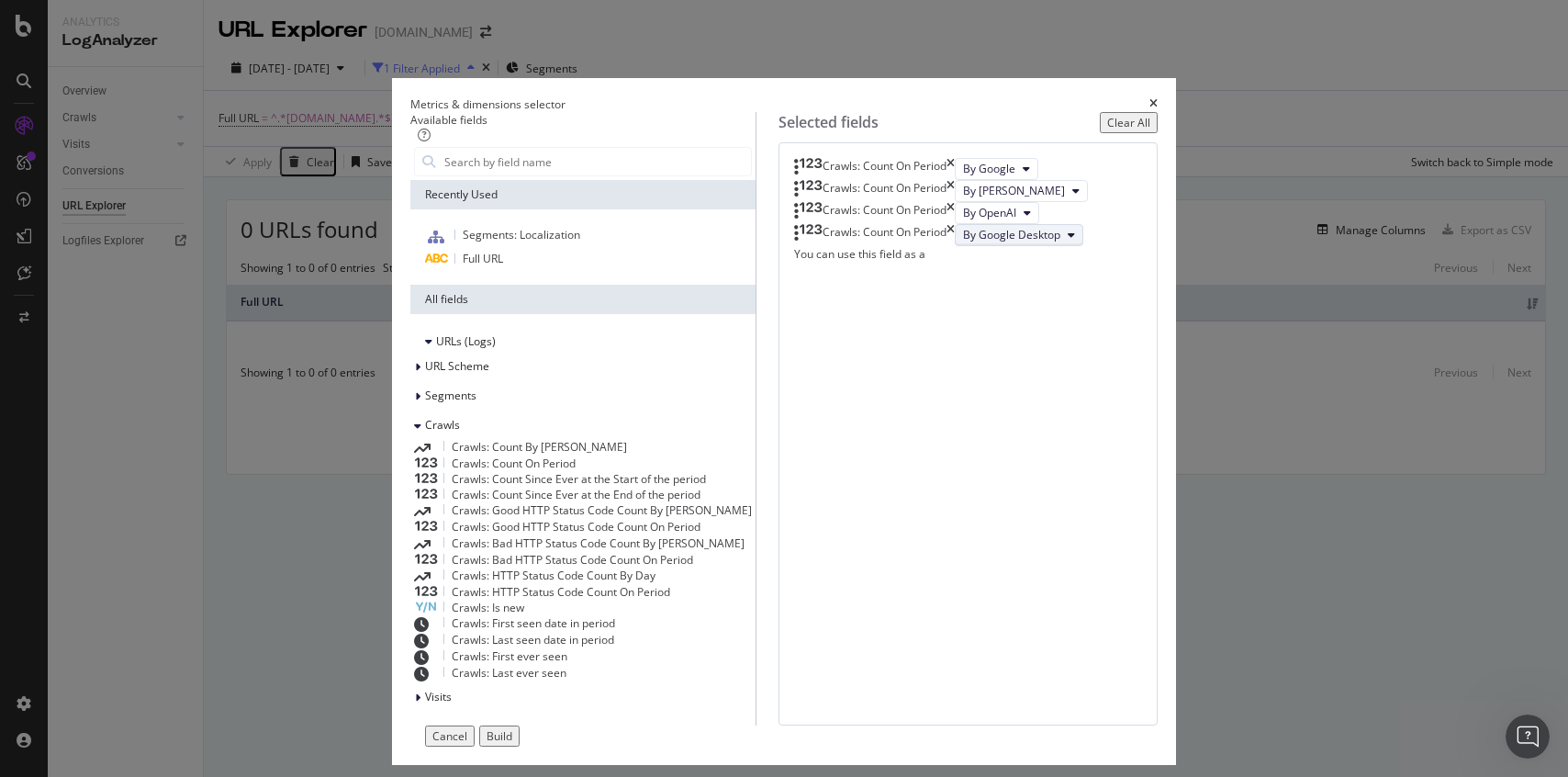
click at [963, 243] on span "By Google Desktop" at bounding box center [1011, 235] width 97 height 15
click at [925, 483] on span "By GPTBot" at bounding box center [914, 488] width 145 height 16
click at [553, 455] on span "Crawls: Count On Period" at bounding box center [513, 463] width 124 height 15
click at [963, 265] on span "By Google Desktop" at bounding box center [1011, 256] width 97 height 15
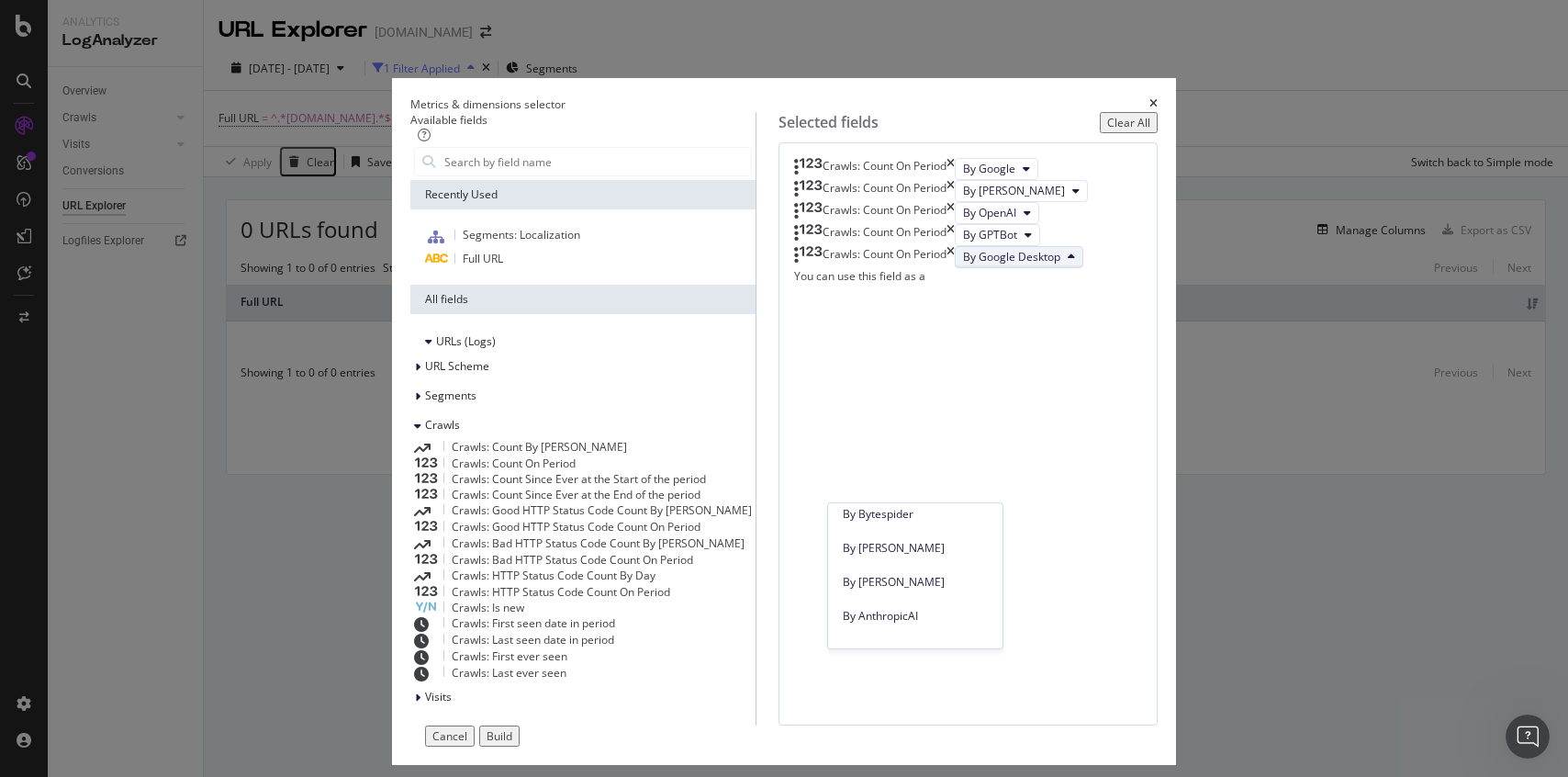
scroll to position [658, 0]
click at [926, 542] on span "By [PERSON_NAME]" at bounding box center [914, 546] width 145 height 16
click at [601, 455] on div "Crawls: Count On Period" at bounding box center [582, 463] width 338 height 15
click at [963, 287] on span "By Google Desktop" at bounding box center [1011, 278] width 97 height 15
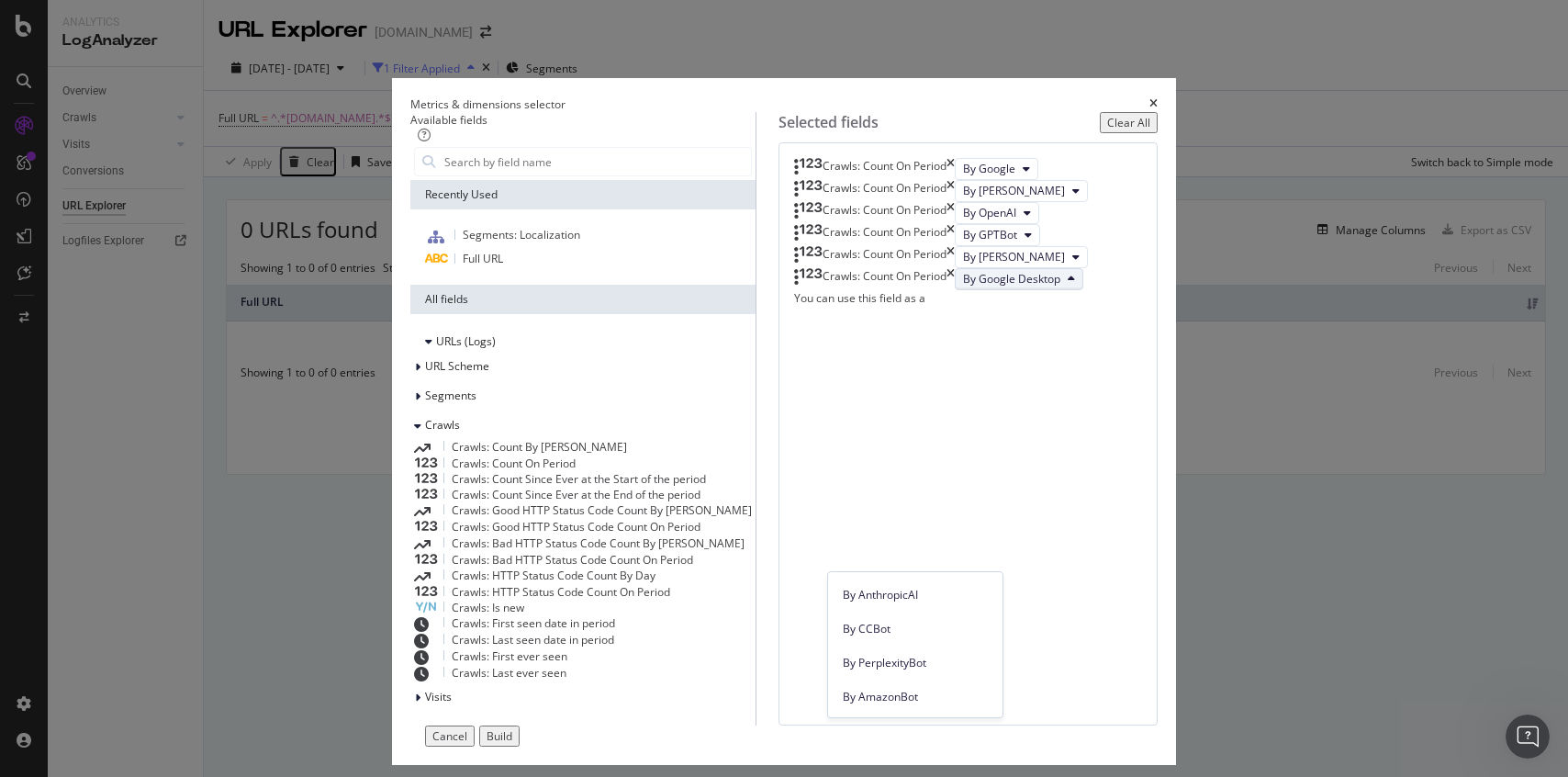
scroll to position [738, 0]
click at [893, 605] on span "By AnthropicAI" at bounding box center [914, 602] width 145 height 16
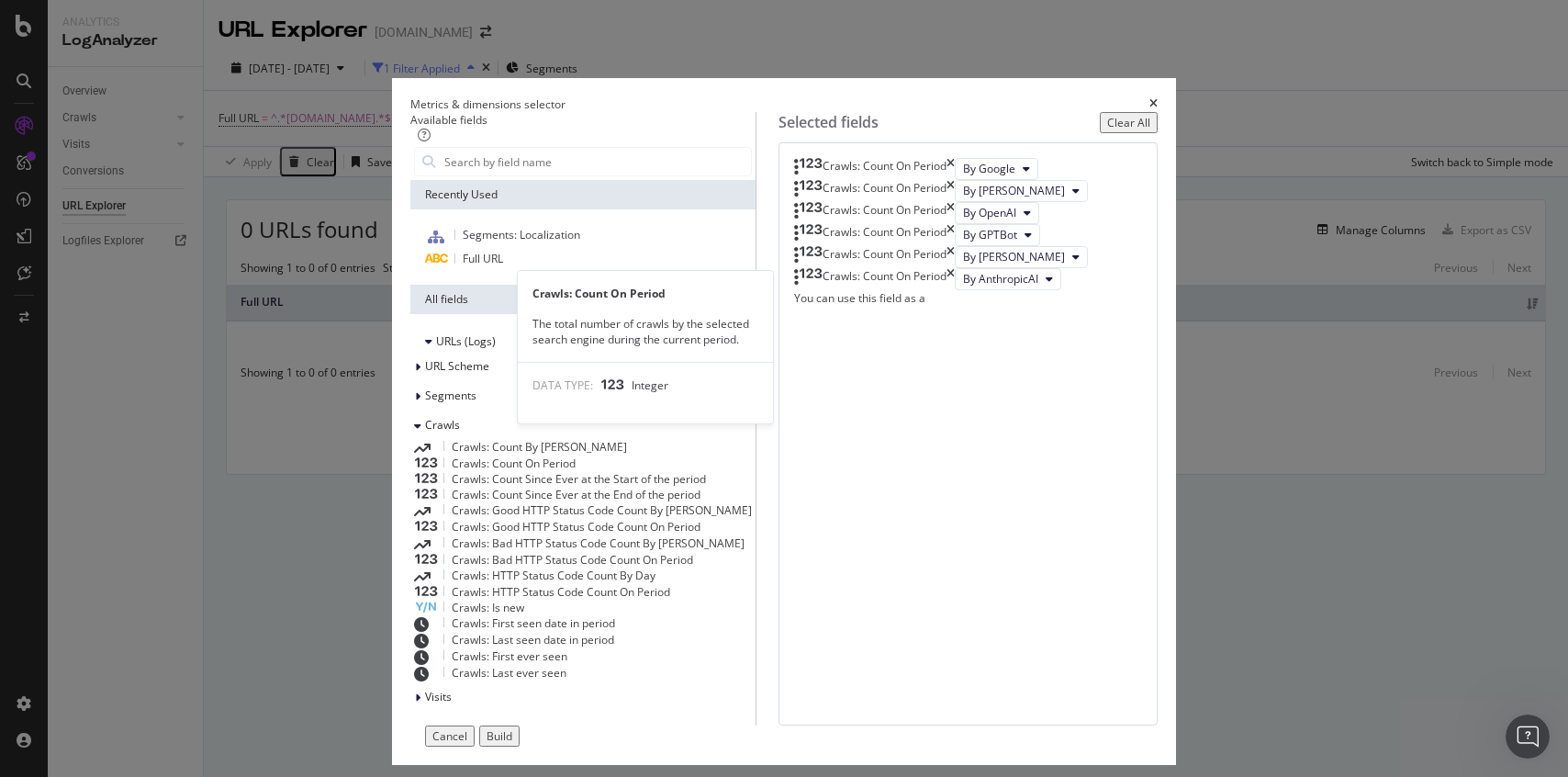
click at [550, 455] on div "Crawls: Count On Period" at bounding box center [582, 463] width 338 height 15
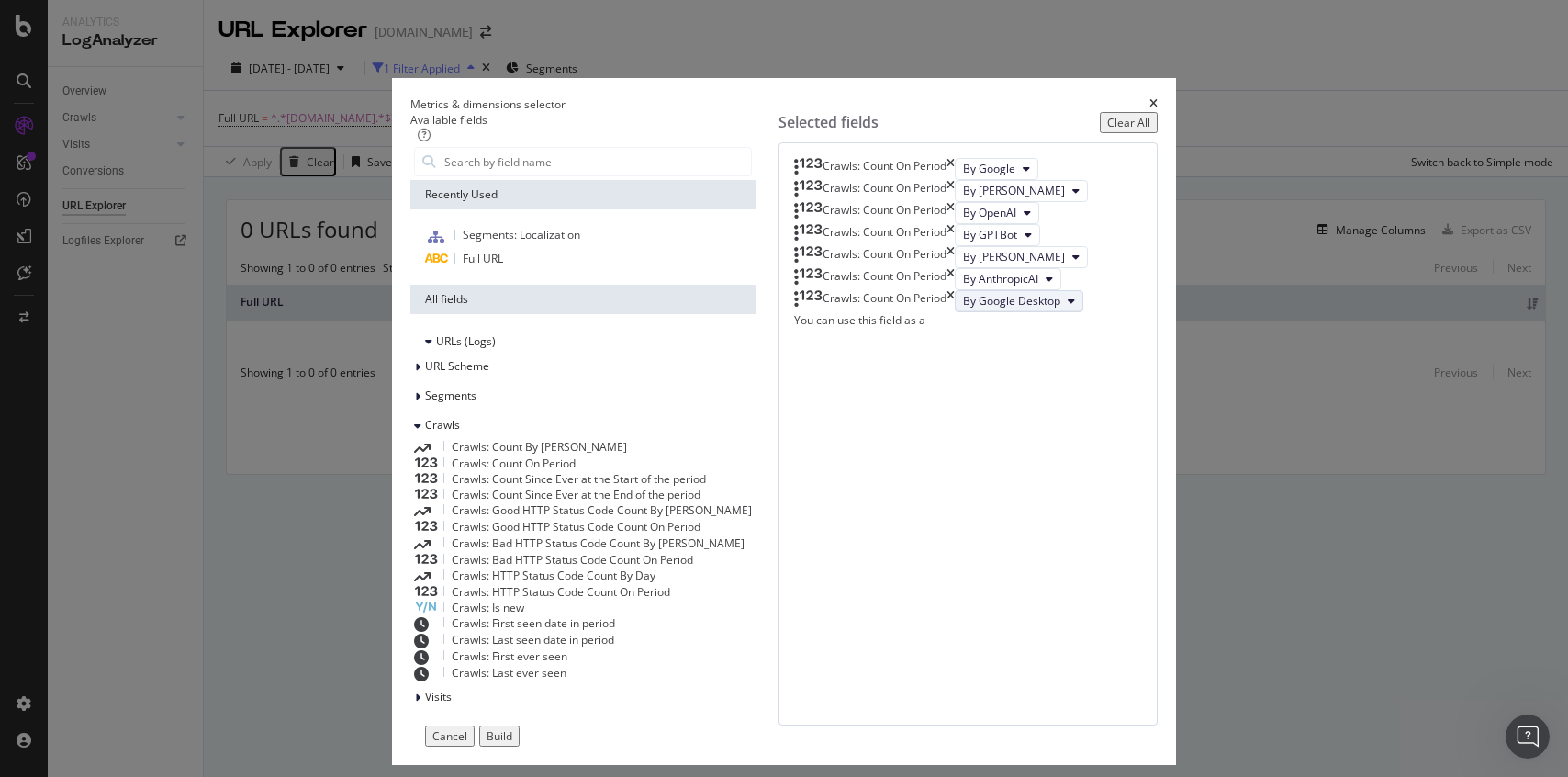
click at [963, 308] on span "By Google Desktop" at bounding box center [1011, 300] width 97 height 15
click at [924, 558] on span "By PerplexityBot" at bounding box center [914, 554] width 145 height 16
click at [507, 455] on div "Crawls: Count On Period" at bounding box center [582, 463] width 338 height 15
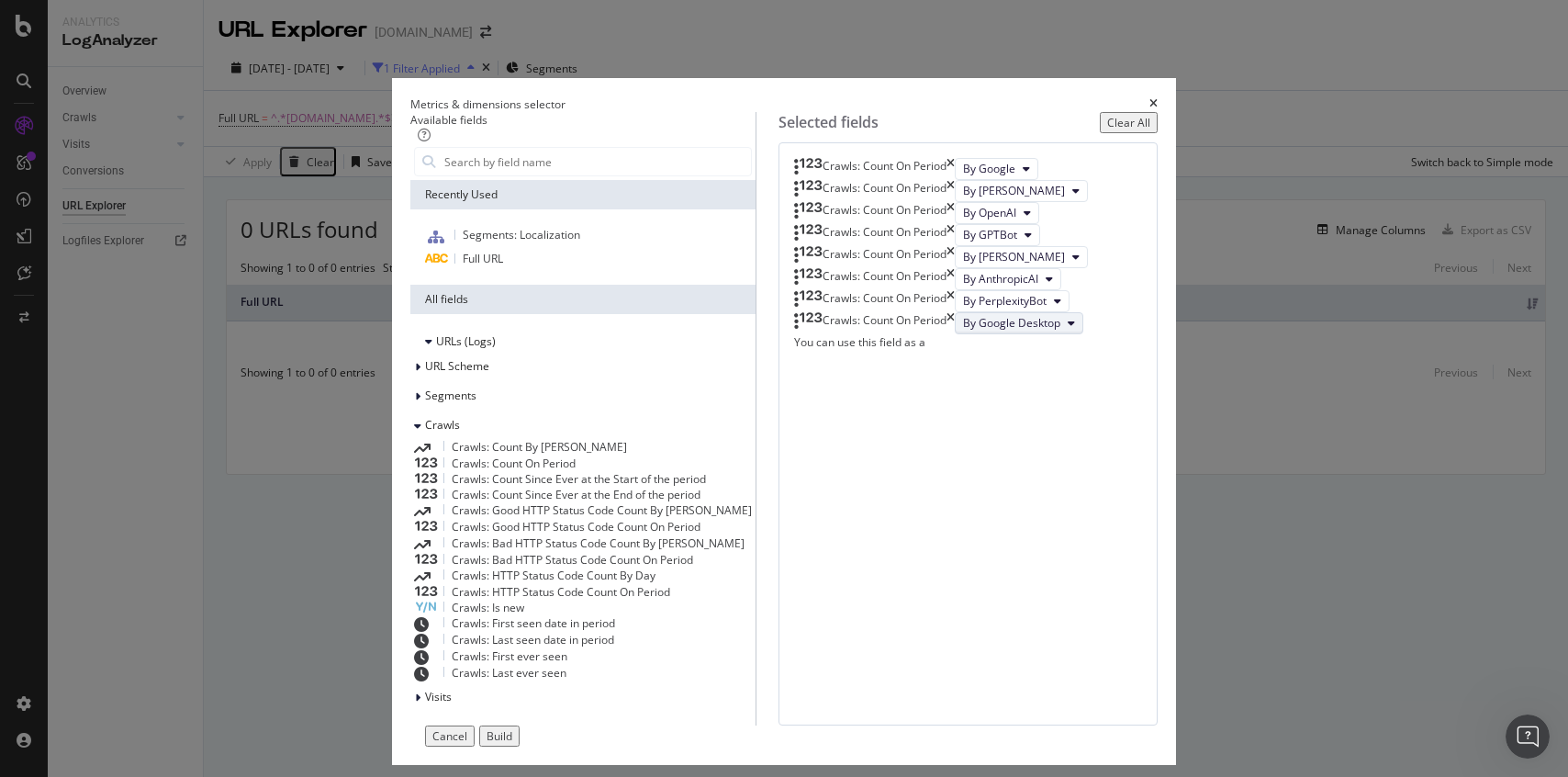
click at [963, 330] on span "By Google Desktop" at bounding box center [1011, 323] width 97 height 15
click at [1107, 643] on div "Crawls: Count On Period By Google Crawls: Count On Period By [PERSON_NAME]: Cou…" at bounding box center [968, 434] width 379 height 583
click at [955, 334] on icon "times" at bounding box center [950, 323] width 9 height 22
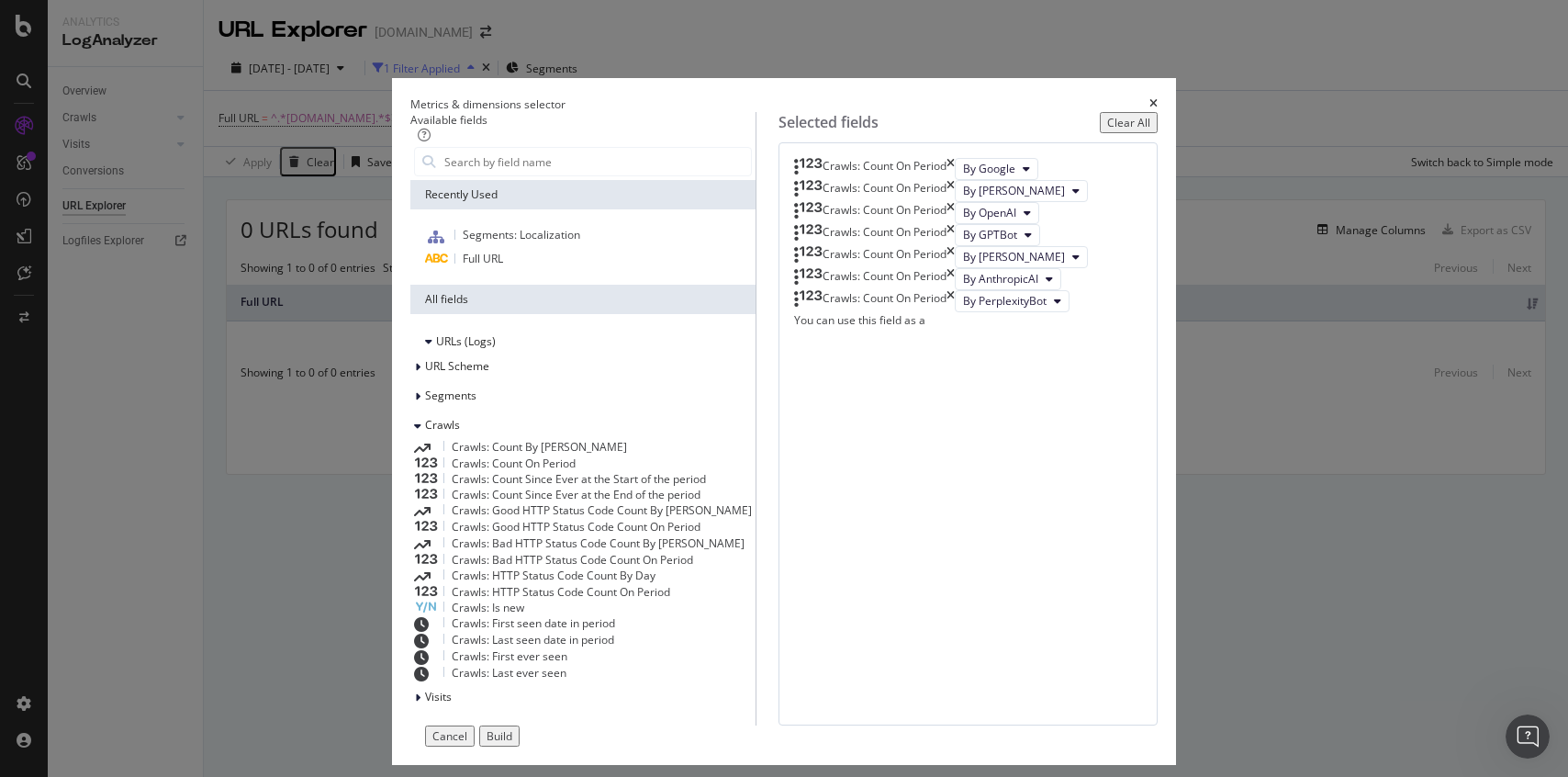
click at [512, 728] on div "Build" at bounding box center [499, 736] width 26 height 15
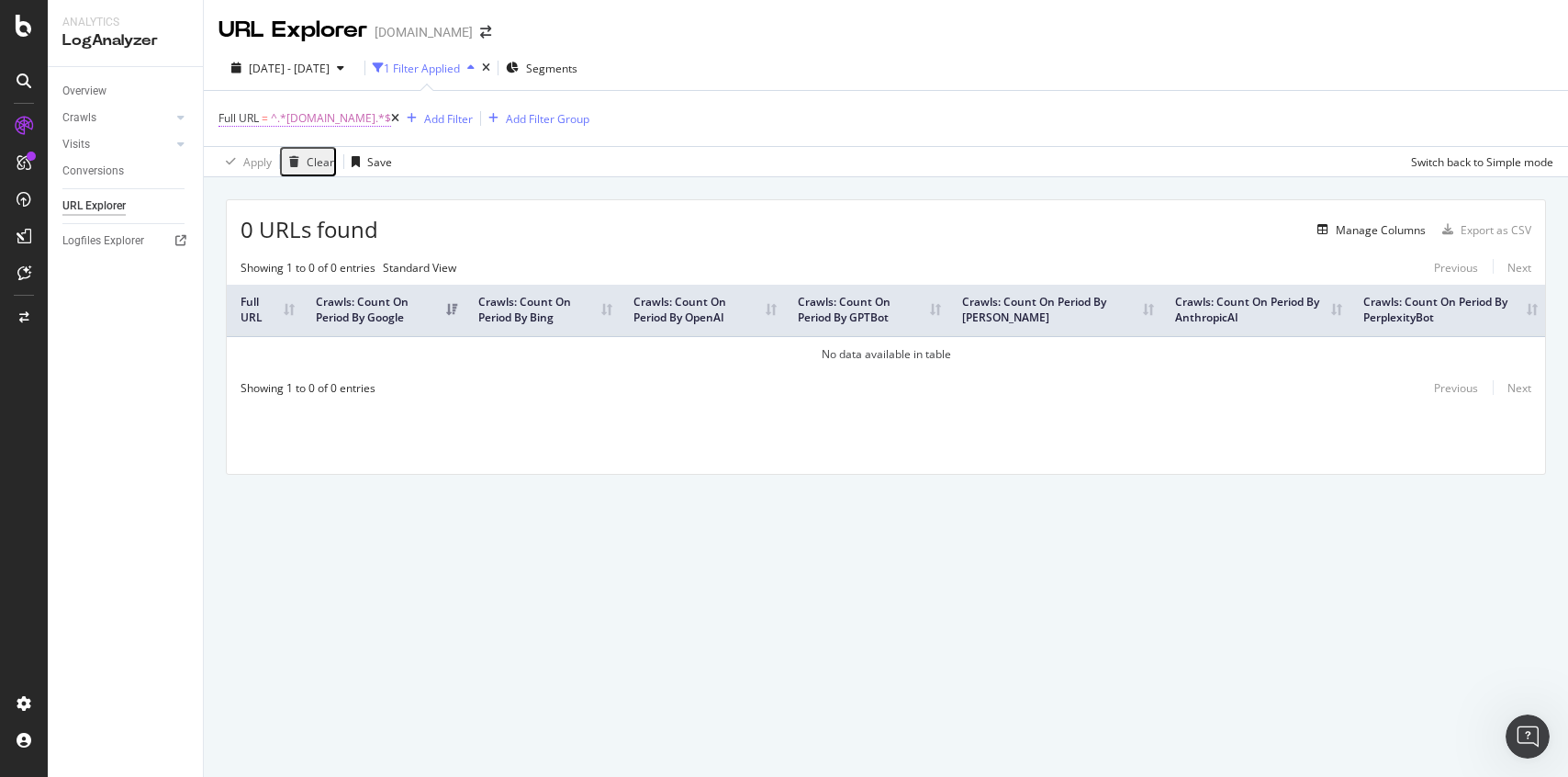
click at [309, 118] on span "^.*[DOMAIN_NAME].*$" at bounding box center [330, 118] width 120 height 26
click at [347, 174] on input "[DOMAIN_NAME]" at bounding box center [284, 161] width 127 height 28
type input "[DOMAIN_NAME]"
click at [548, 154] on div "Apply" at bounding box center [562, 146] width 29 height 15
